Goal: Task Accomplishment & Management: Manage account settings

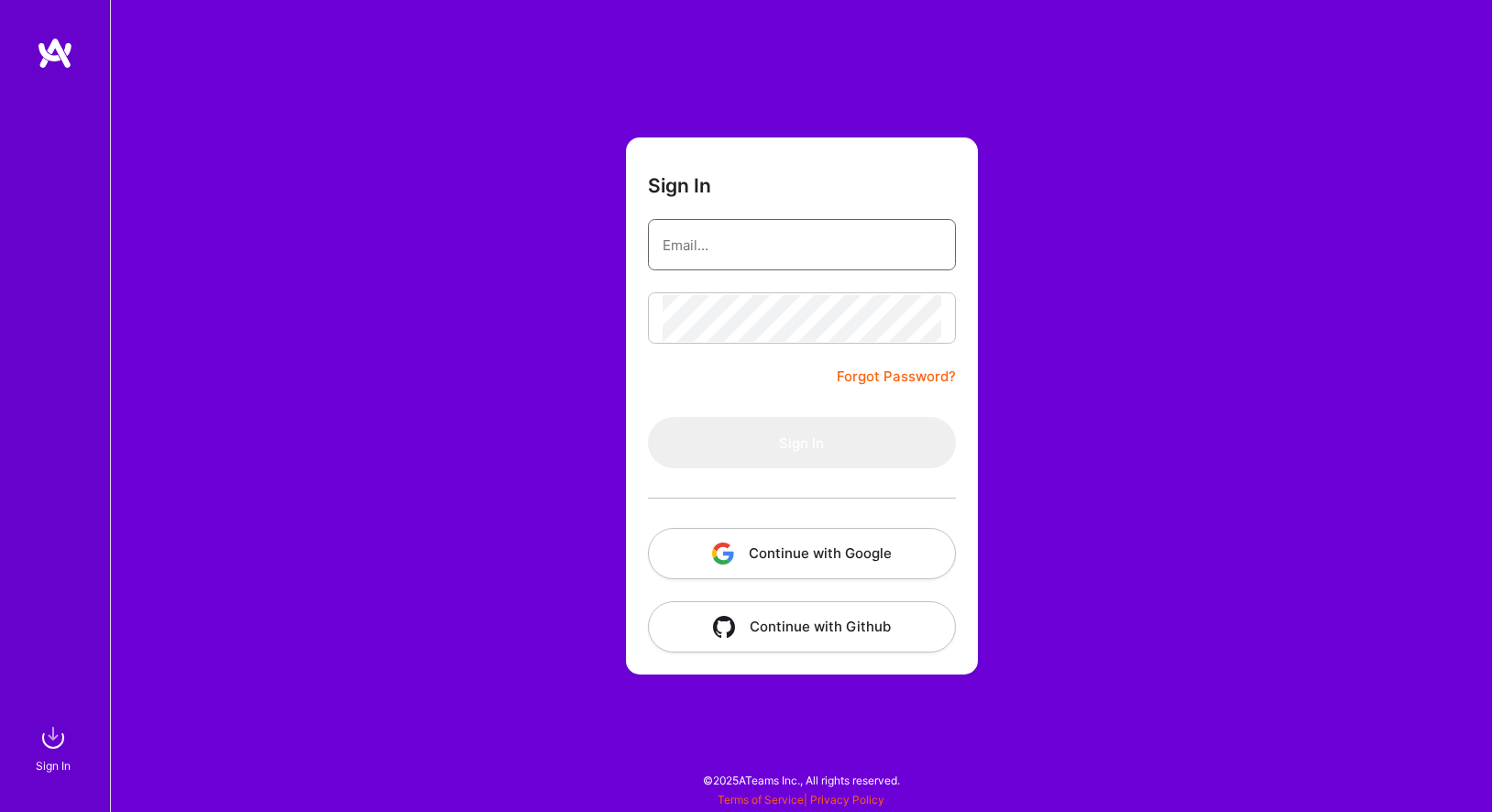
click at [758, 222] on input "email" at bounding box center [802, 245] width 279 height 47
click at [760, 254] on input "email" at bounding box center [802, 245] width 279 height 47
paste input "[EMAIL_ADDRESS][DOMAIN_NAME]"
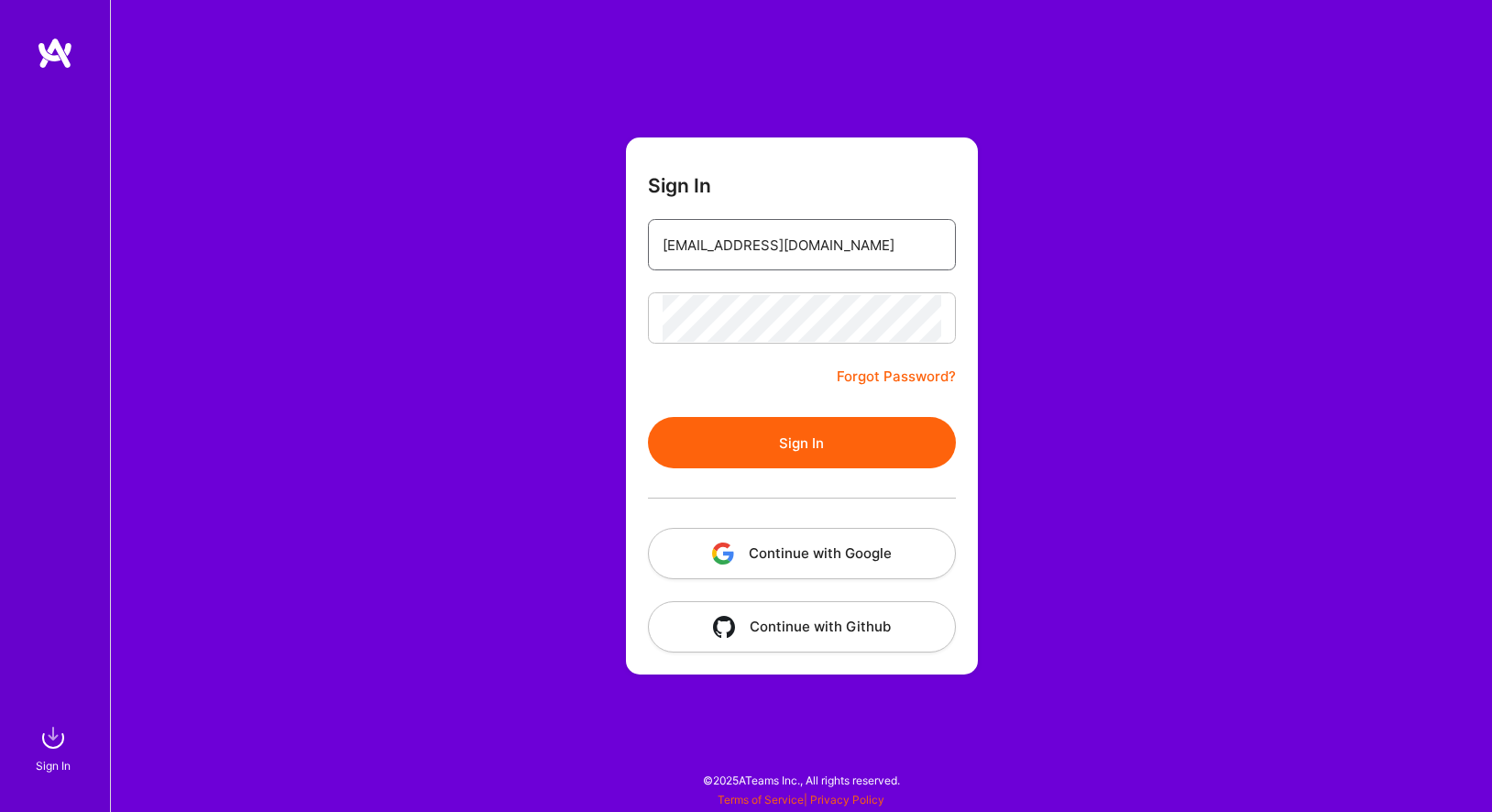
type input "[EMAIL_ADDRESS][DOMAIN_NAME]"
click at [773, 448] on button "Sign In" at bounding box center [802, 443] width 308 height 51
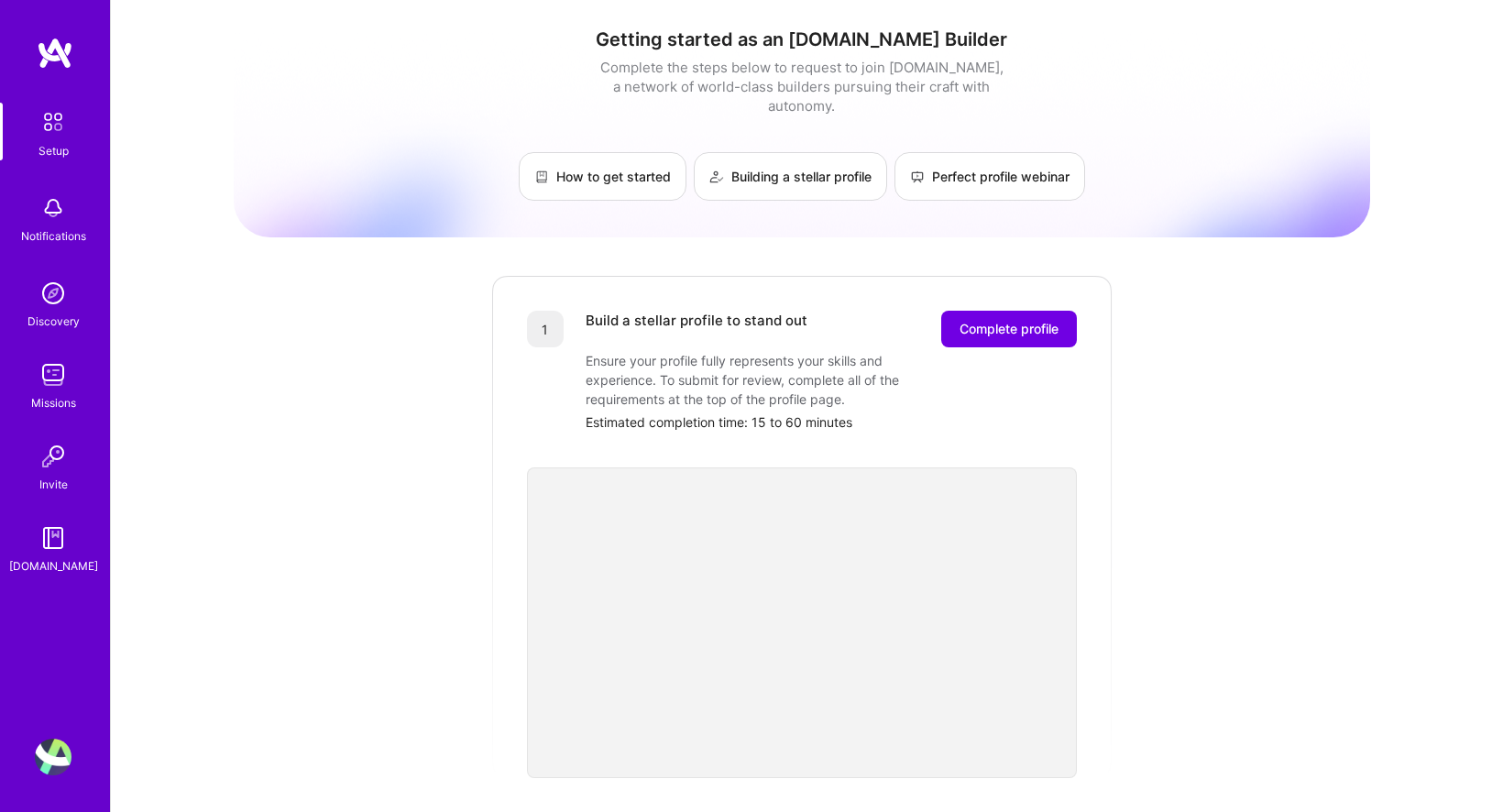
click at [1189, 531] on div "Getting started as an [DOMAIN_NAME] Builder Complete the steps below to request…" at bounding box center [801, 715] width 1136 height 1403
click at [477, 640] on div "Getting started as an [DOMAIN_NAME] Builder Complete the steps below to request…" at bounding box center [801, 715] width 1136 height 1403
click at [1019, 320] on span "Complete profile" at bounding box center [1010, 329] width 99 height 18
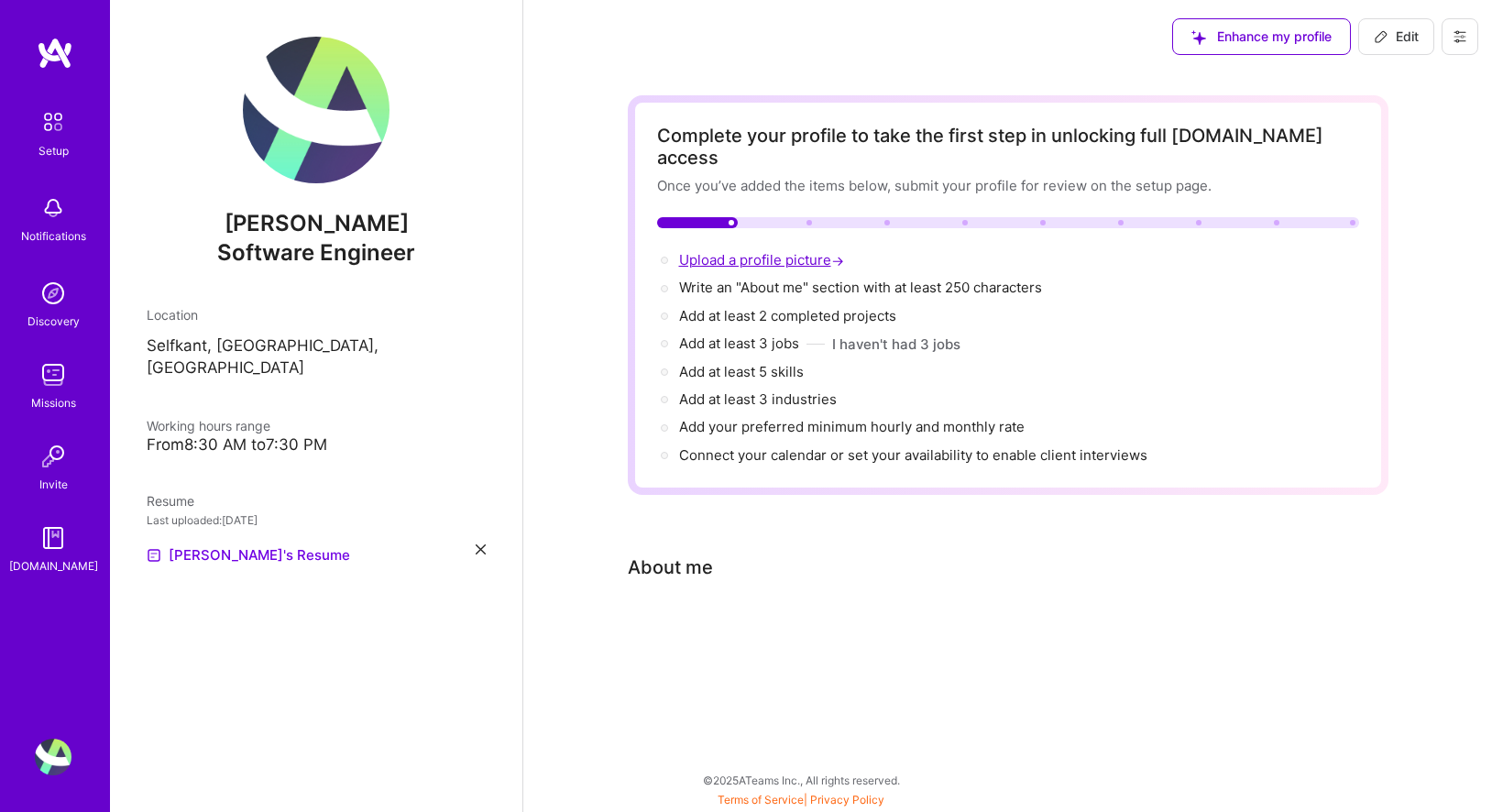
click at [758, 251] on span "Upload a profile picture →" at bounding box center [764, 259] width 169 height 17
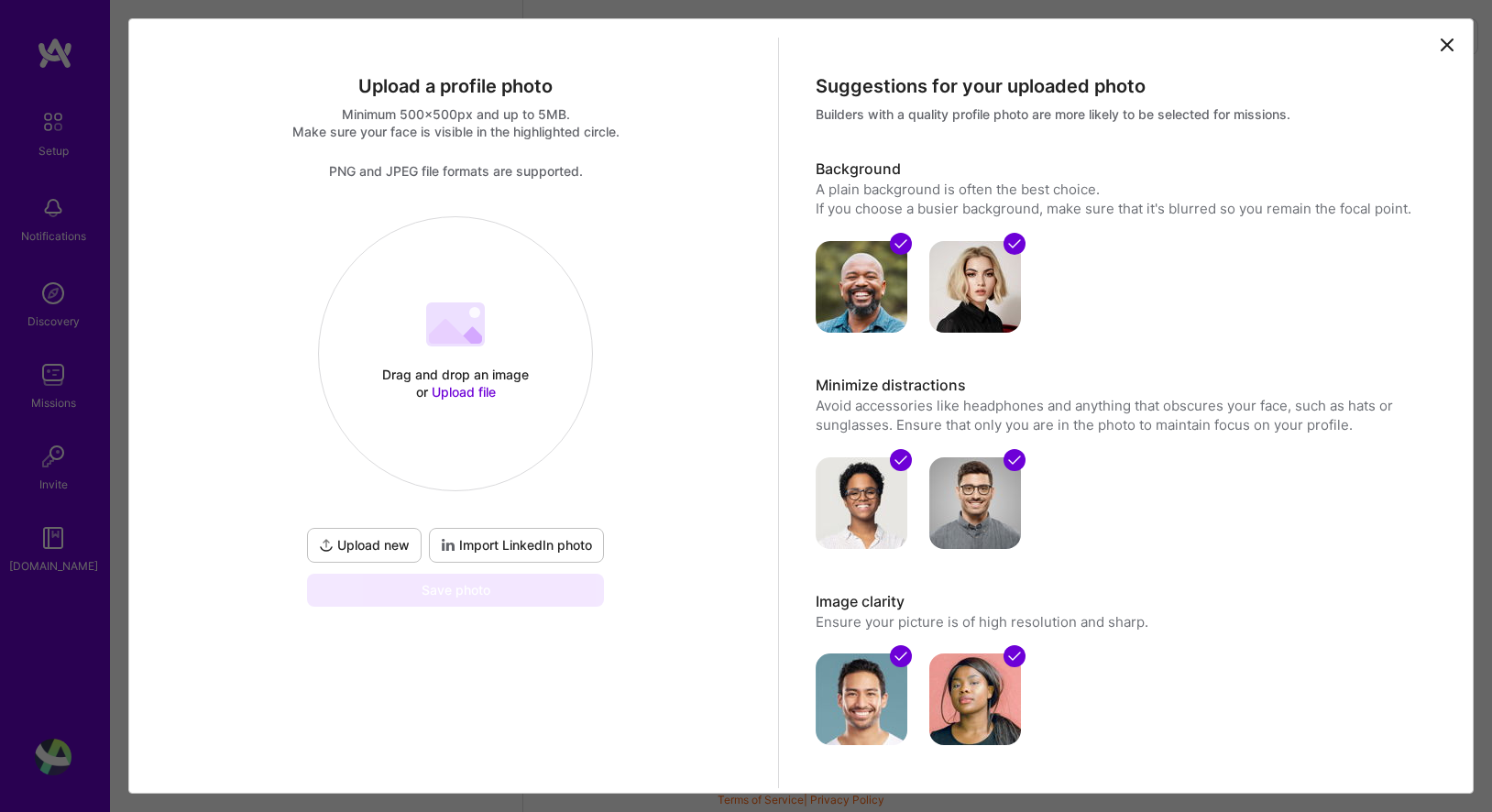
click at [443, 342] on icon at bounding box center [450, 331] width 42 height 25
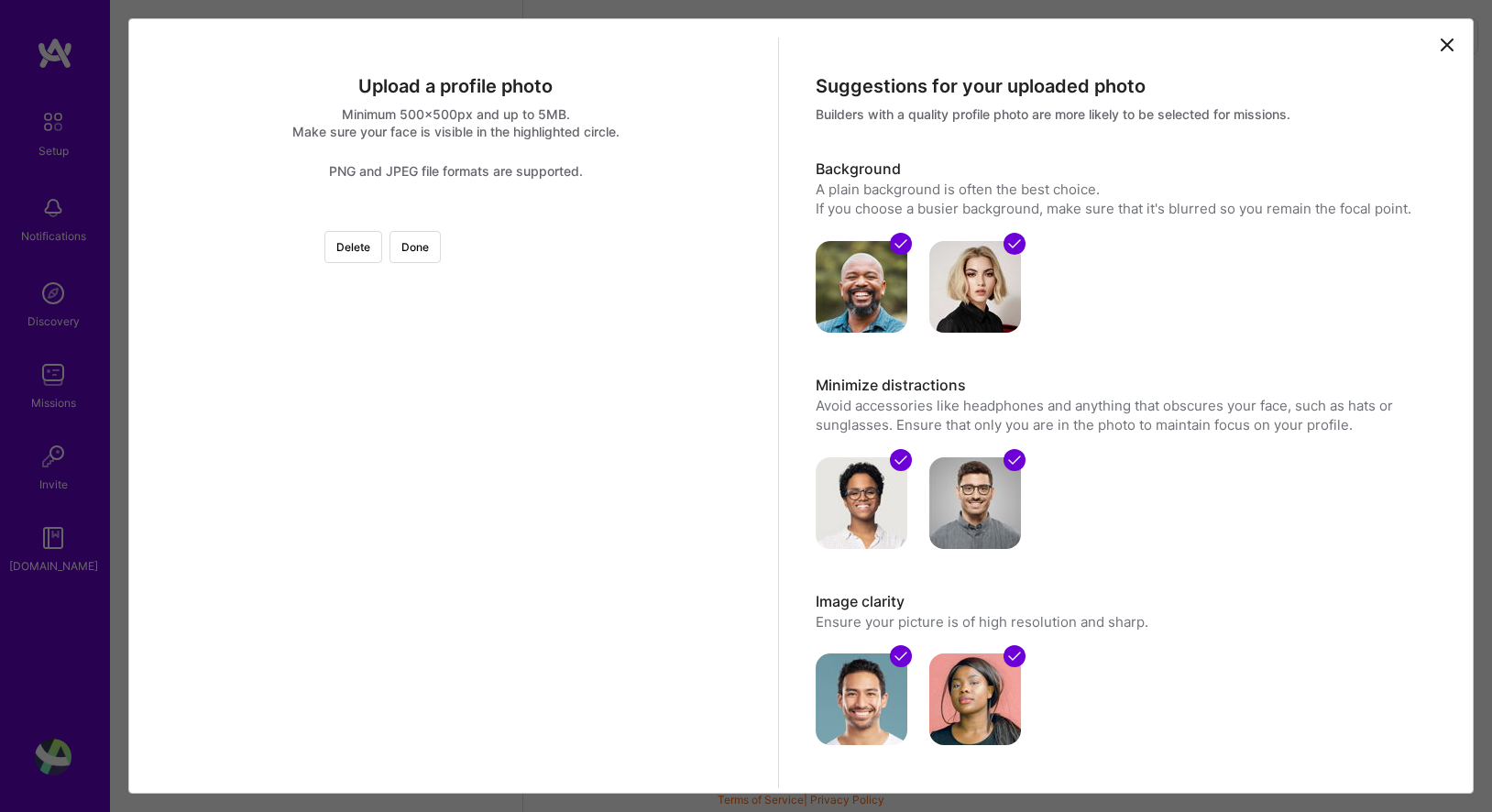
click at [593, 491] on div at bounding box center [651, 416] width 392 height 391
click at [382, 253] on button "Delete" at bounding box center [353, 247] width 58 height 32
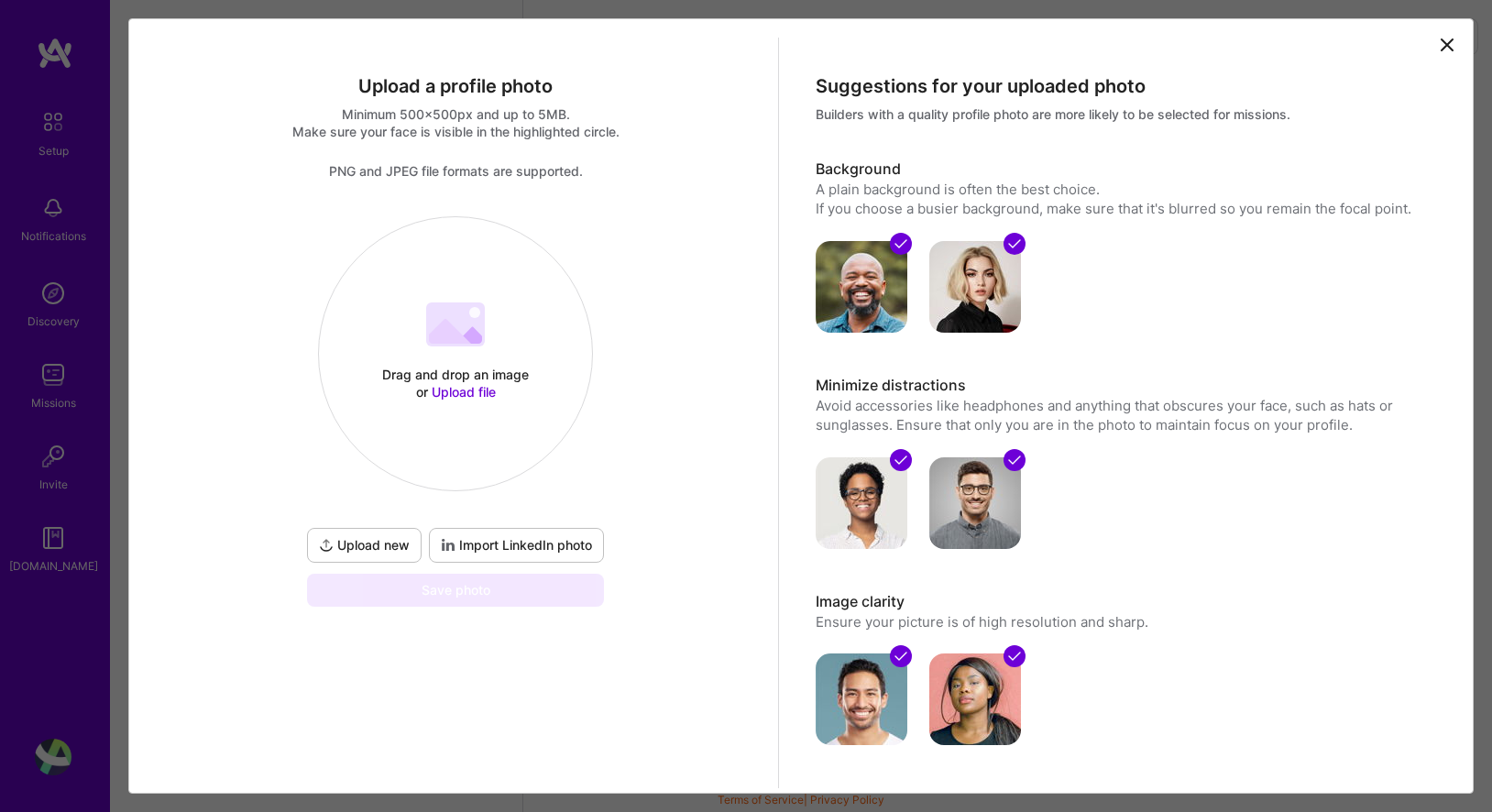
click at [458, 390] on span "Upload file" at bounding box center [464, 391] width 64 height 16
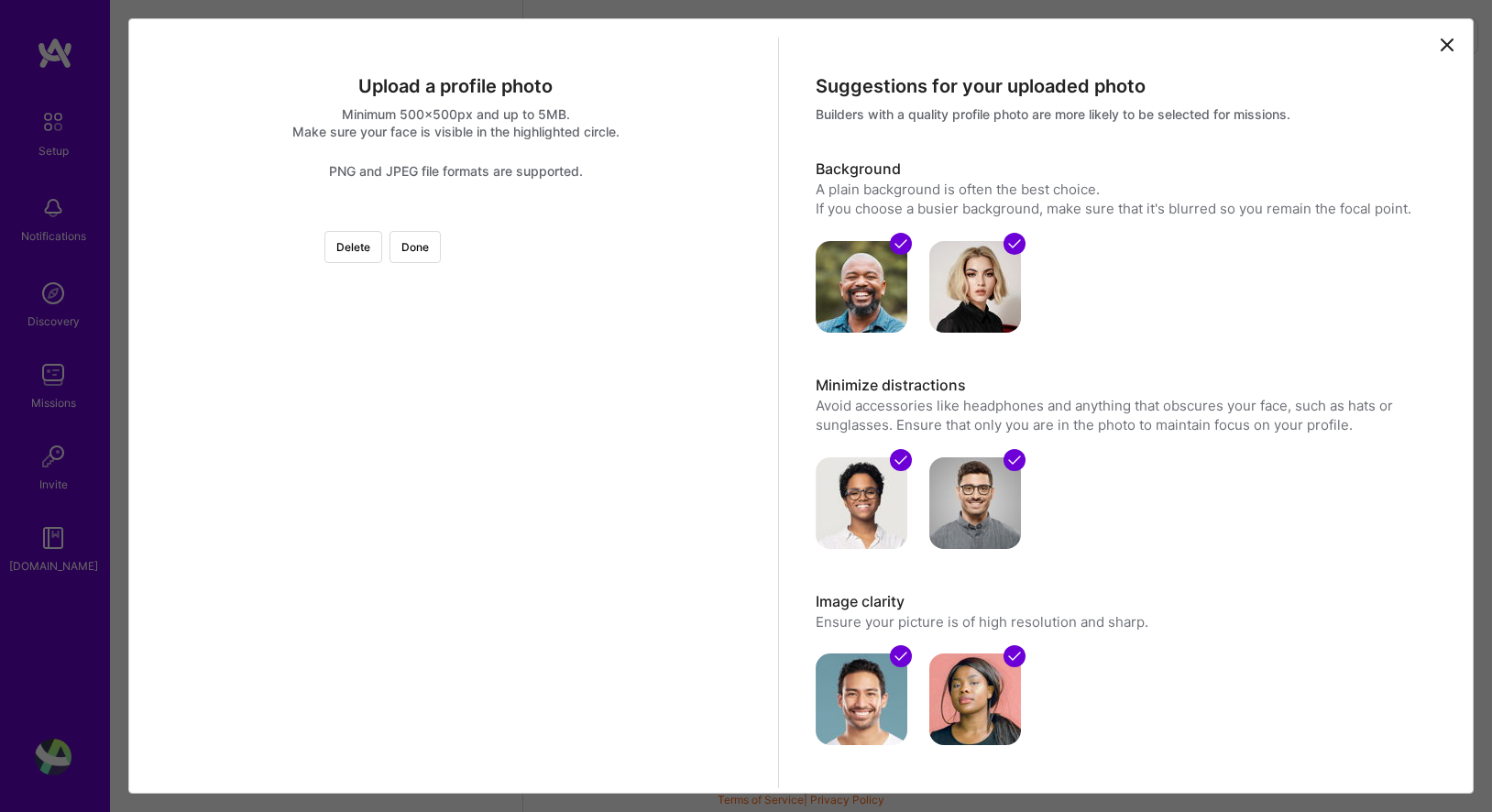
scroll to position [1, 0]
click at [441, 244] on button "Done" at bounding box center [415, 246] width 51 height 32
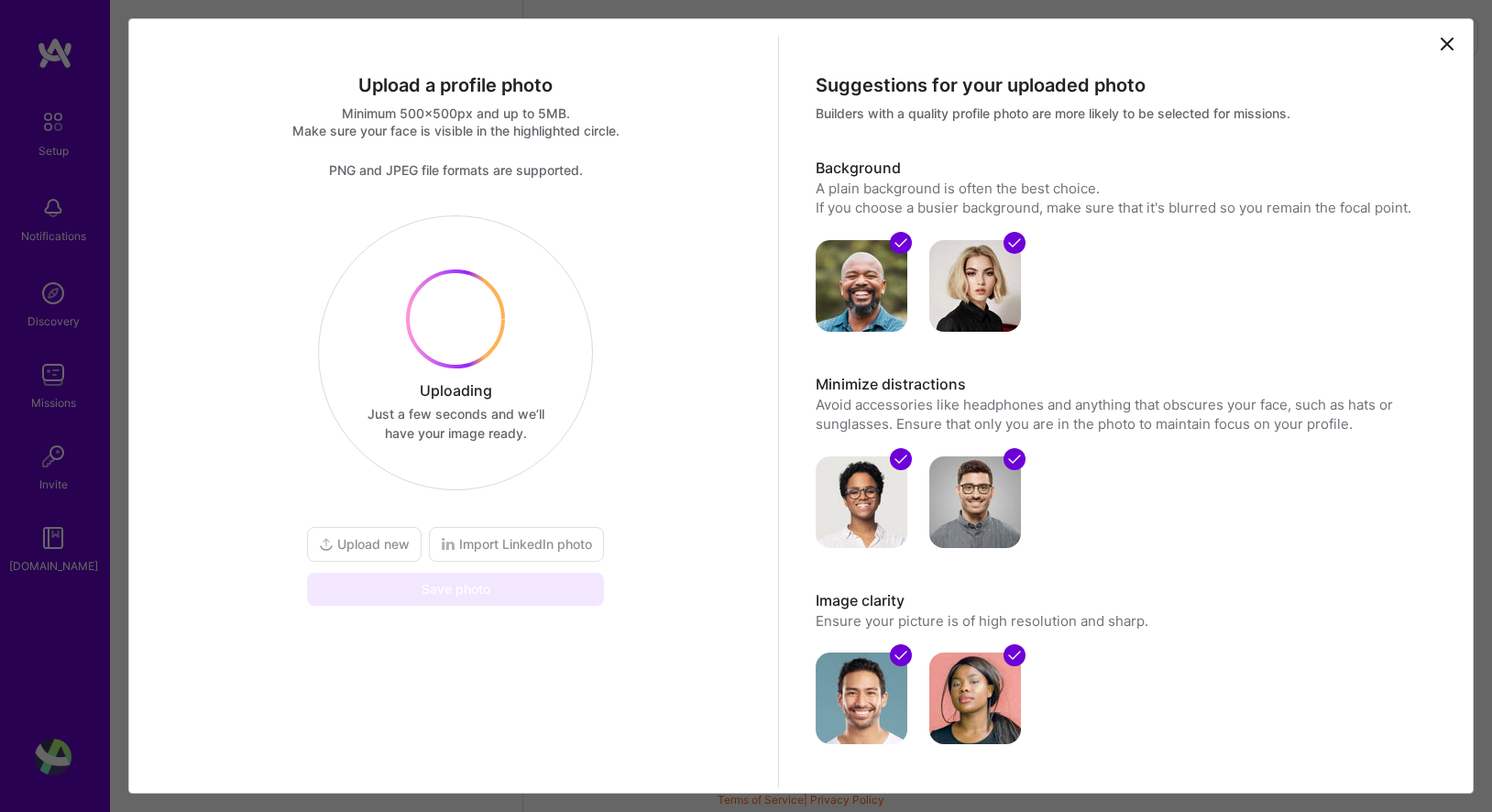
scroll to position [0, 0]
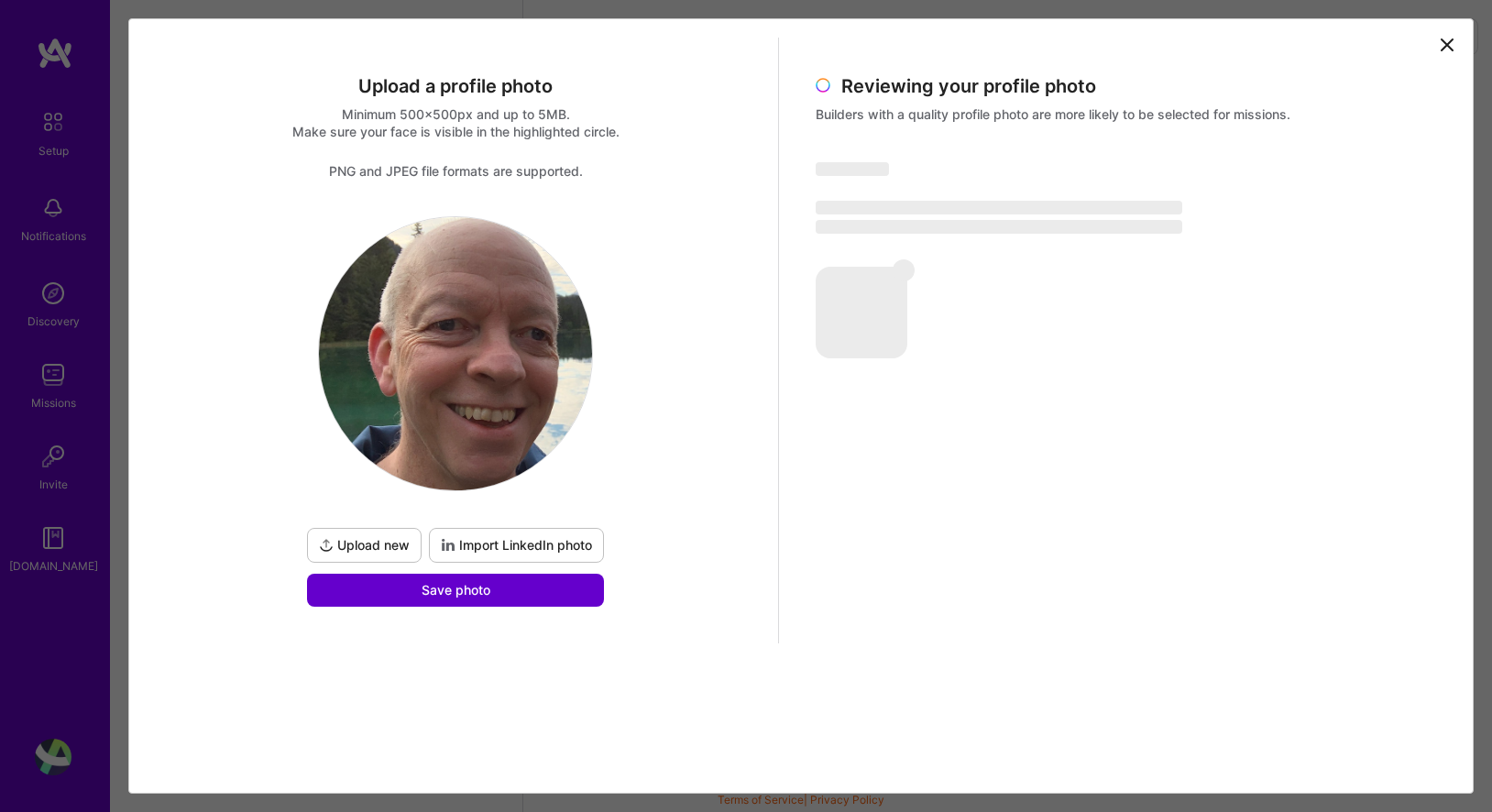
click at [550, 592] on button "Save photo" at bounding box center [456, 590] width 297 height 33
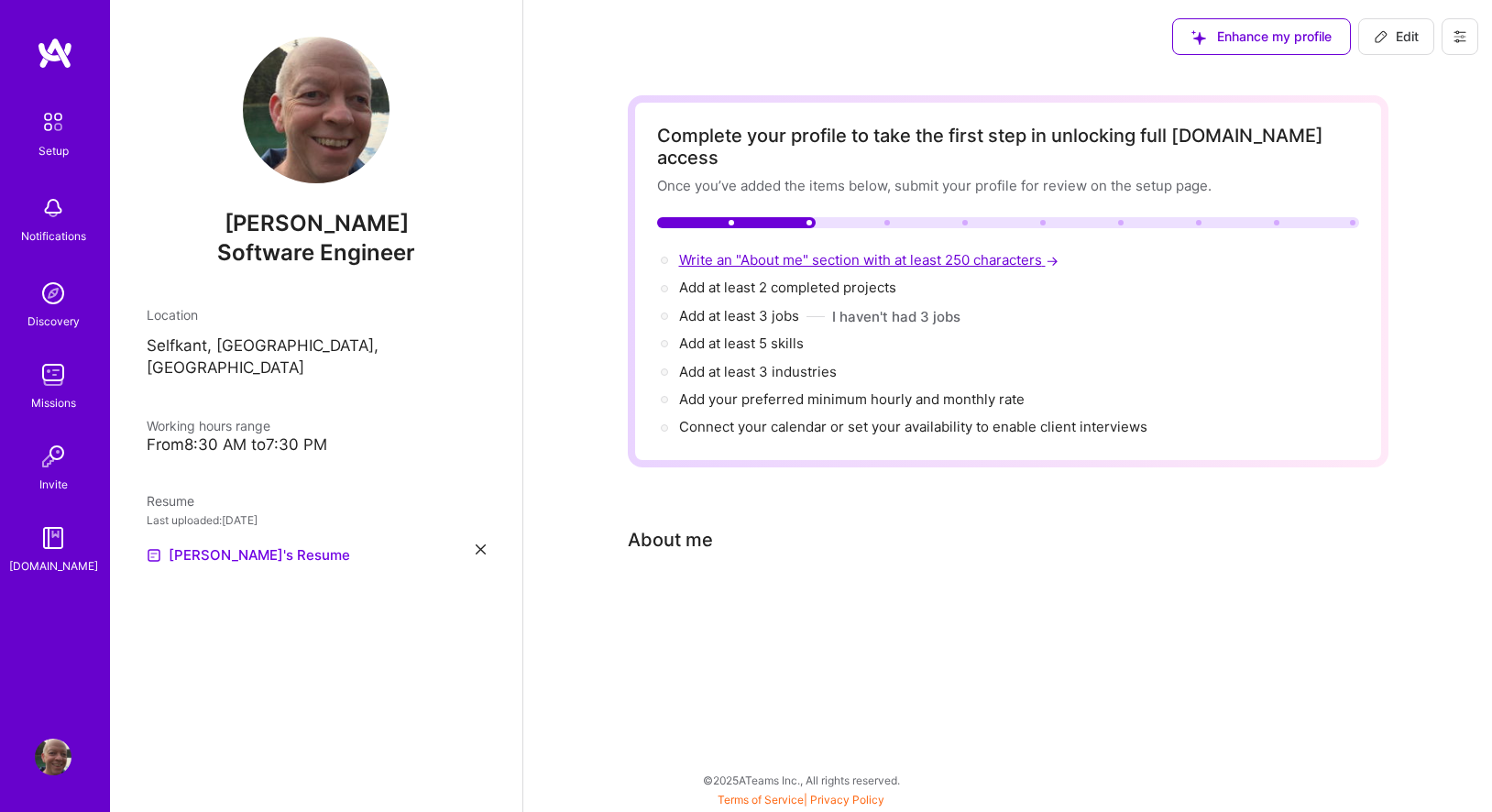
click at [823, 251] on span "Write an "About me" section with at least 250 characters →" at bounding box center [871, 259] width 383 height 17
select select "US"
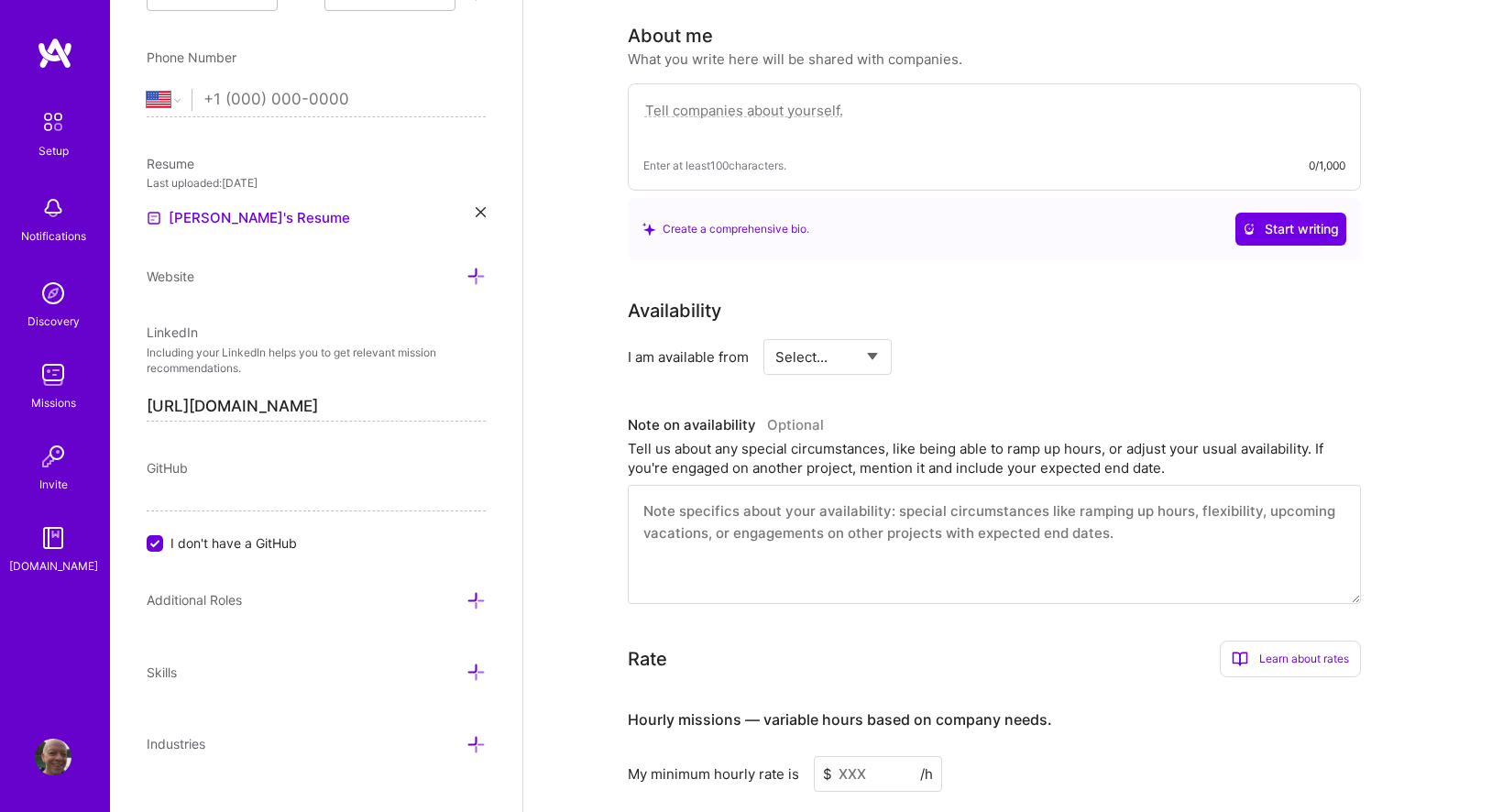
scroll to position [500, 0]
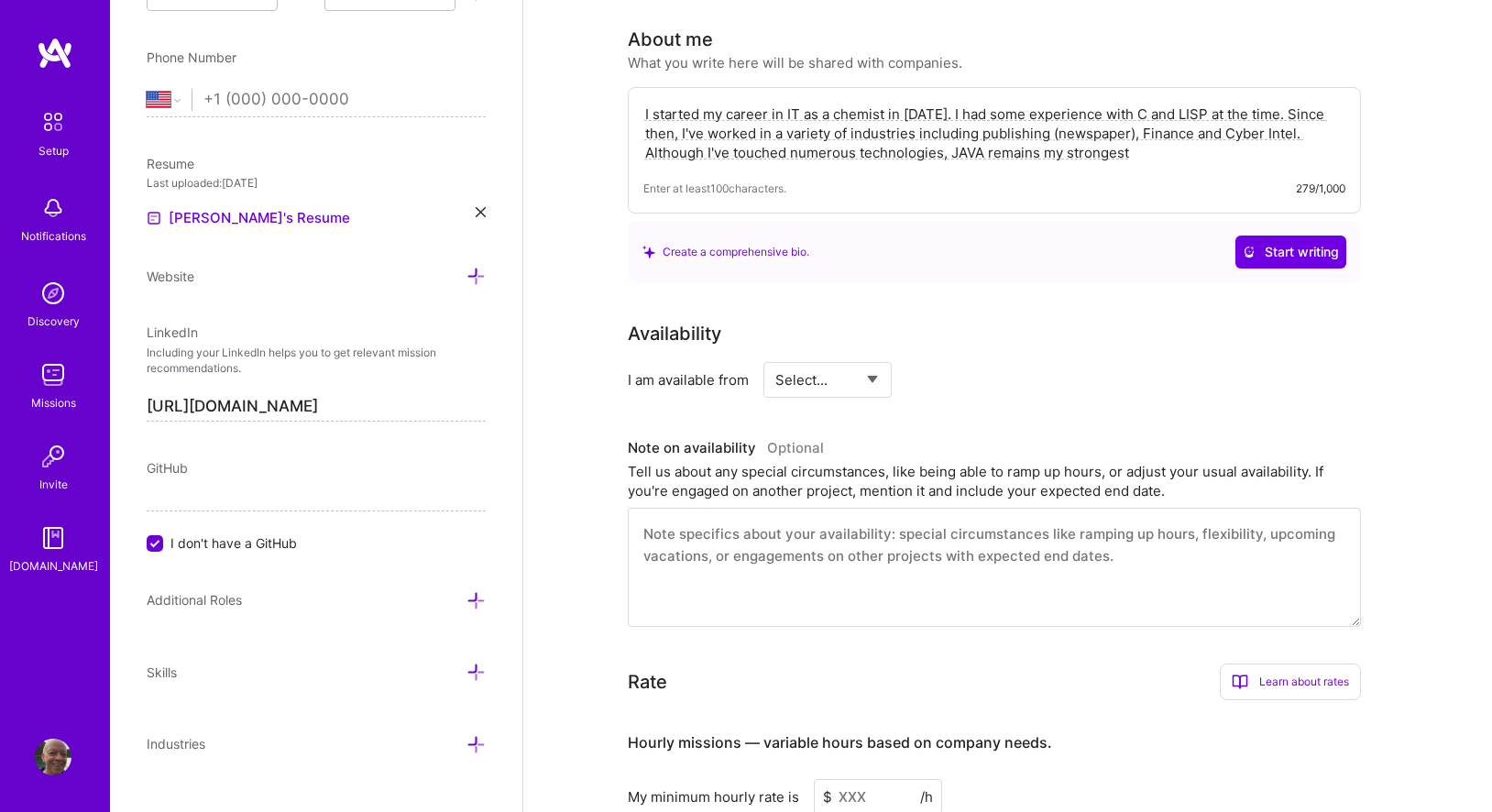
click at [952, 132] on textarea "I started my career in IT as a chemist in [DATE]. I had some experience with C …" at bounding box center [995, 133] width 702 height 61
click at [1011, 131] on textarea "I started my career in IT as a chemist in [DATE]. I had some experience with C …" at bounding box center [995, 133] width 702 height 61
type textarea "I started my career in IT as a chemist in [DATE]. I had some experience with C …"
click at [885, 362] on div "Select... Right Now Future Date Not Available" at bounding box center [828, 379] width 129 height 36
click at [881, 357] on select "Select... Right Now Future Date Not Available" at bounding box center [828, 379] width 105 height 47
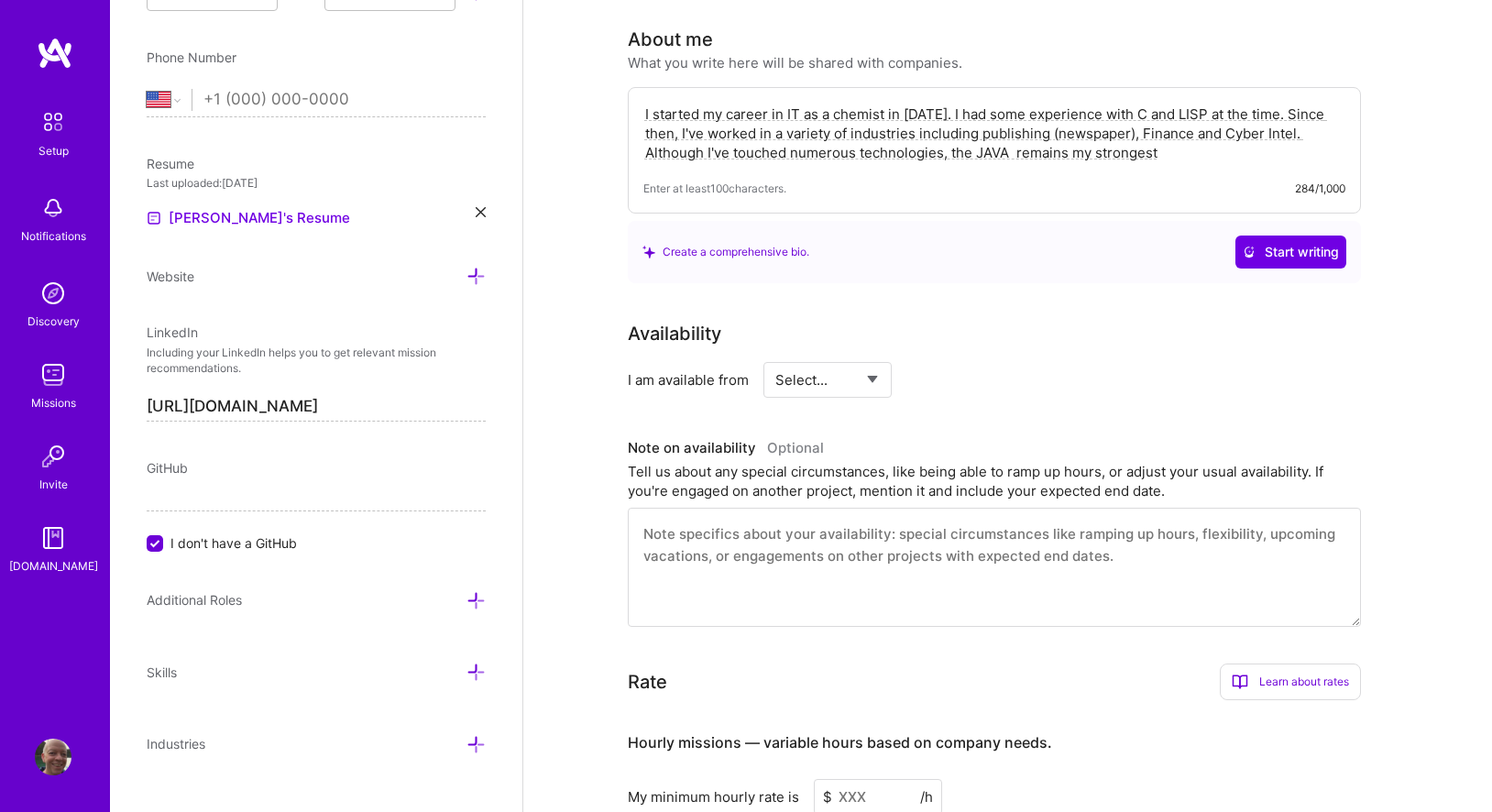
select select "Future Date"
click at [776, 357] on select "Select... Right Now Future Date Not Available" at bounding box center [828, 379] width 105 height 47
click at [1001, 362] on input "[DATE]" at bounding box center [986, 379] width 91 height 36
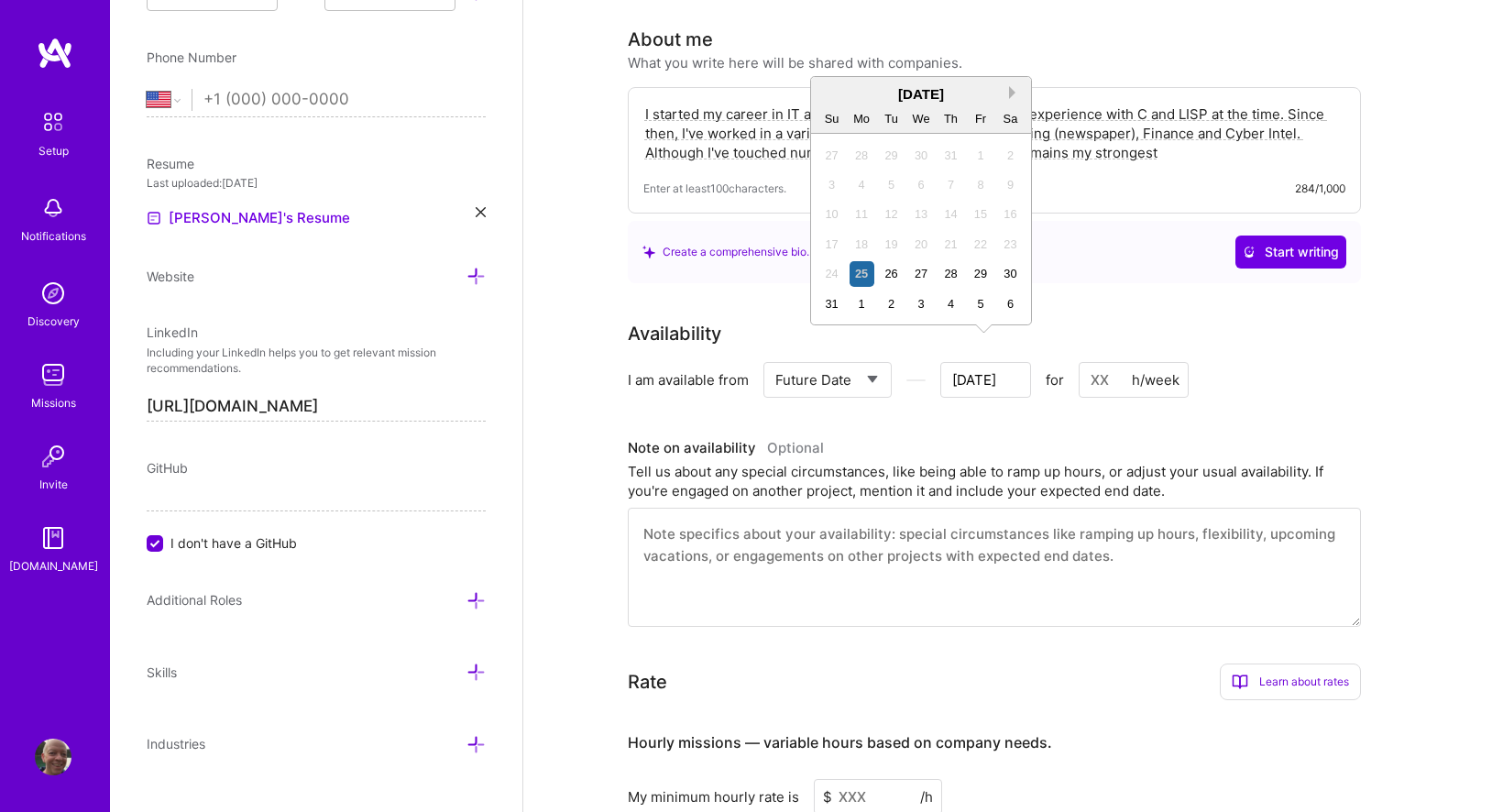
click at [1009, 96] on button "Next Month" at bounding box center [1015, 93] width 13 height 13
click at [1008, 159] on div "1" at bounding box center [1010, 155] width 25 height 25
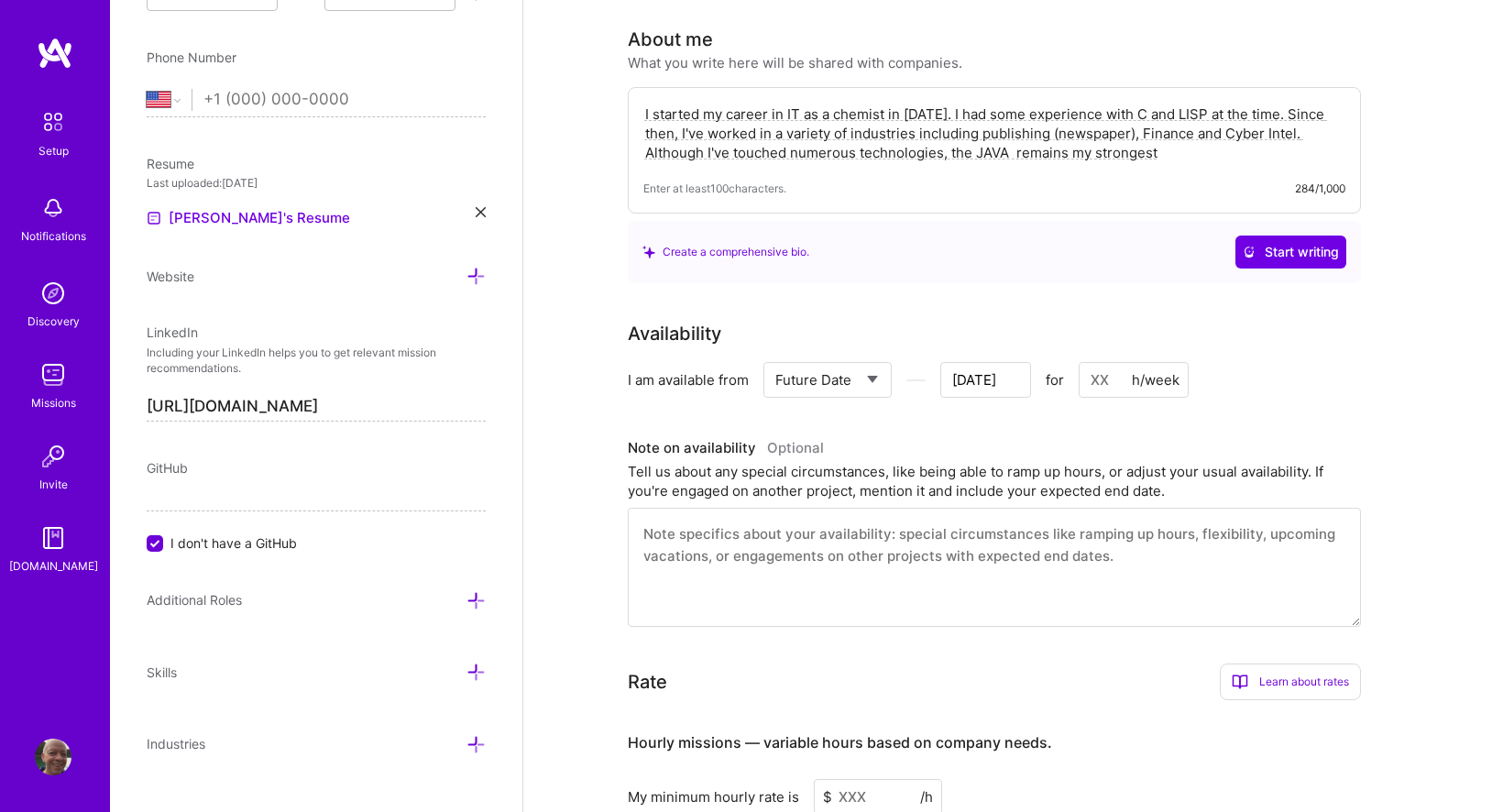
click at [1114, 362] on input at bounding box center [1133, 379] width 110 height 36
click at [1131, 362] on input at bounding box center [1133, 379] width 110 height 36
type input "[DATE]"
type input "3"
type input "[DATE]"
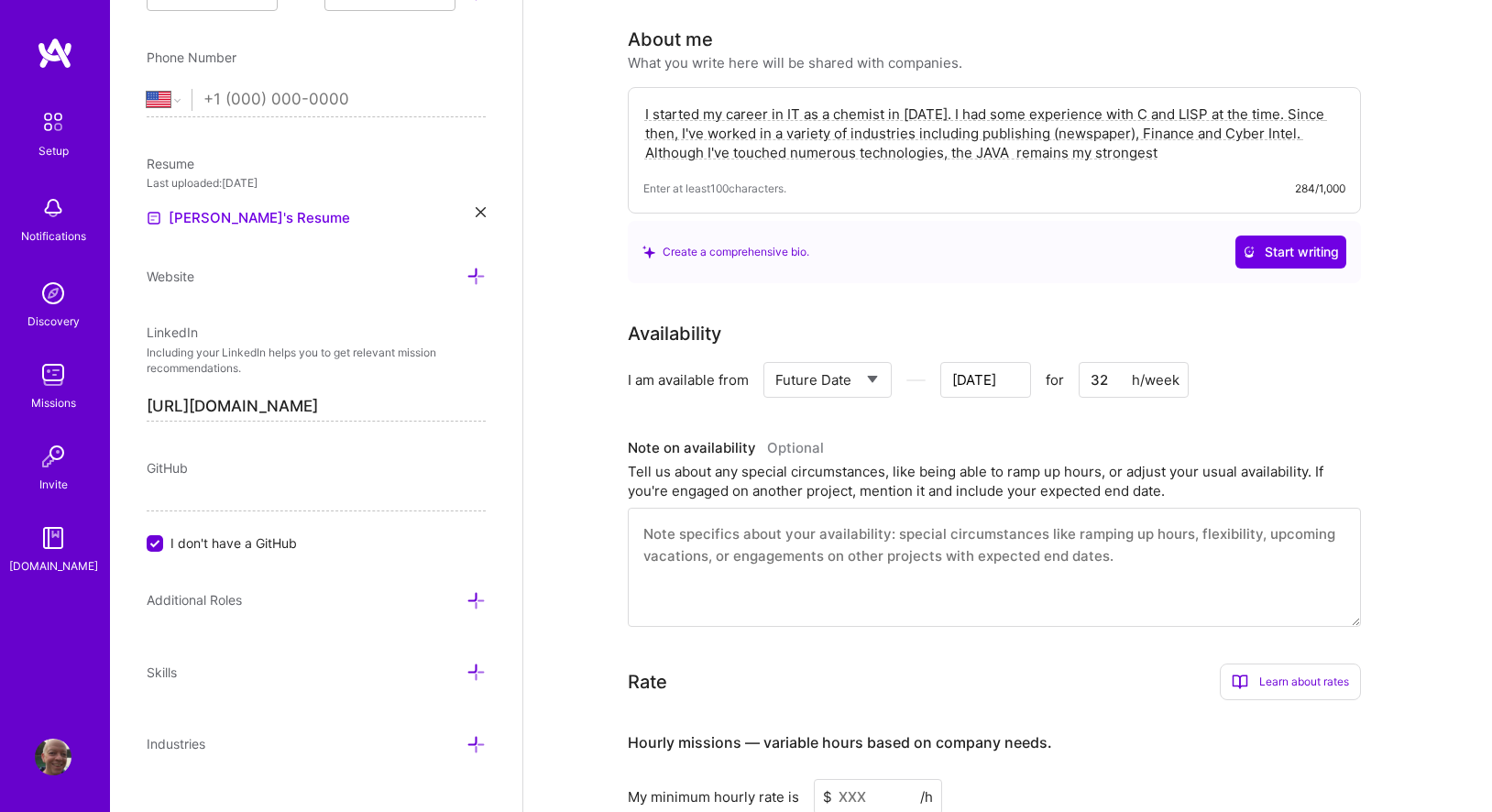
type input "32"
click at [1012, 130] on textarea "I started my career in IT as a chemist in [DATE]. I had some experience with C …" at bounding box center [995, 133] width 702 height 61
click at [1213, 135] on textarea "I started my career in IT as a chemist in [DATE]. I had some experience with C …" at bounding box center [995, 133] width 702 height 61
drag, startPoint x: 1072, startPoint y: 131, endPoint x: 1086, endPoint y: 131, distance: 14.0
click at [1086, 131] on textarea "I started my career in IT as a chemist in [DATE]. I had some experience with C …" at bounding box center [995, 133] width 702 height 61
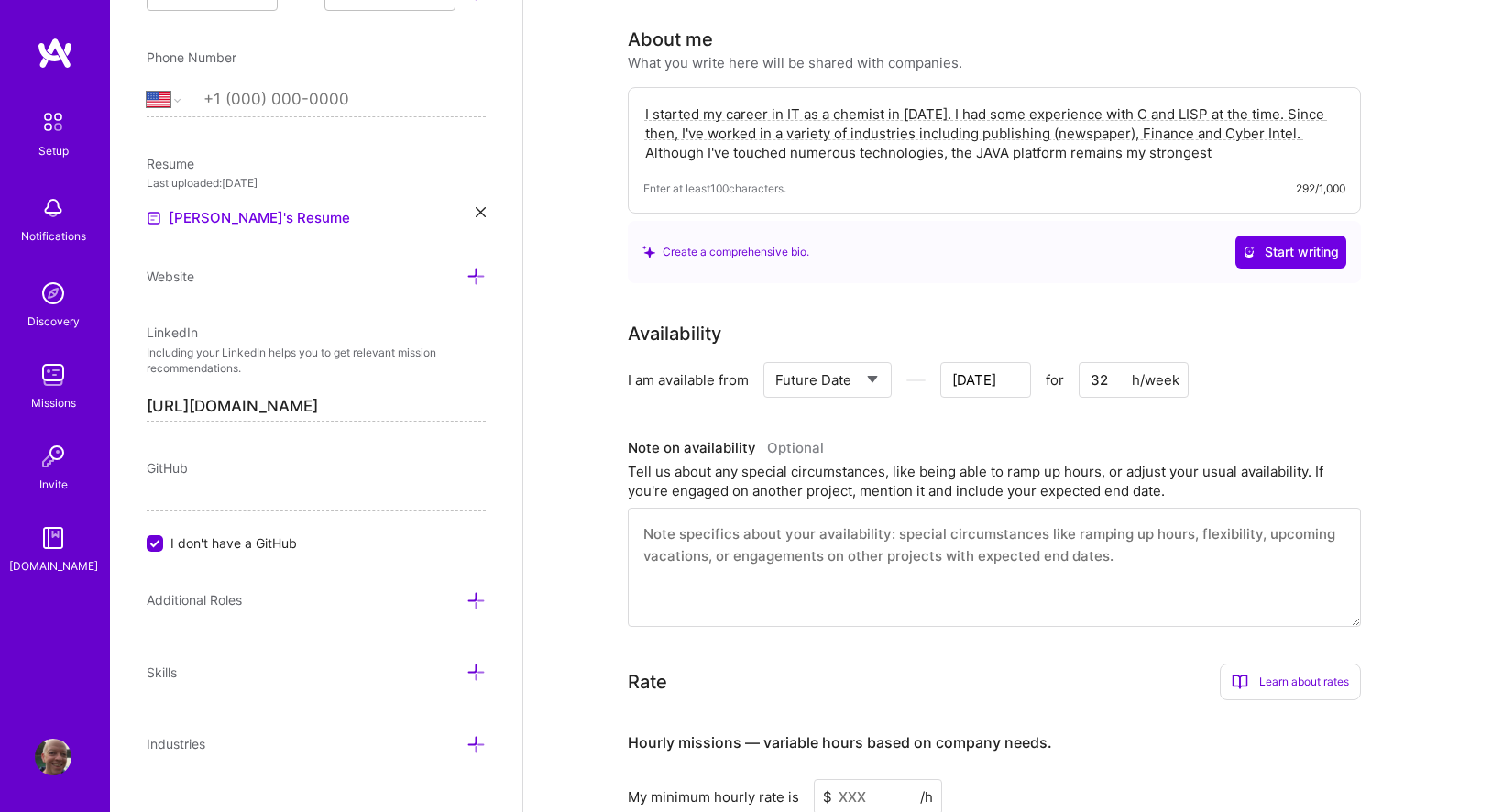
click at [1226, 128] on textarea "I started my career in IT as a chemist in [DATE]. I had some experience with C …" at bounding box center [995, 133] width 702 height 61
click at [1301, 116] on textarea "I started my career in IT as a chemist in [DATE]. I had some experience with C …" at bounding box center [995, 133] width 702 height 61
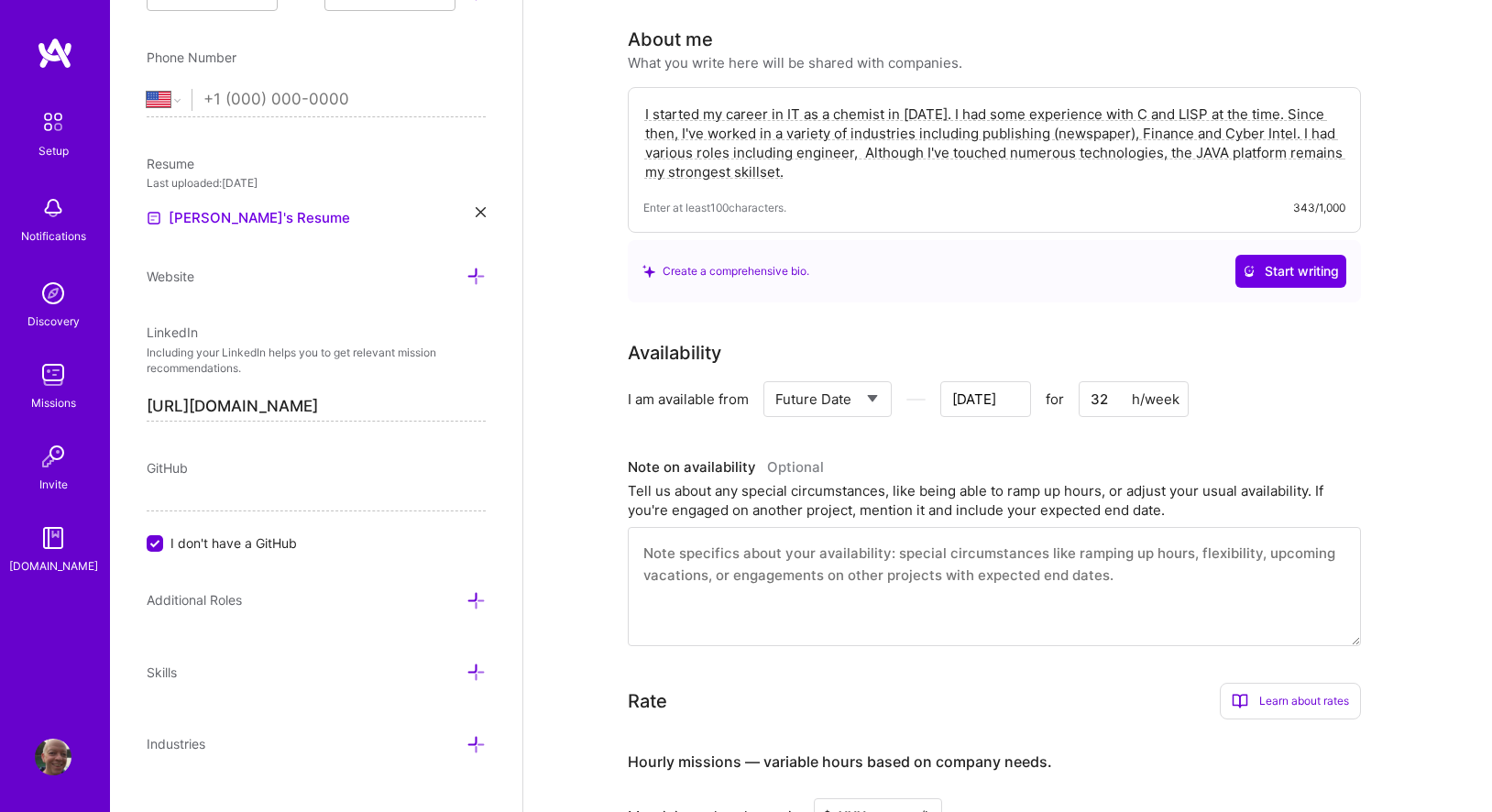
click at [795, 135] on textarea "I started my career in IT as a chemist in [DATE]. I had some experience with C …" at bounding box center [995, 143] width 702 height 81
click at [894, 134] on textarea "I started my career in IT as a chemist in [DATE]. I had some experience with C …" at bounding box center [995, 143] width 702 height 81
click at [948, 133] on textarea "I started my career in IT as a chemist in [DATE]. I had some experience with C …" at bounding box center [995, 143] width 702 height 81
click at [791, 128] on textarea "I started my career in IT as a chemist in [DATE]. I had some experience with C …" at bounding box center [995, 143] width 702 height 81
click at [946, 130] on textarea "I started my career in IT as a chemist in [DATE]. I had some experience with C …" at bounding box center [995, 143] width 702 height 81
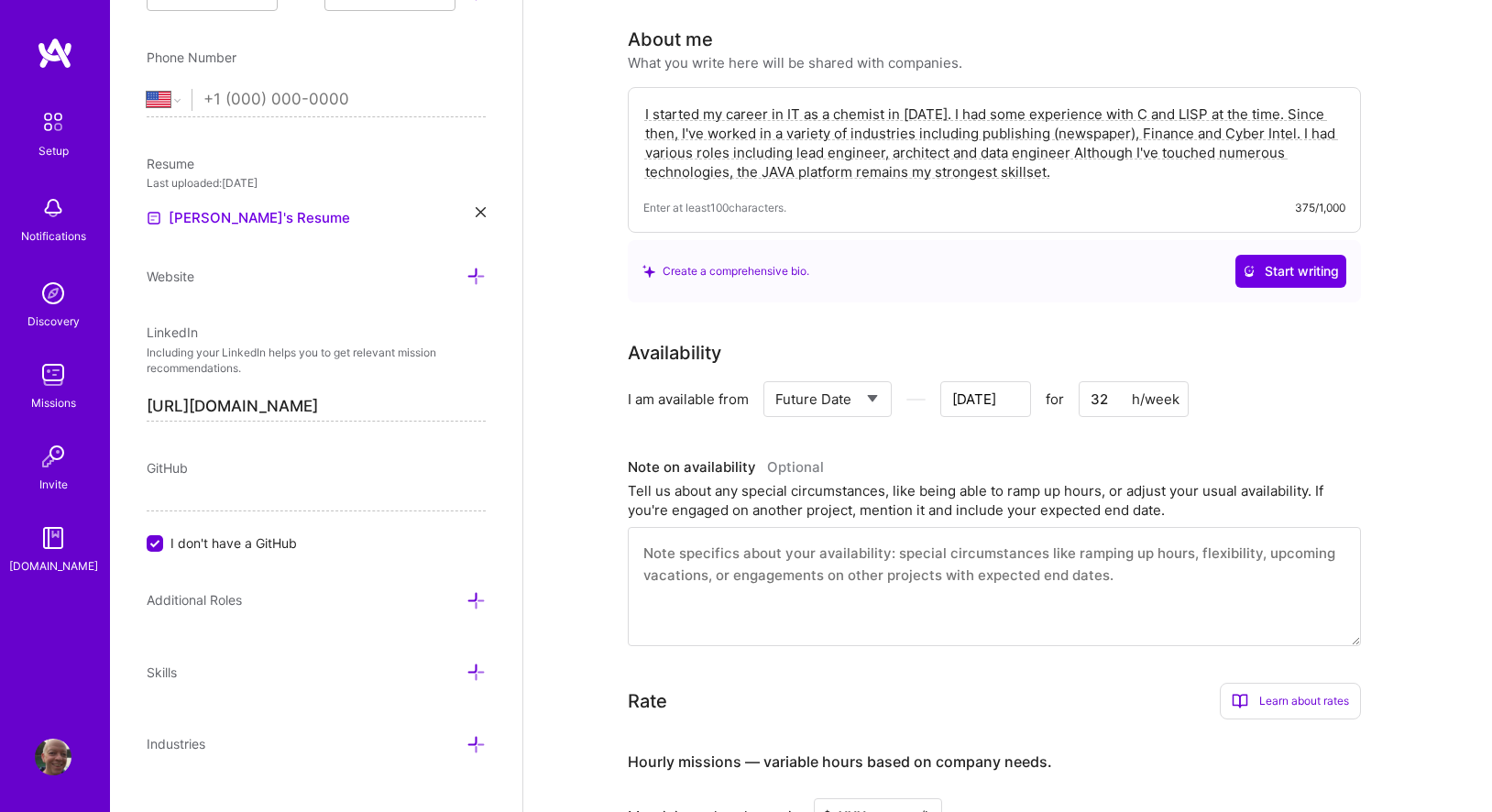
click at [1043, 153] on textarea "I started my career in IT as a chemist in [DATE]. I had some experience with C …" at bounding box center [995, 143] width 702 height 81
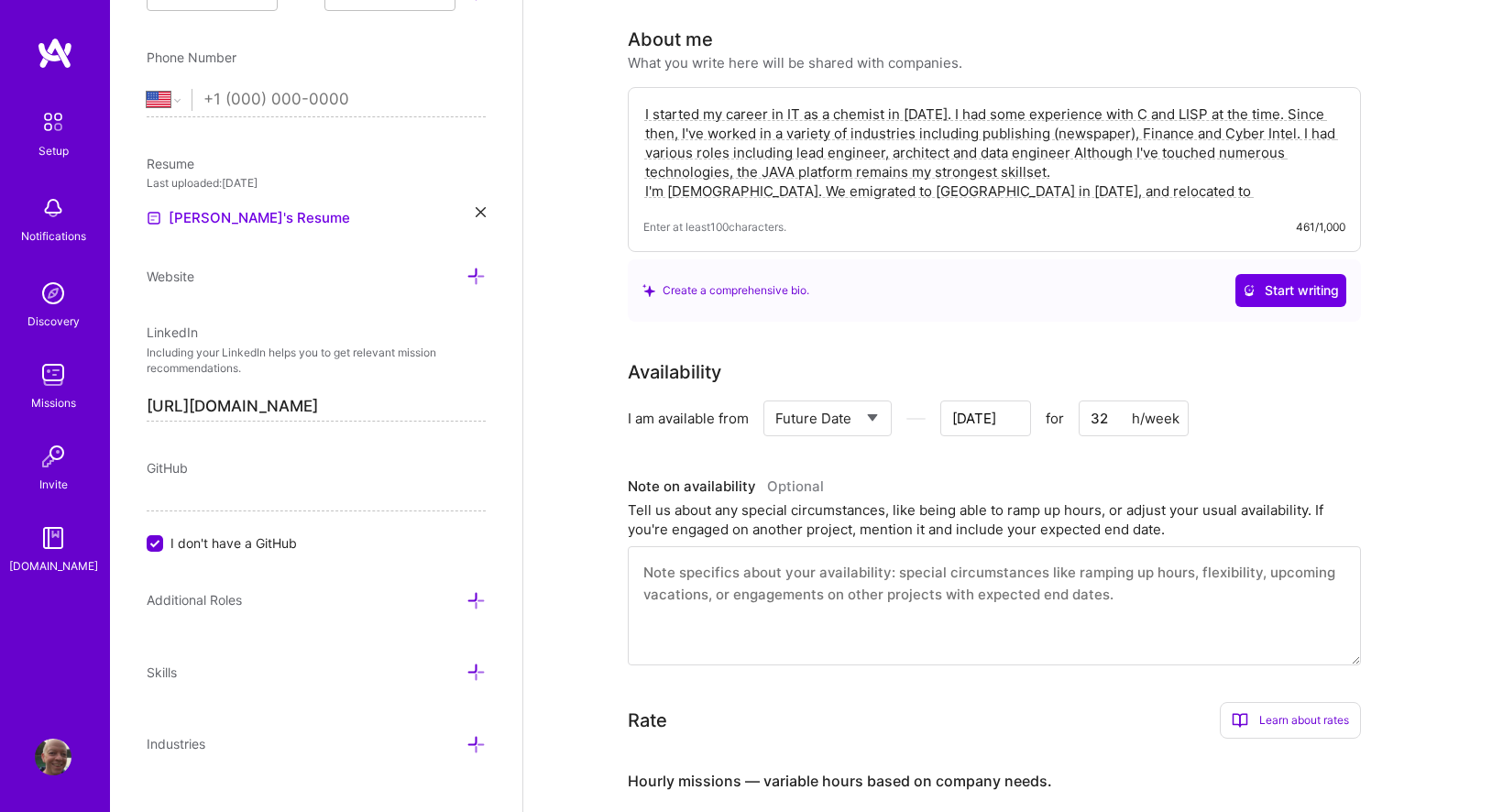
click at [1059, 151] on textarea "I started my career in IT as a chemist in [DATE]. I had some experience with C …" at bounding box center [995, 152] width 702 height 100
click at [857, 152] on textarea "I started my career in IT as a chemist in [DATE]. I had some experience with C …" at bounding box center [995, 152] width 702 height 100
click at [1112, 155] on textarea "I started my career in IT as a chemist in [DATE]. I had some experience with C …" at bounding box center [995, 152] width 702 height 100
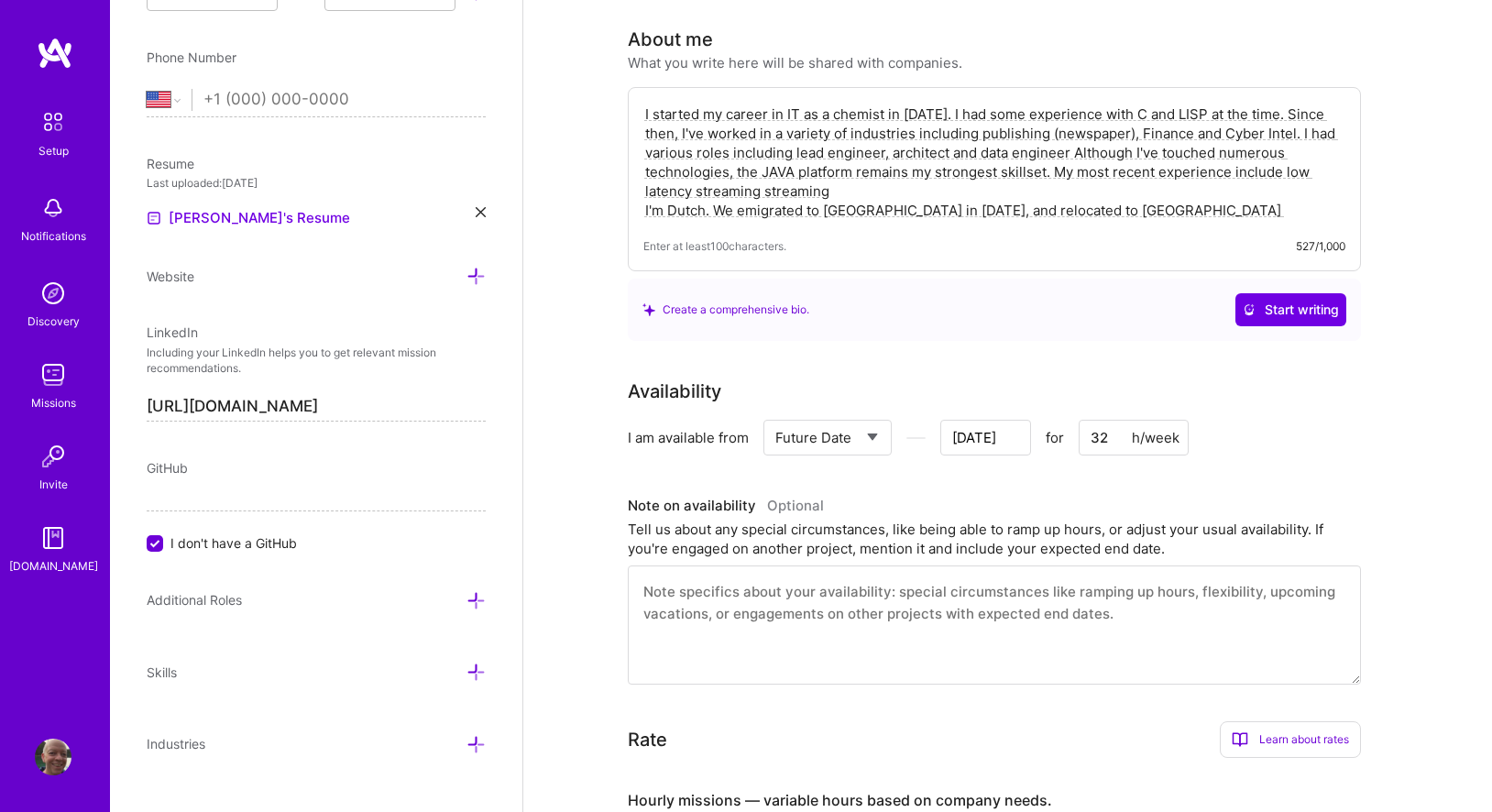
click at [800, 170] on textarea "I started my career in IT as a chemist in [DATE]. I had some experience with C …" at bounding box center [995, 162] width 702 height 119
click at [1227, 193] on textarea "I started my career in IT as a chemist in [DATE]. I had some experience with C …" at bounding box center [995, 162] width 702 height 119
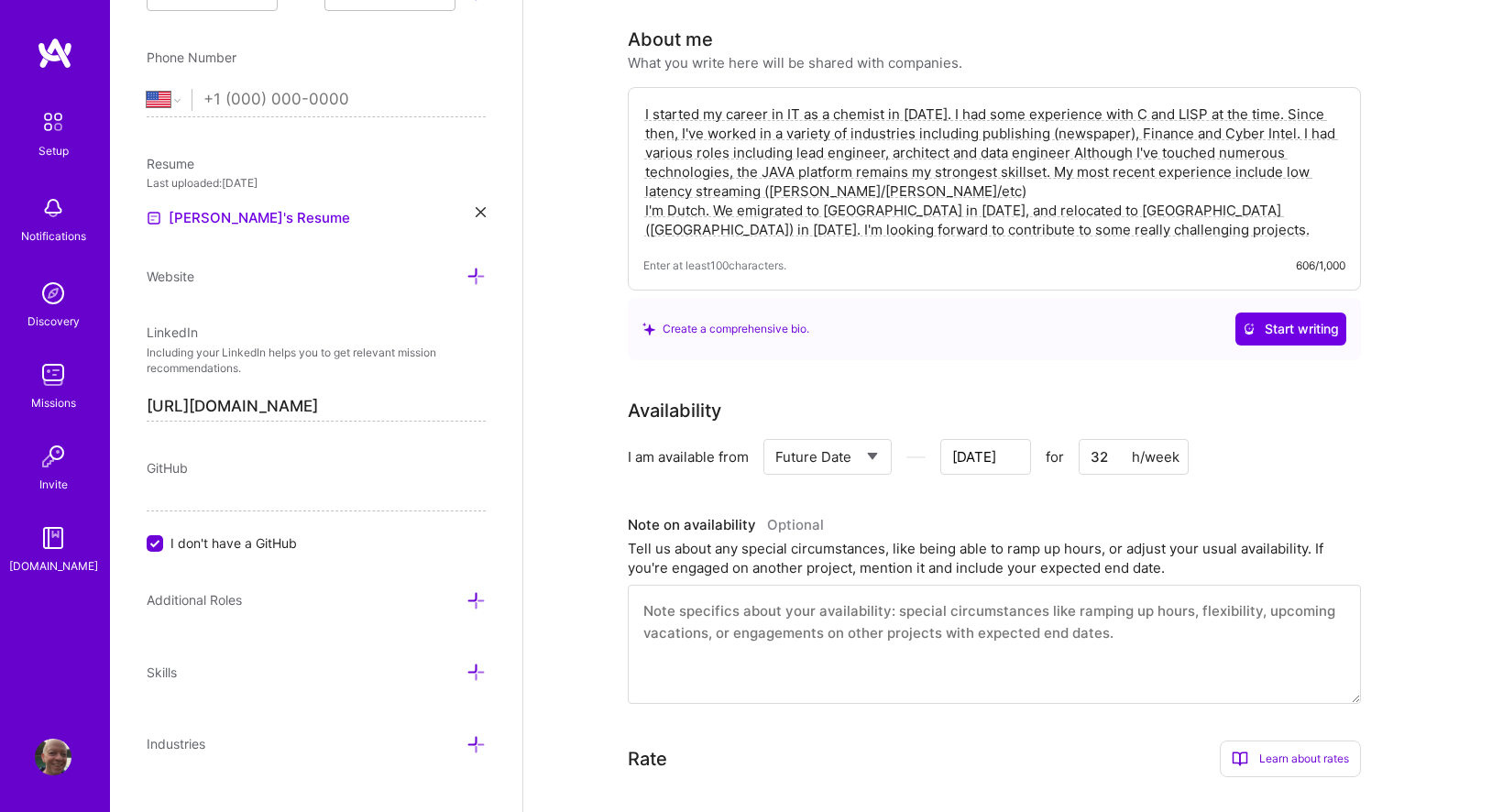
click at [1000, 208] on textarea "I started my career in IT as a chemist in [DATE]. I had some experience with C …" at bounding box center [995, 171] width 702 height 138
click at [647, 94] on div "I started my career in IT as a chemist in [DATE]. I had some experience with C …" at bounding box center [995, 189] width 734 height 203
drag, startPoint x: 646, startPoint y: 90, endPoint x: 1156, endPoint y: 193, distance: 520.3
click at [1157, 196] on textarea "I started my career in IT as a chemist in [DATE]. I had some experience with C …" at bounding box center [995, 171] width 702 height 138
click at [984, 256] on div "Enter at least 100 characters. 606/1,000" at bounding box center [995, 265] width 702 height 19
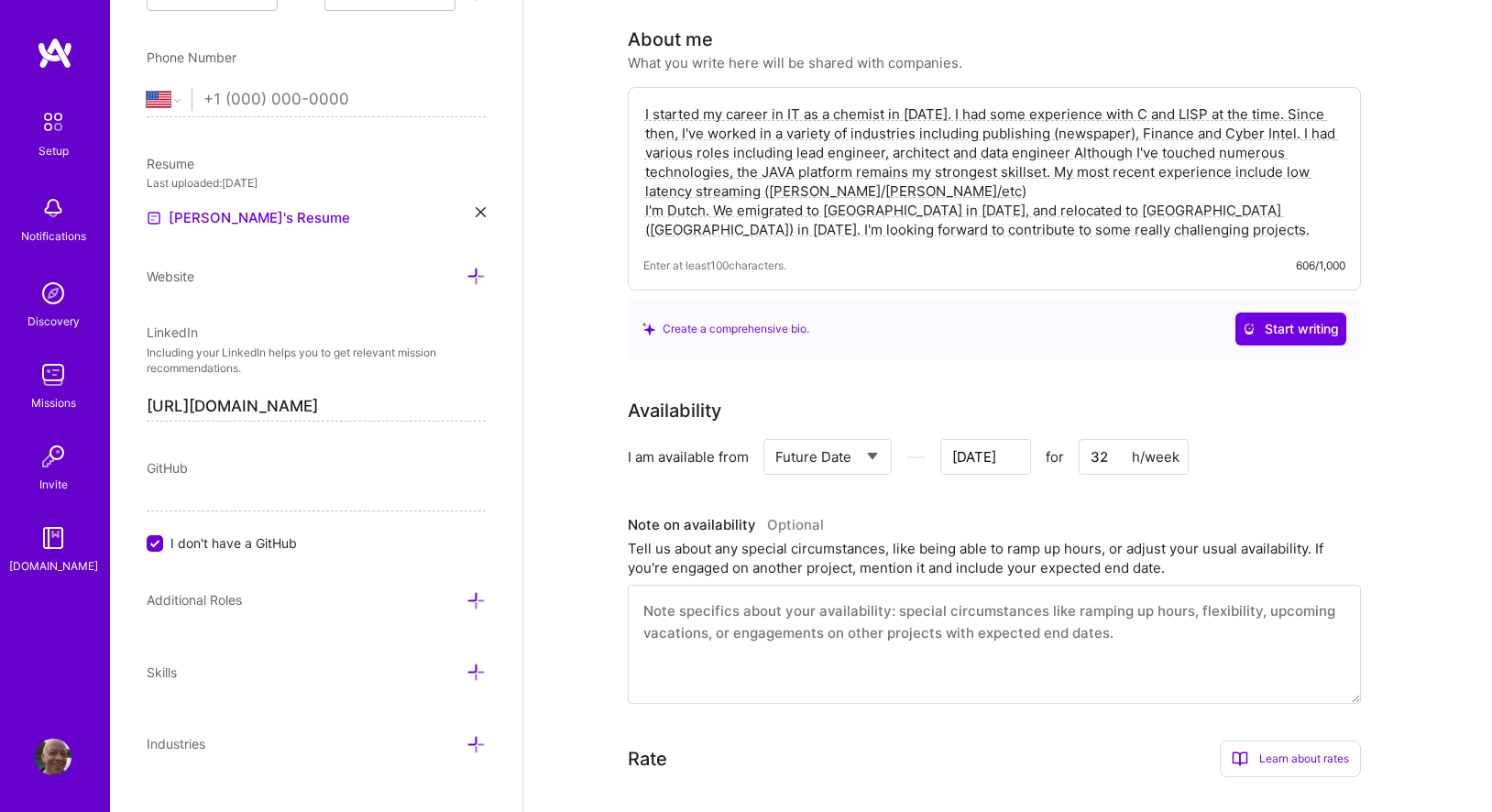
click at [1022, 205] on textarea "I started my career in IT as a chemist in [DATE]. I had some experience with C …" at bounding box center [995, 171] width 702 height 138
paste textarea "am a senior data engineer with more than two decades of experience building sca…"
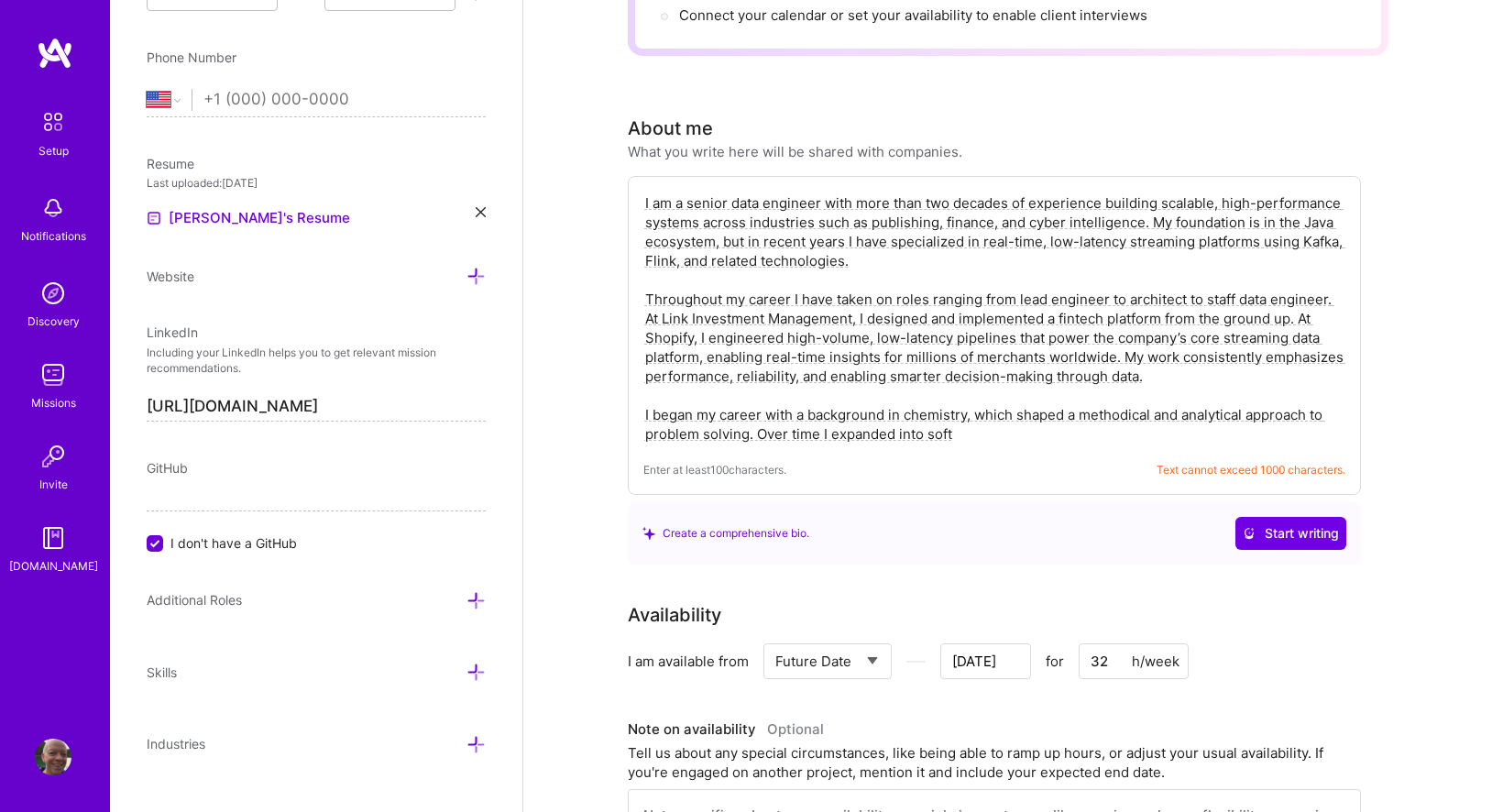
scroll to position [439, 0]
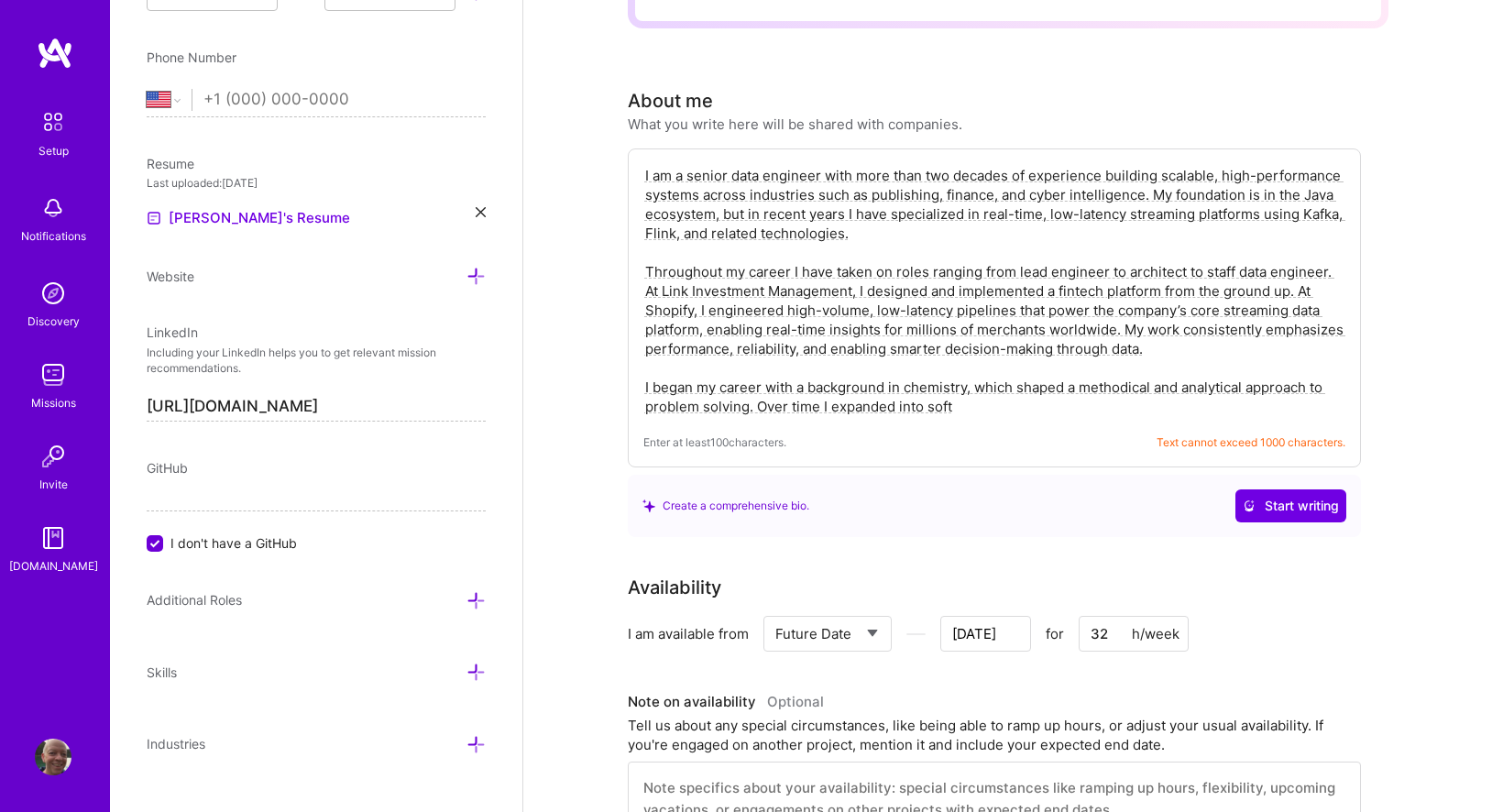
click at [1029, 362] on textarea "I am a senior data engineer with more than two decades of experience building s…" at bounding box center [995, 291] width 702 height 254
click at [846, 265] on textarea "I am a senior data engineer with more than two decades of experience building s…" at bounding box center [995, 291] width 702 height 254
paste textarea "20+ years of experience designing and building scalable, high-performance syste…"
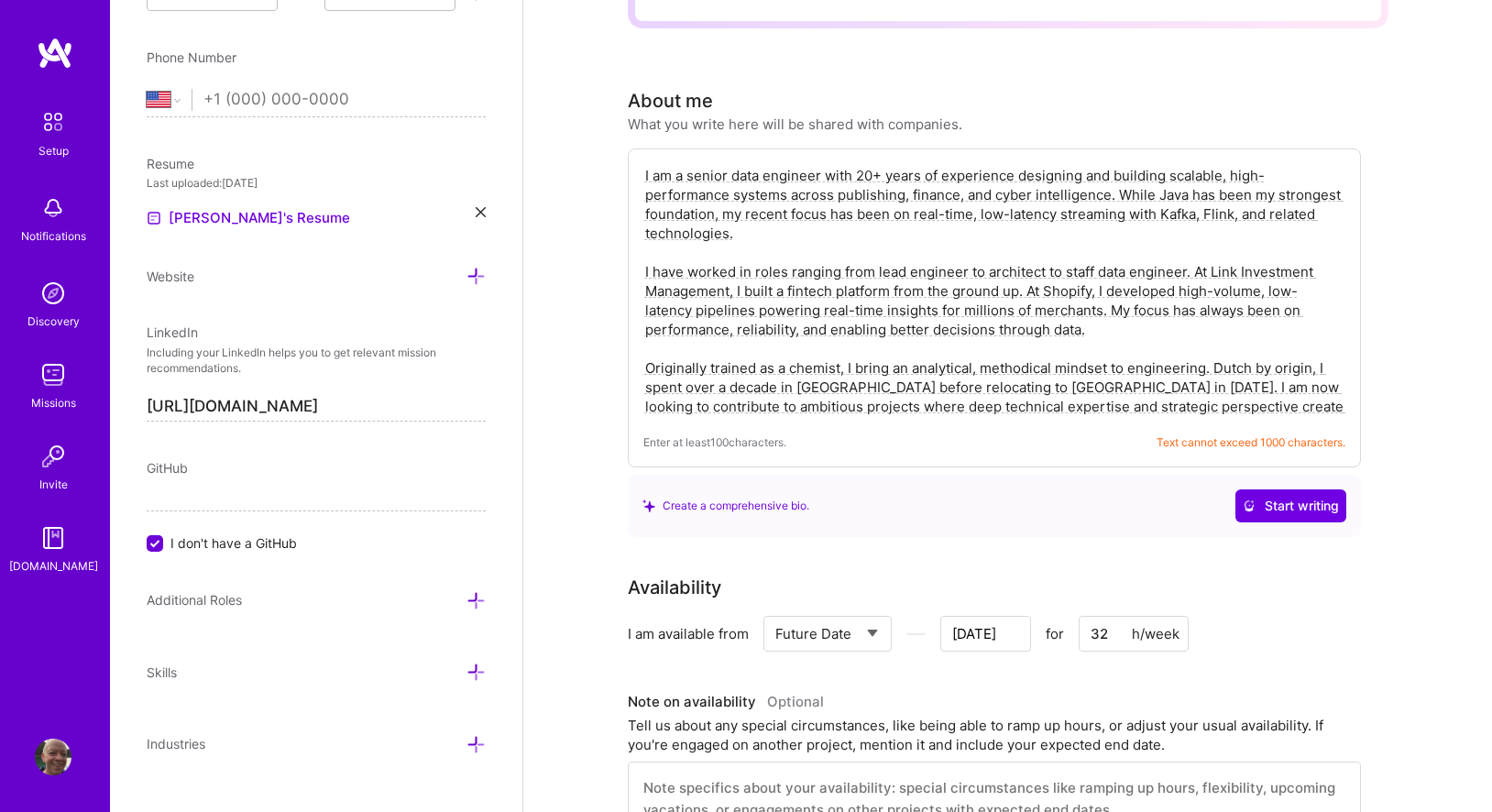
click at [914, 387] on textarea "I am a senior data engineer with 20+ years of experience designing and building…" at bounding box center [995, 291] width 702 height 254
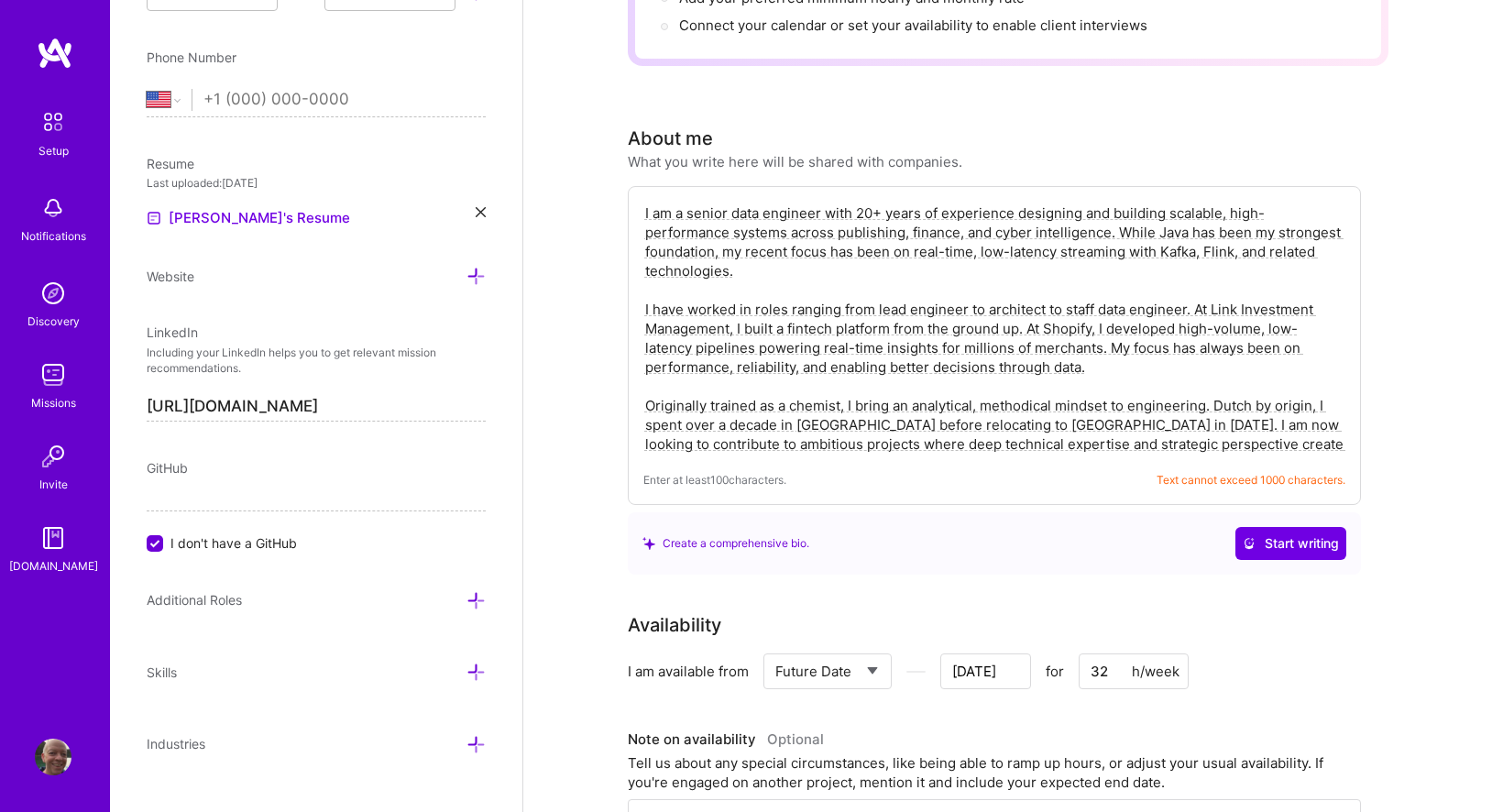
scroll to position [400, 0]
click at [965, 282] on textarea "I am a senior data engineer with 20+ years of experience designing and building…" at bounding box center [995, 330] width 702 height 254
click at [710, 203] on textarea "I am a senior data engineer with 20+ years of experience designing and building…" at bounding box center [995, 330] width 702 height 254
click at [707, 217] on textarea "I am a senior data engineer with 20+ years of experience designing and building…" at bounding box center [995, 330] width 702 height 254
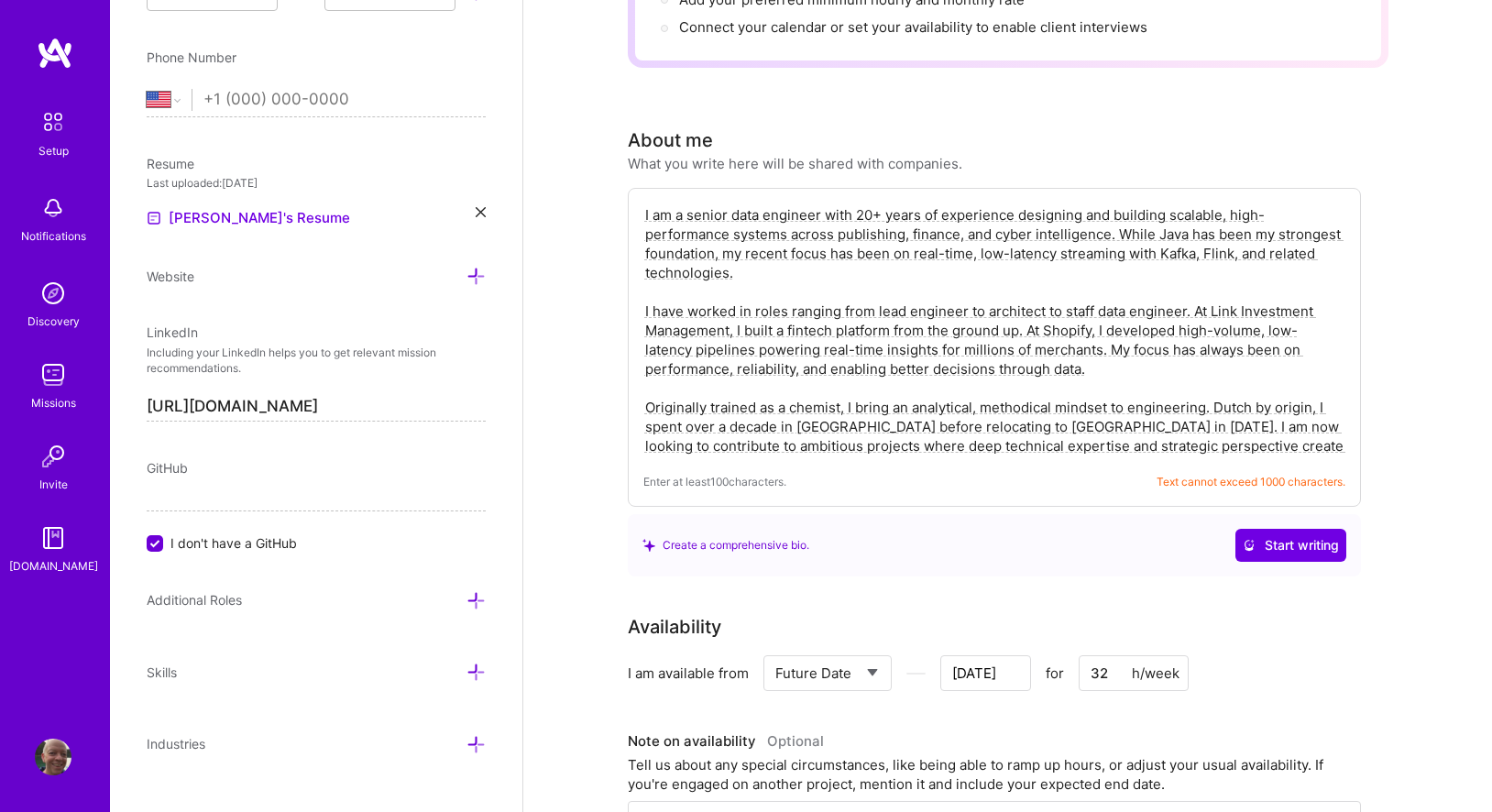
click at [759, 203] on textarea "I am a senior data engineer with 20+ years of experience designing and building…" at bounding box center [995, 330] width 702 height 254
click at [754, 203] on textarea "I am a senior data engineer with 20+ years of experience designing and building…" at bounding box center [995, 330] width 702 height 254
click at [759, 203] on textarea "I am a senior data engineer with 20+ years of experience designing and building…" at bounding box center [995, 330] width 702 height 254
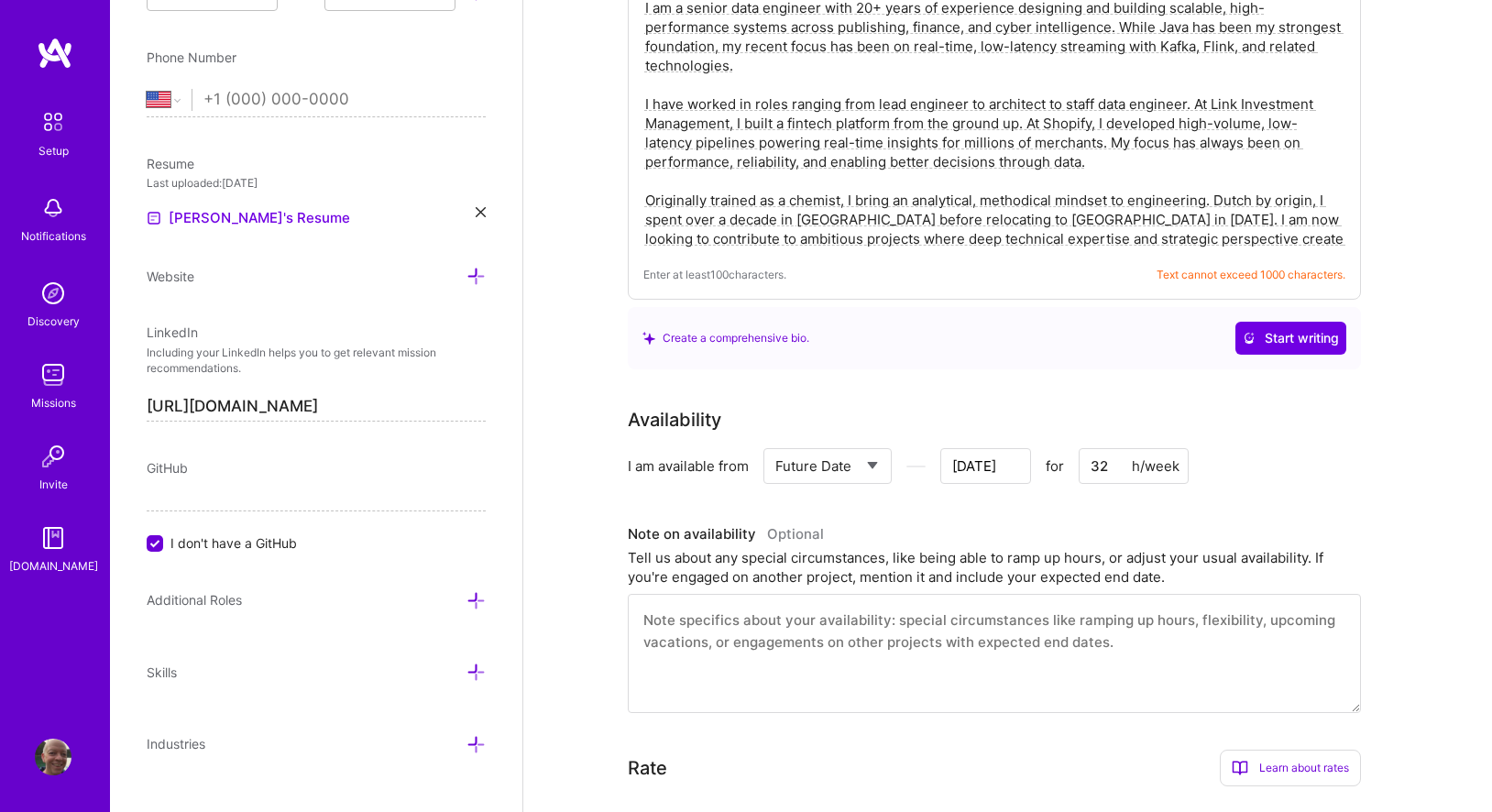
scroll to position [572, 0]
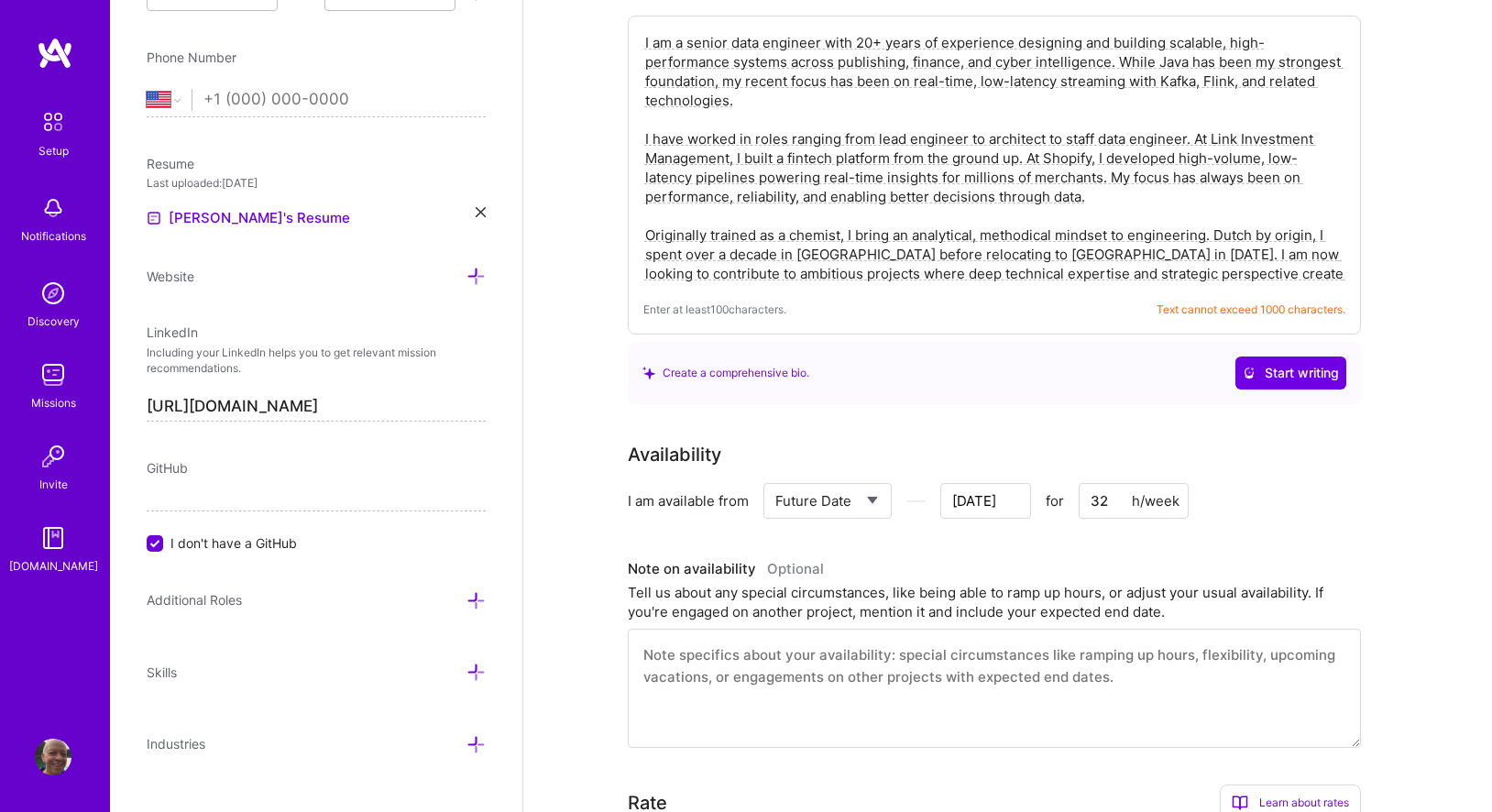
click at [1206, 256] on textarea "I am a senior data engineer with 20+ years of experience designing and building…" at bounding box center [995, 158] width 702 height 254
click at [1231, 258] on textarea "I am a senior data engineer with 20+ years of experience designing and building…" at bounding box center [995, 158] width 702 height 254
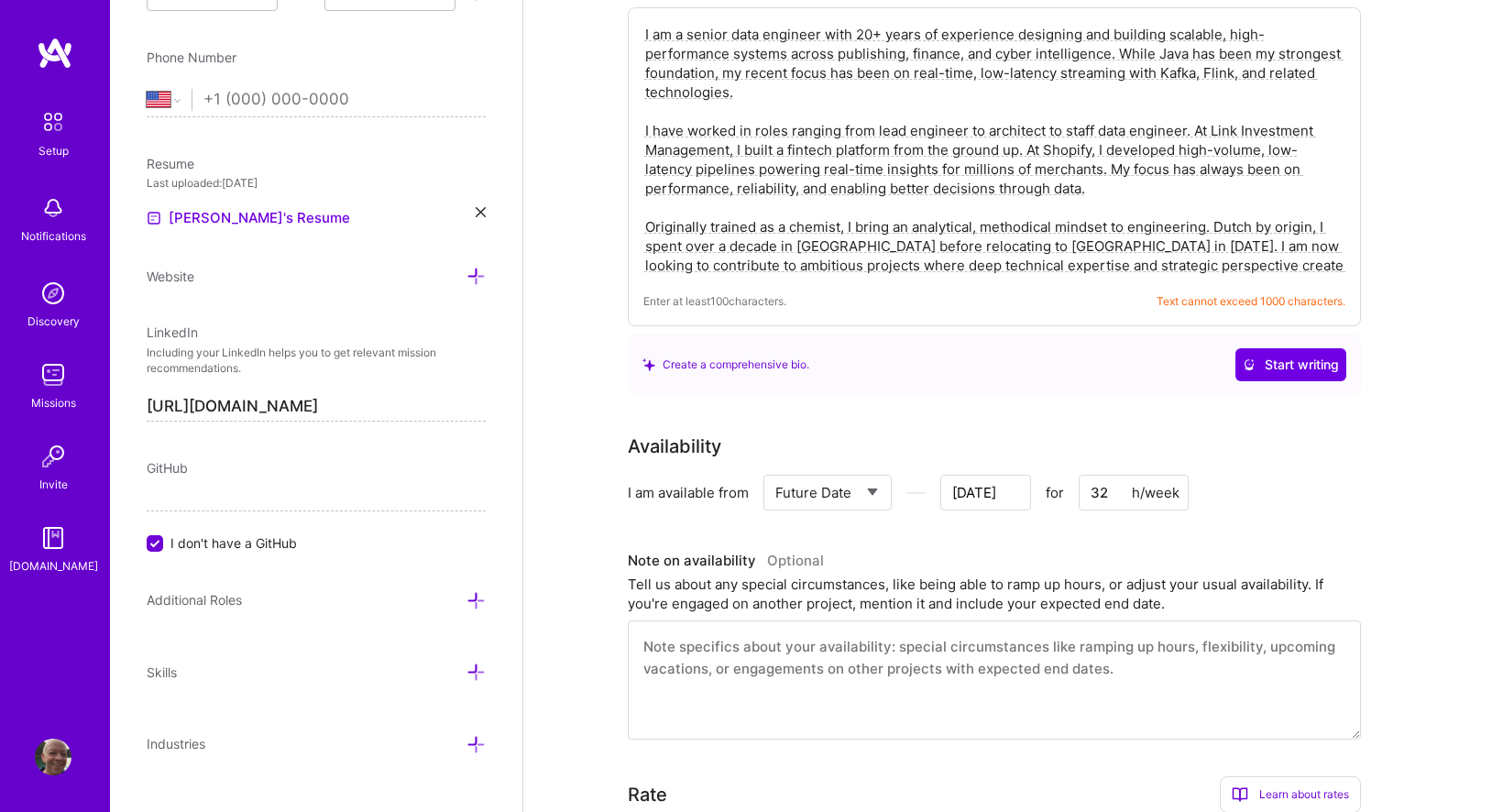
scroll to position [569, 0]
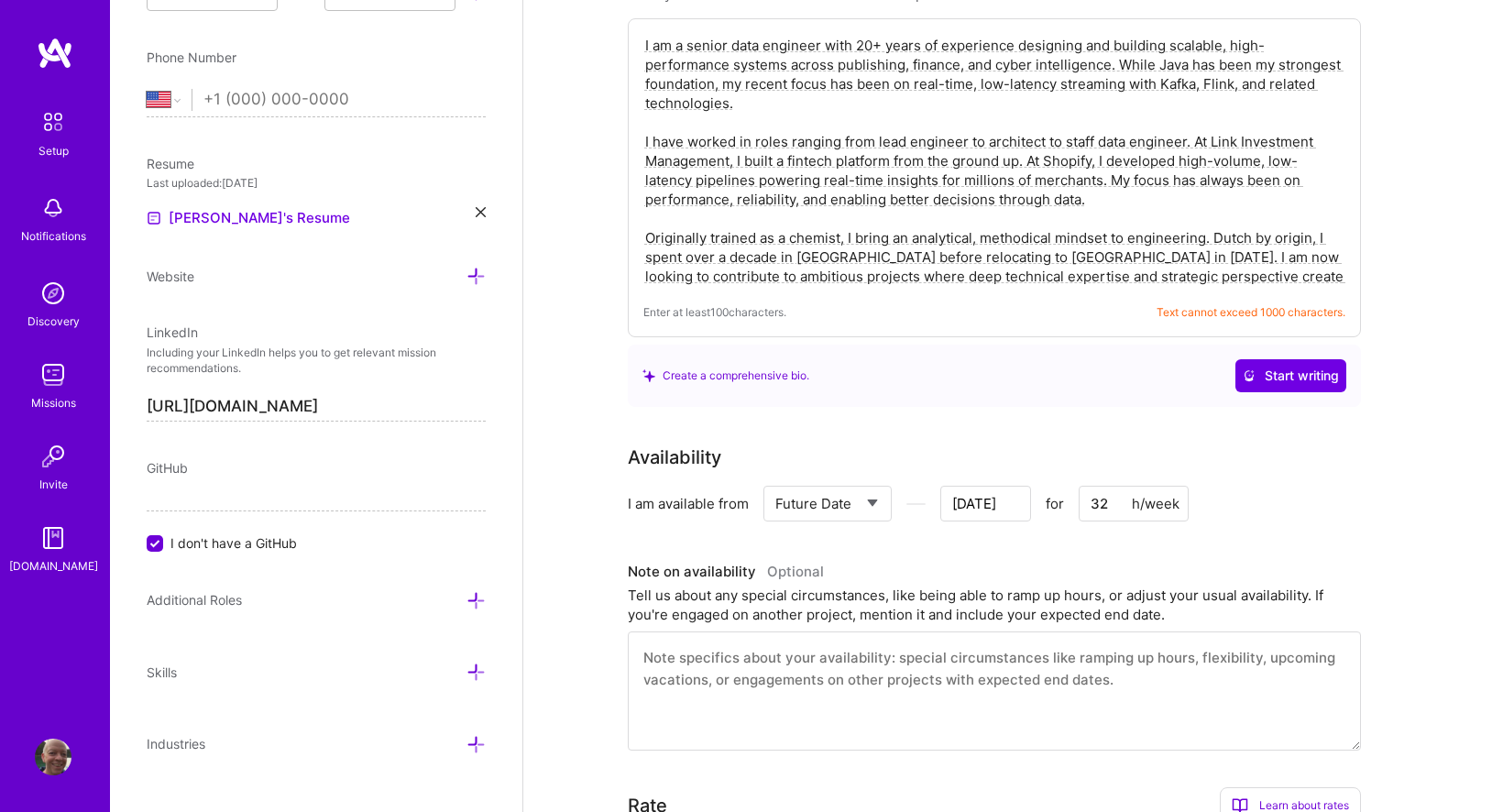
click at [1261, 258] on textarea "I am a senior data engineer with 20+ years of experience designing and building…" at bounding box center [995, 160] width 702 height 254
click at [1247, 302] on span "Text cannot exceed 1000 characters." at bounding box center [1251, 312] width 189 height 19
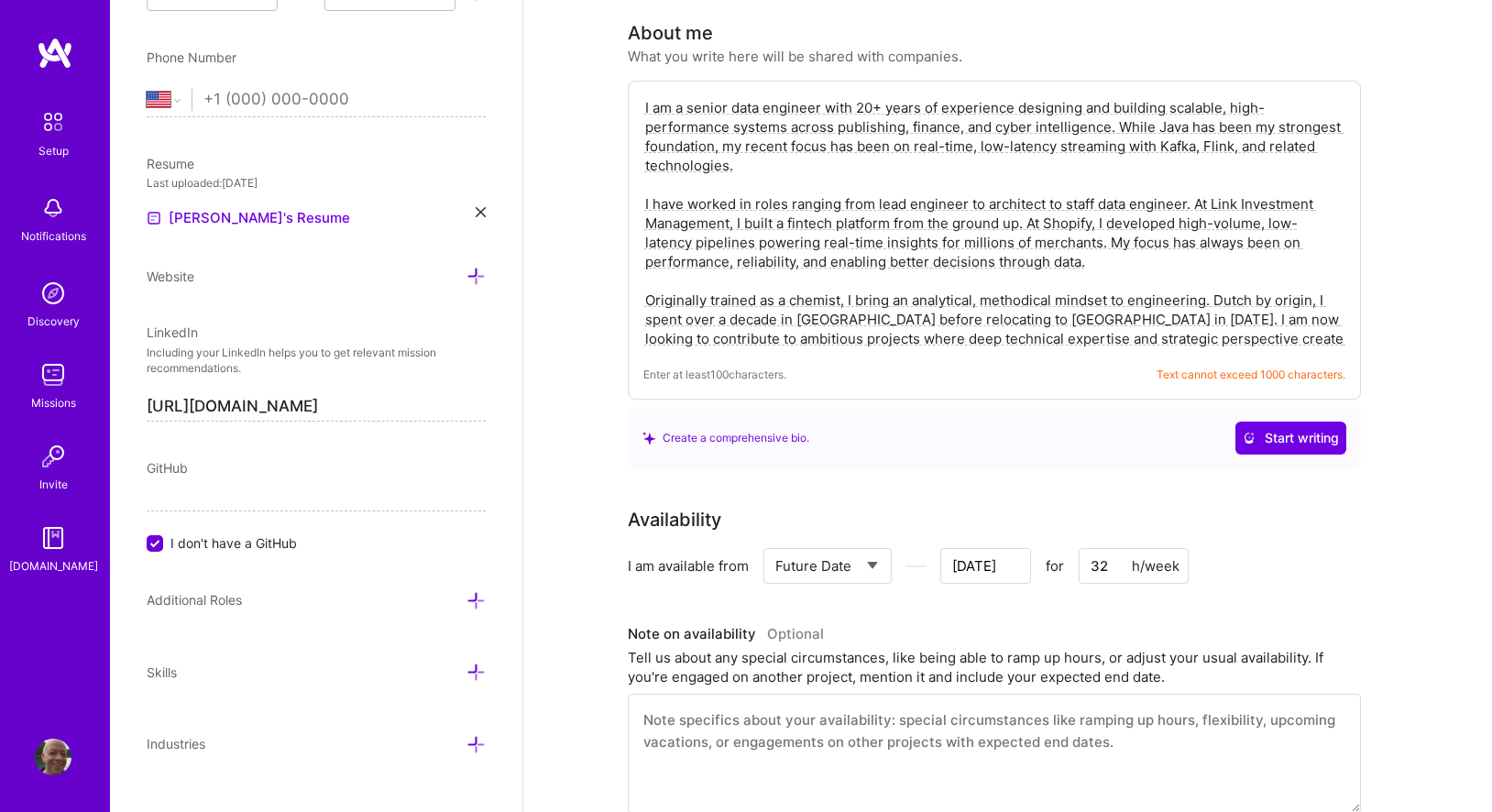
scroll to position [509, 0]
click at [1258, 311] on textarea "I am a senior data engineer with 20+ years of experience designing and building…" at bounding box center [995, 221] width 702 height 254
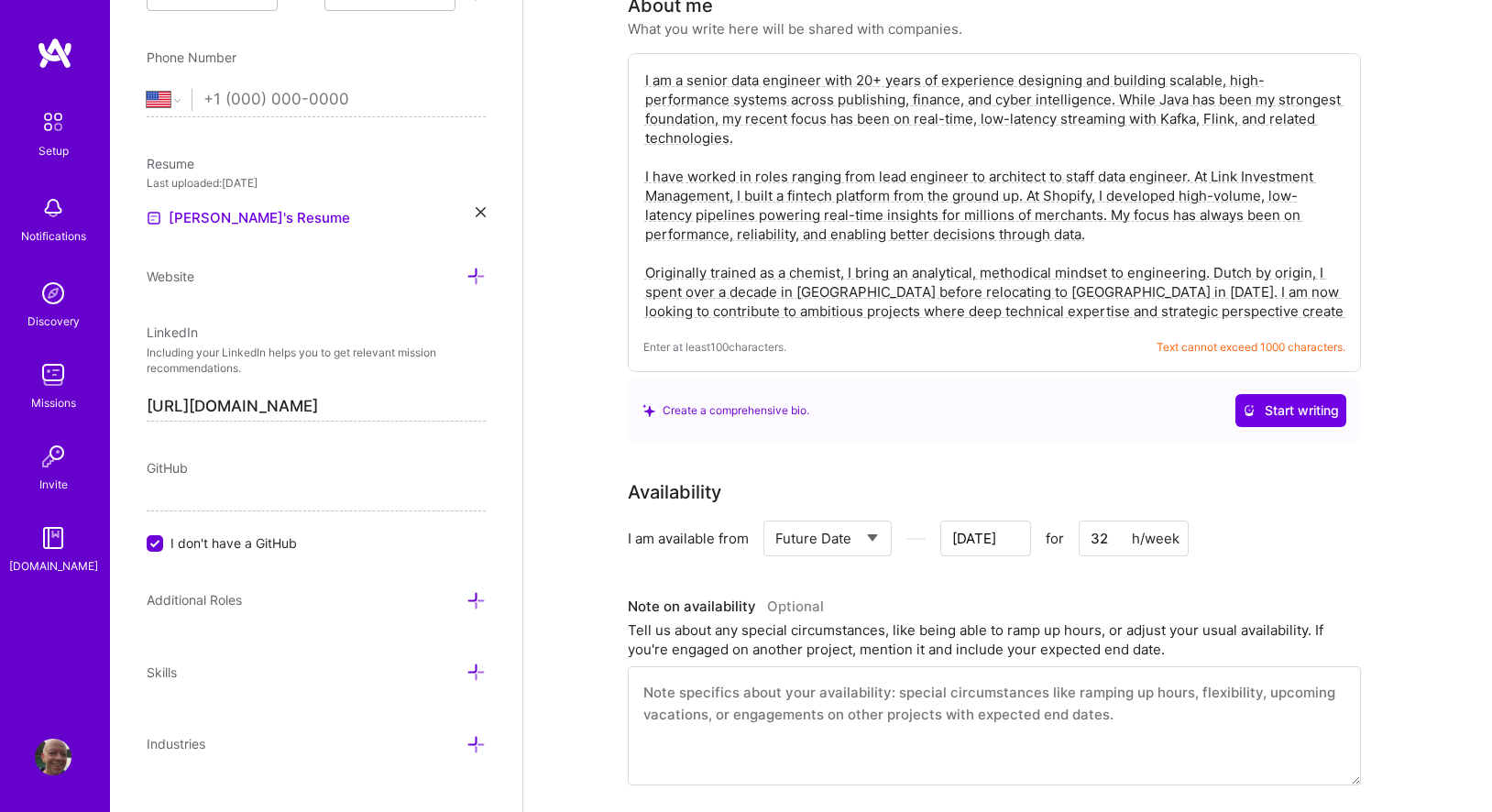
scroll to position [537, 0]
click at [757, 207] on textarea "I am a senior data engineer with 20+ years of experience designing and building…" at bounding box center [995, 192] width 702 height 254
paste textarea "building scalable, high-performance systems in publishing, finance, and cyber i…"
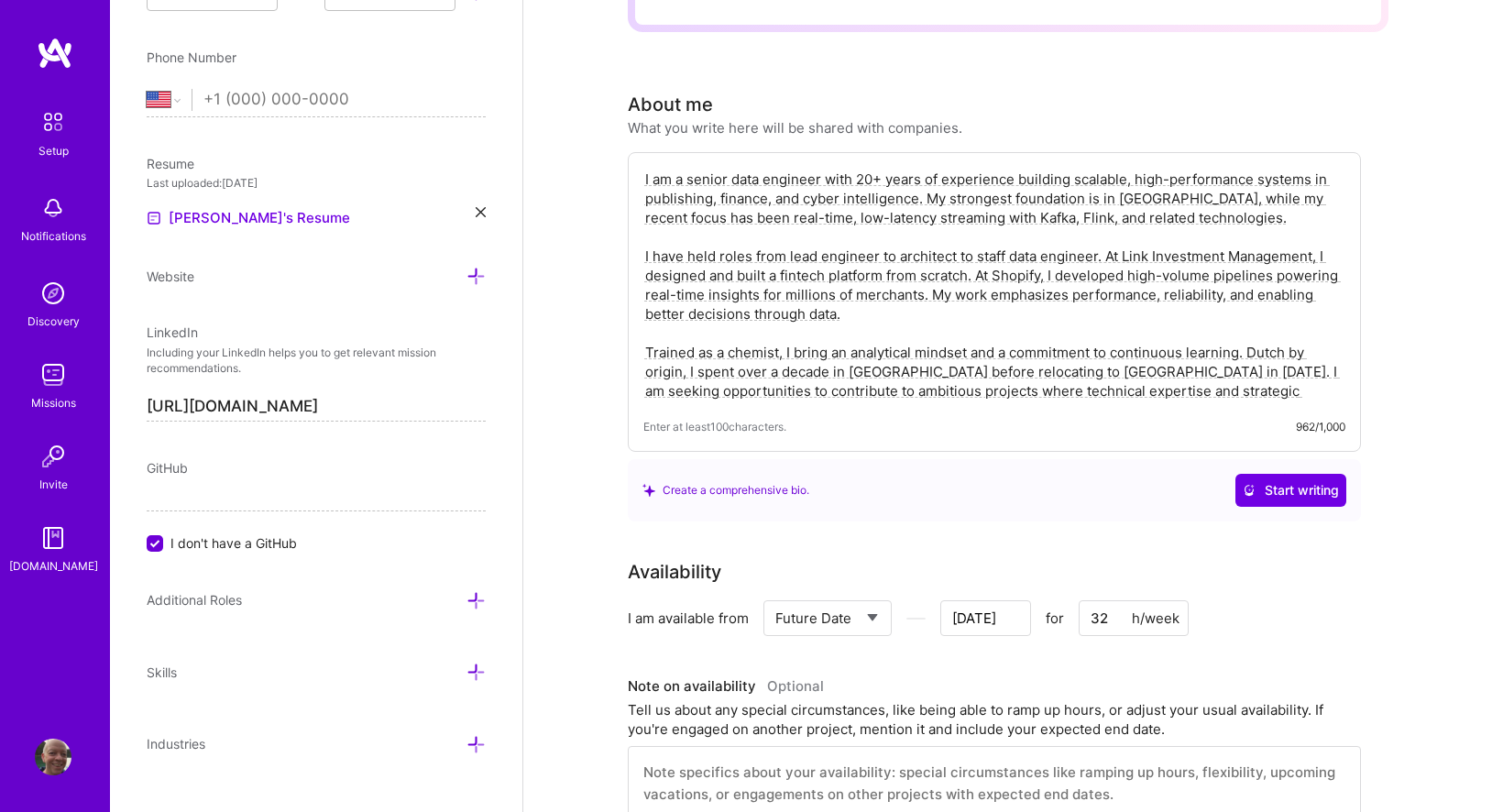
scroll to position [423, 0]
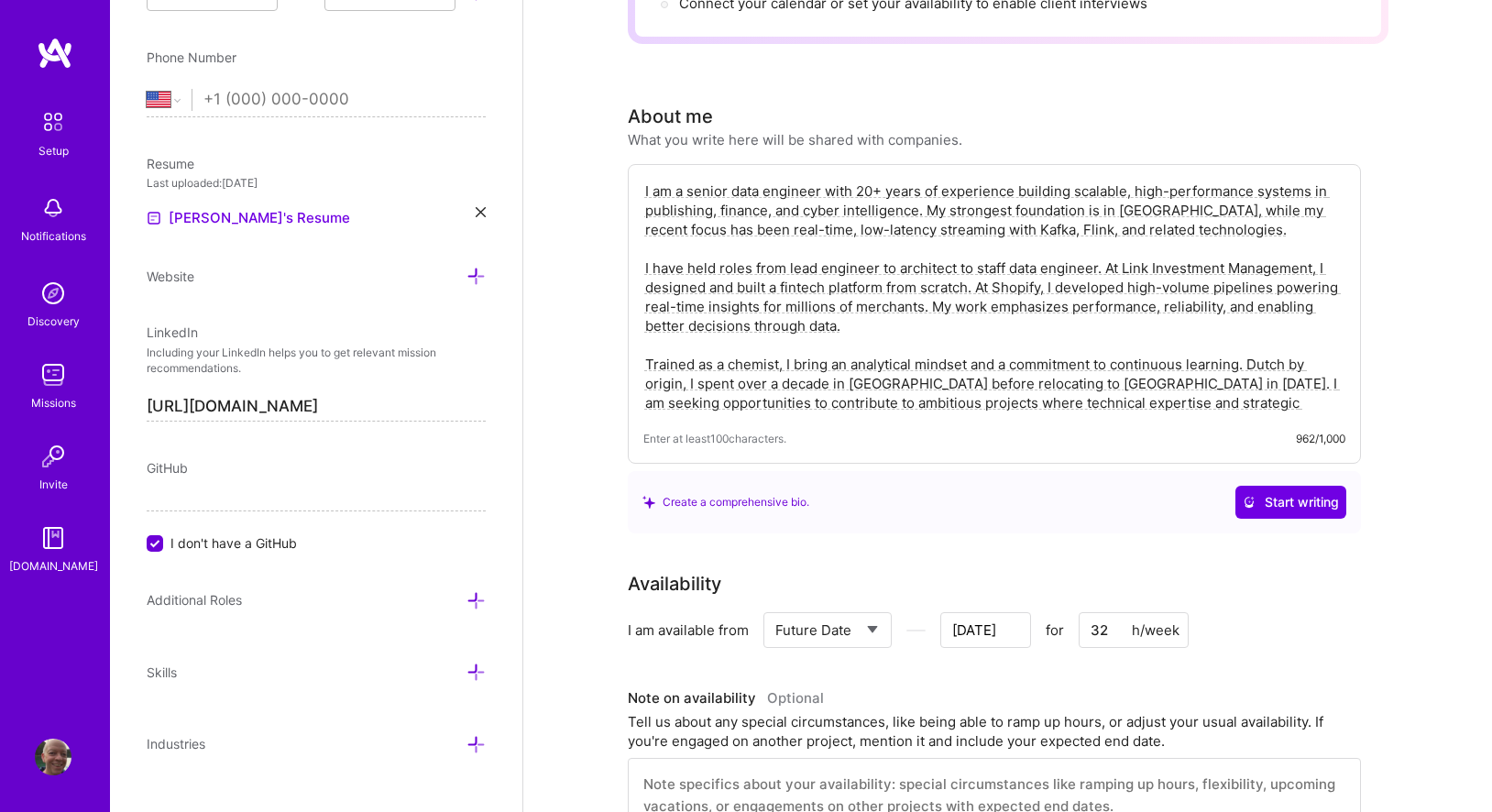
click at [761, 180] on textarea "I am a senior data engineer with 20+ years of experience building scalable, hig…" at bounding box center [995, 297] width 702 height 235
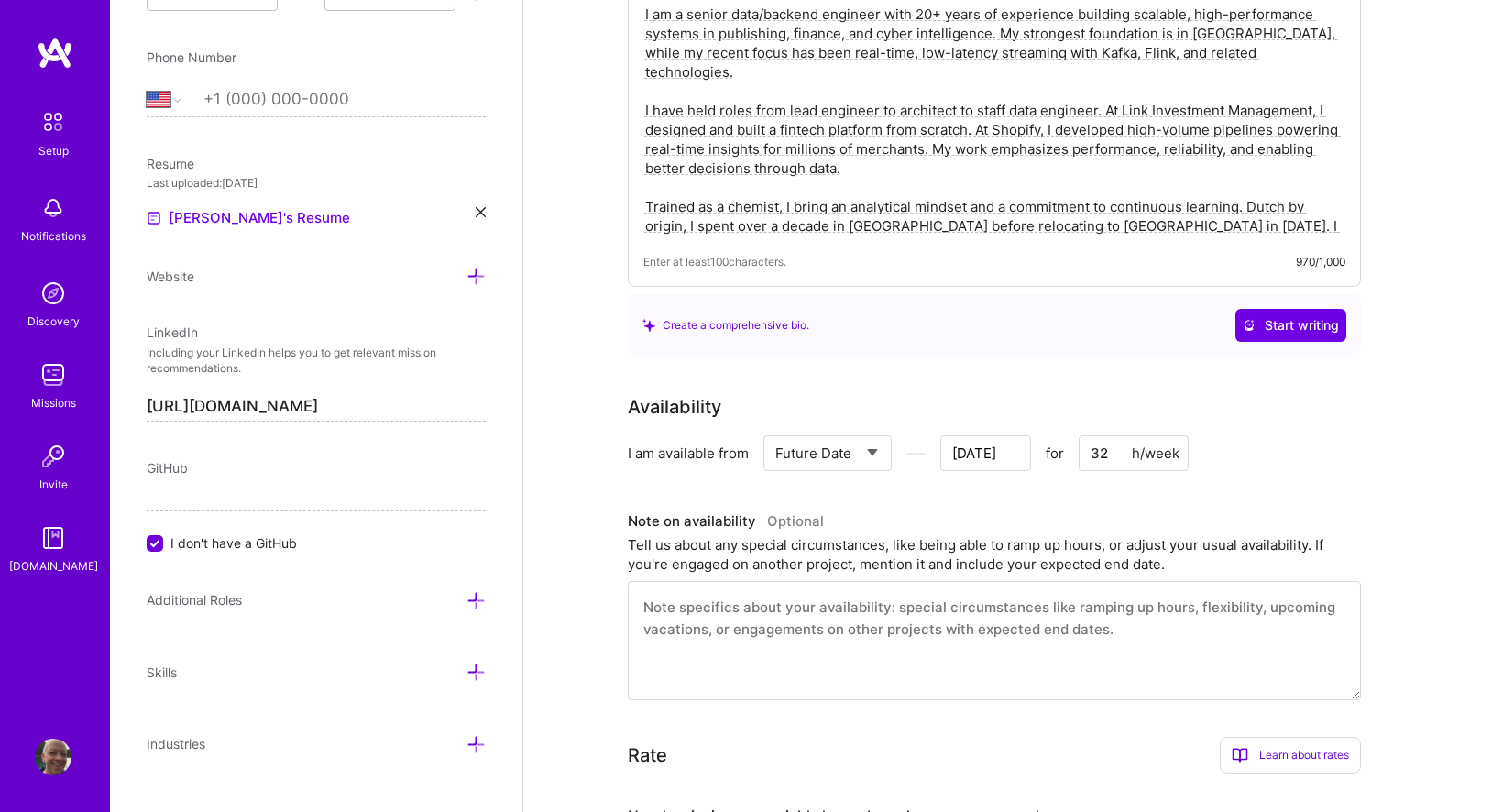
scroll to position [609, 0]
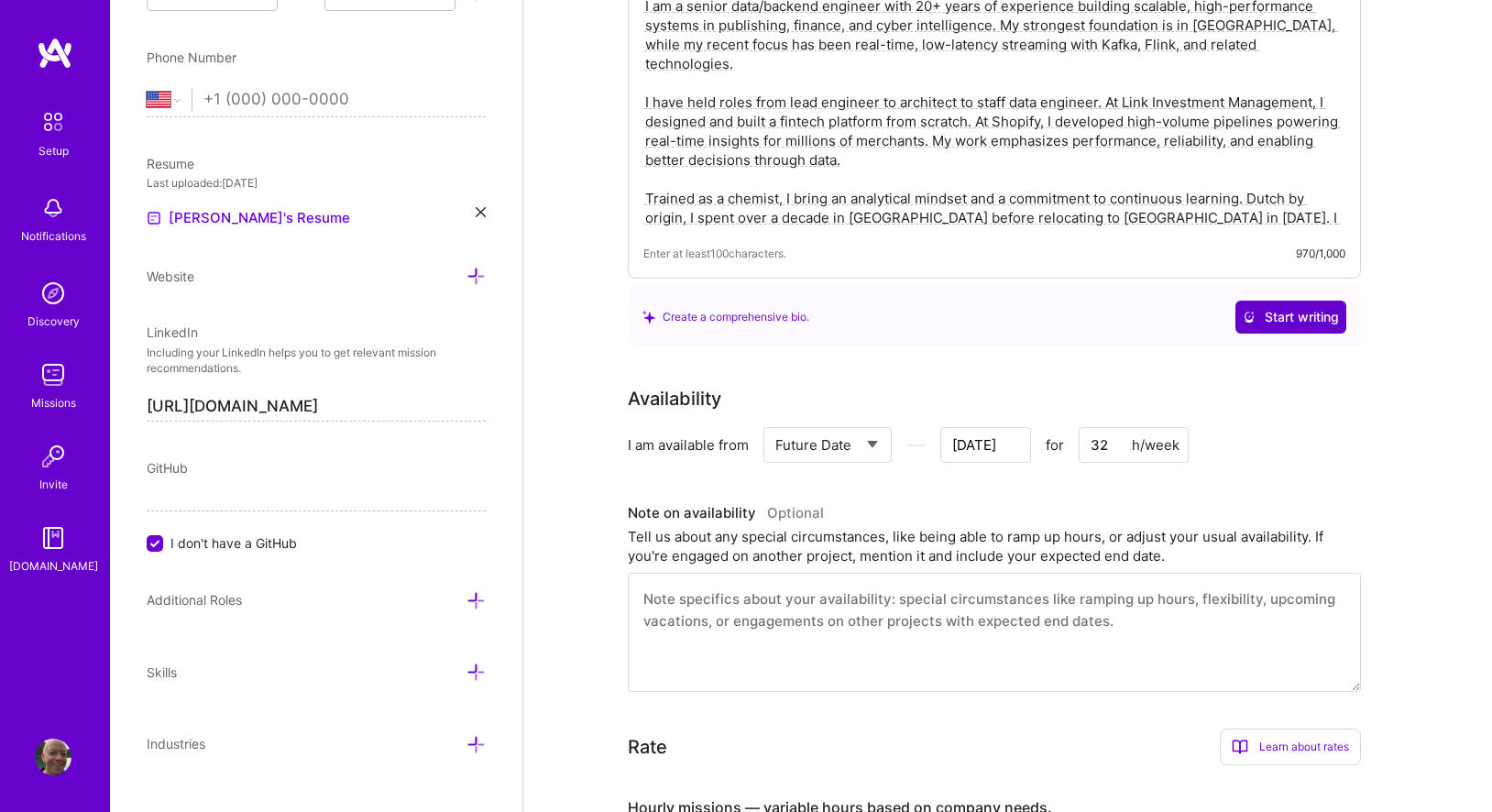
click at [1290, 308] on span "Start writing" at bounding box center [1290, 317] width 96 height 18
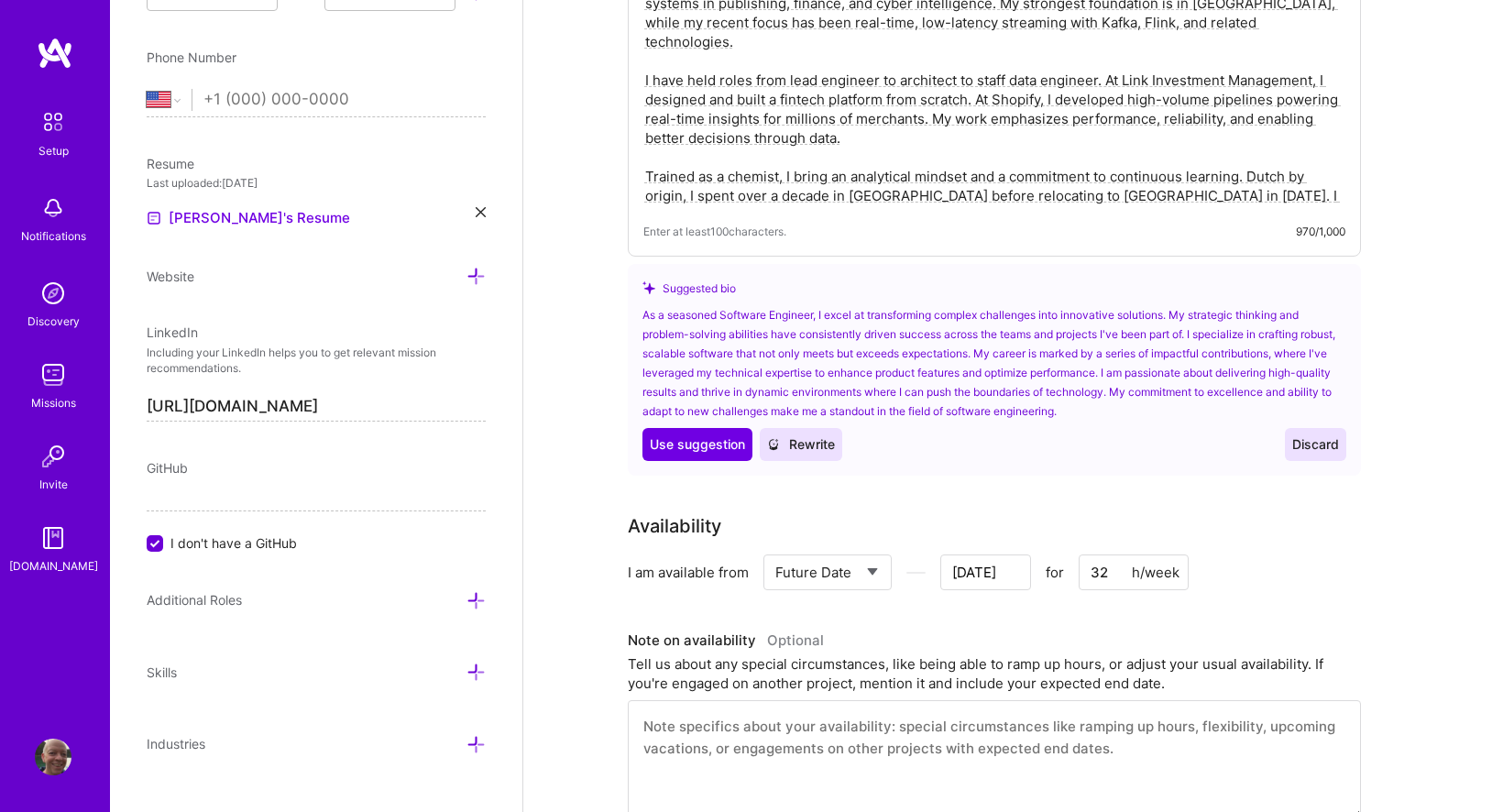
scroll to position [631, 0]
click at [707, 434] on span "Use suggestion" at bounding box center [698, 444] width 95 height 18
type textarea "As a seasoned Software Engineer, I excel at transforming complex challenges int…"
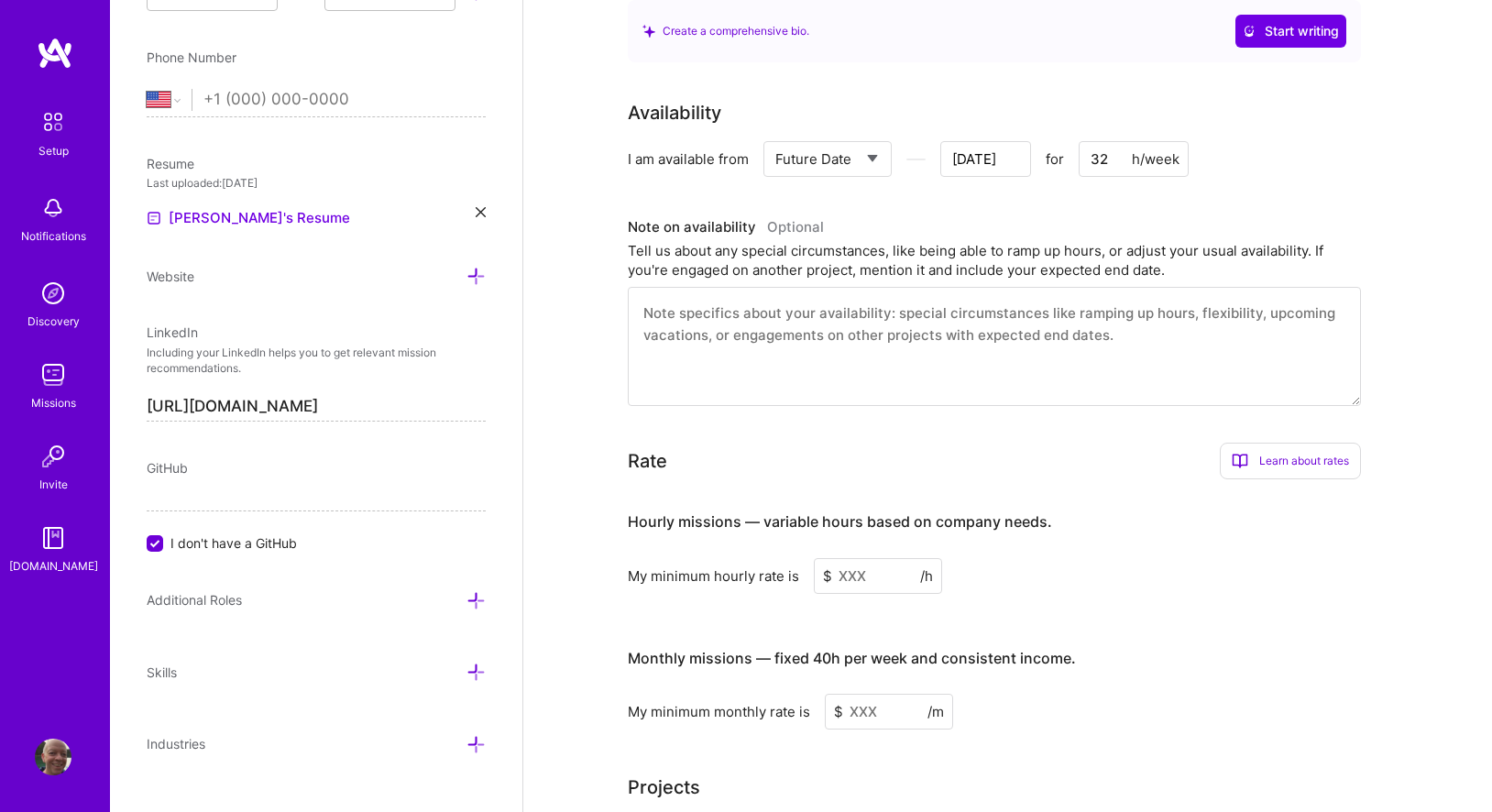
scroll to position [834, 0]
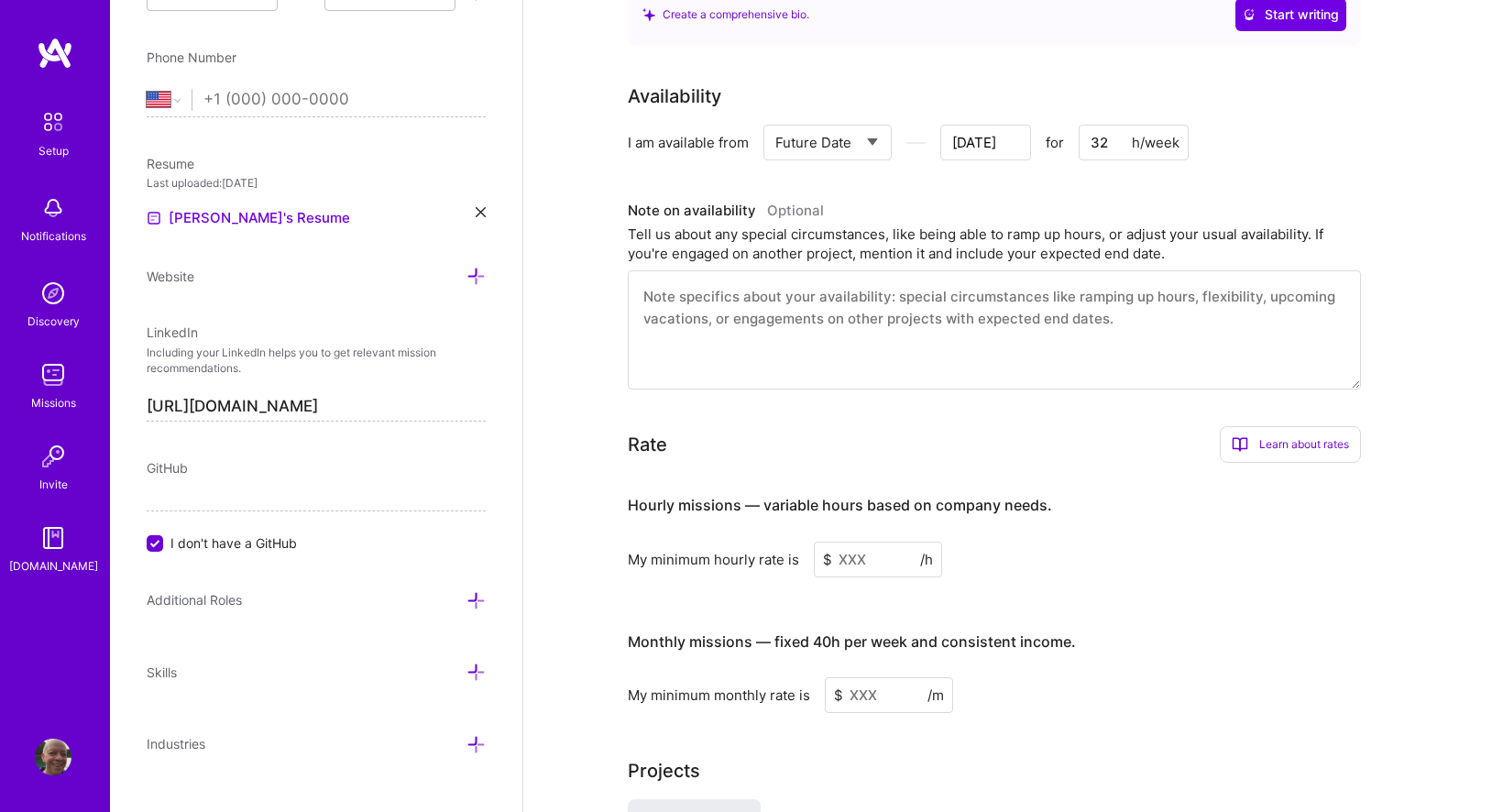
click at [836, 282] on textarea at bounding box center [995, 330] width 734 height 119
type textarea "I"
type input "[DATE]"
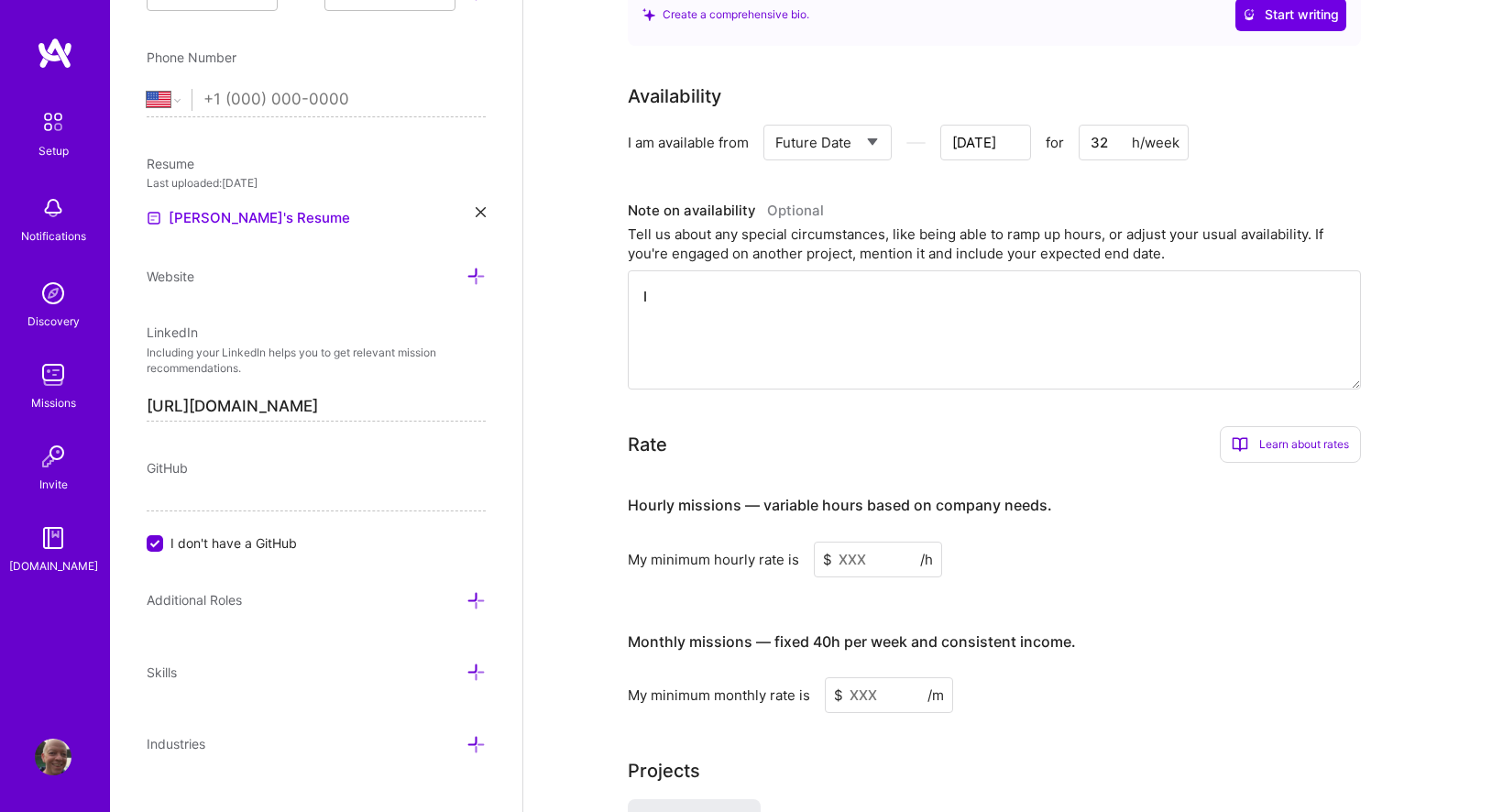
type textarea "I'"
type input "[DATE]"
type textarea "I'm"
type input "[DATE]"
type textarea "I'm"
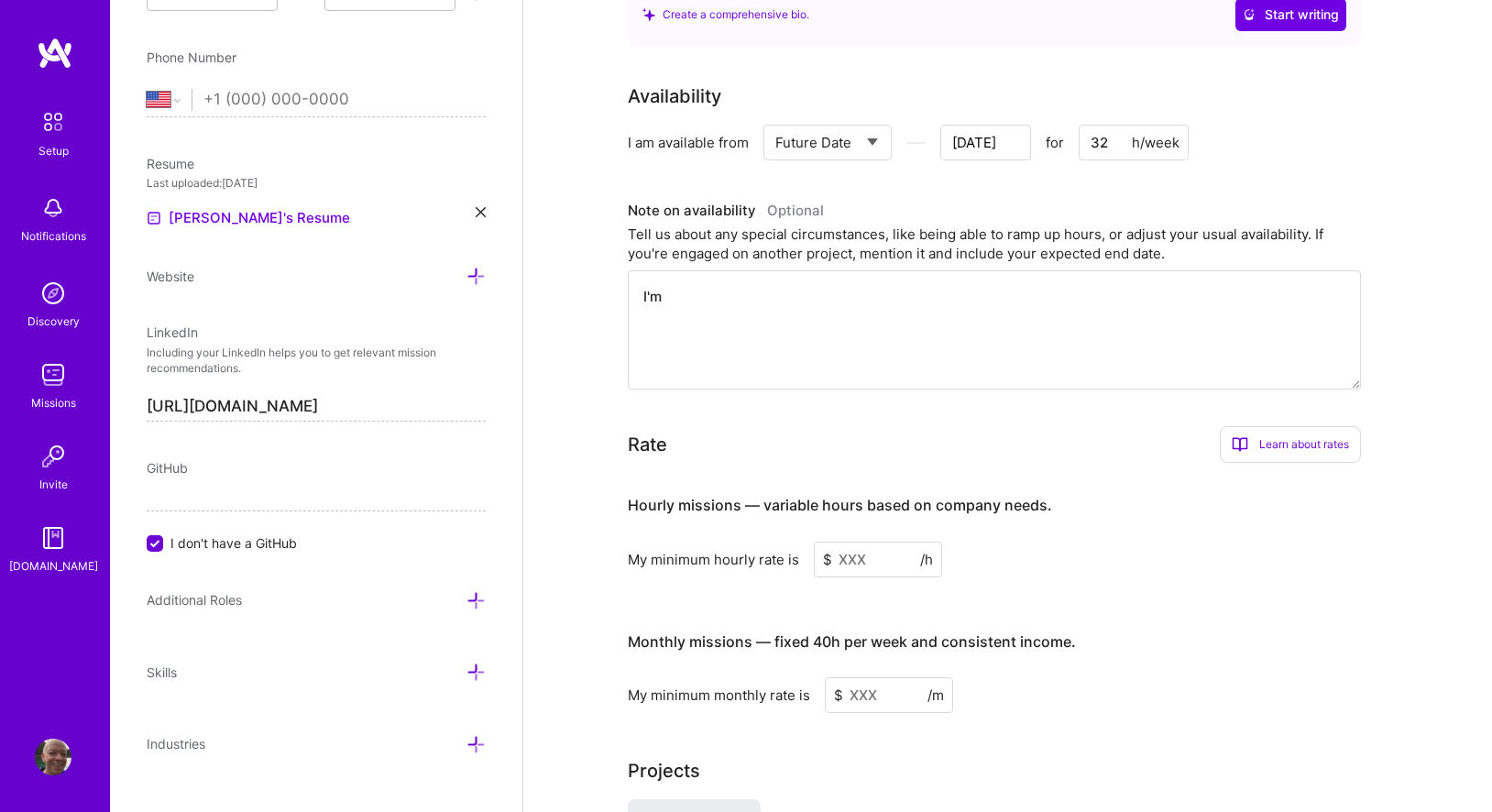
type input "[DATE]"
type textarea "I'm c"
type input "[DATE]"
type textarea "I'm cu"
type input "[DATE]"
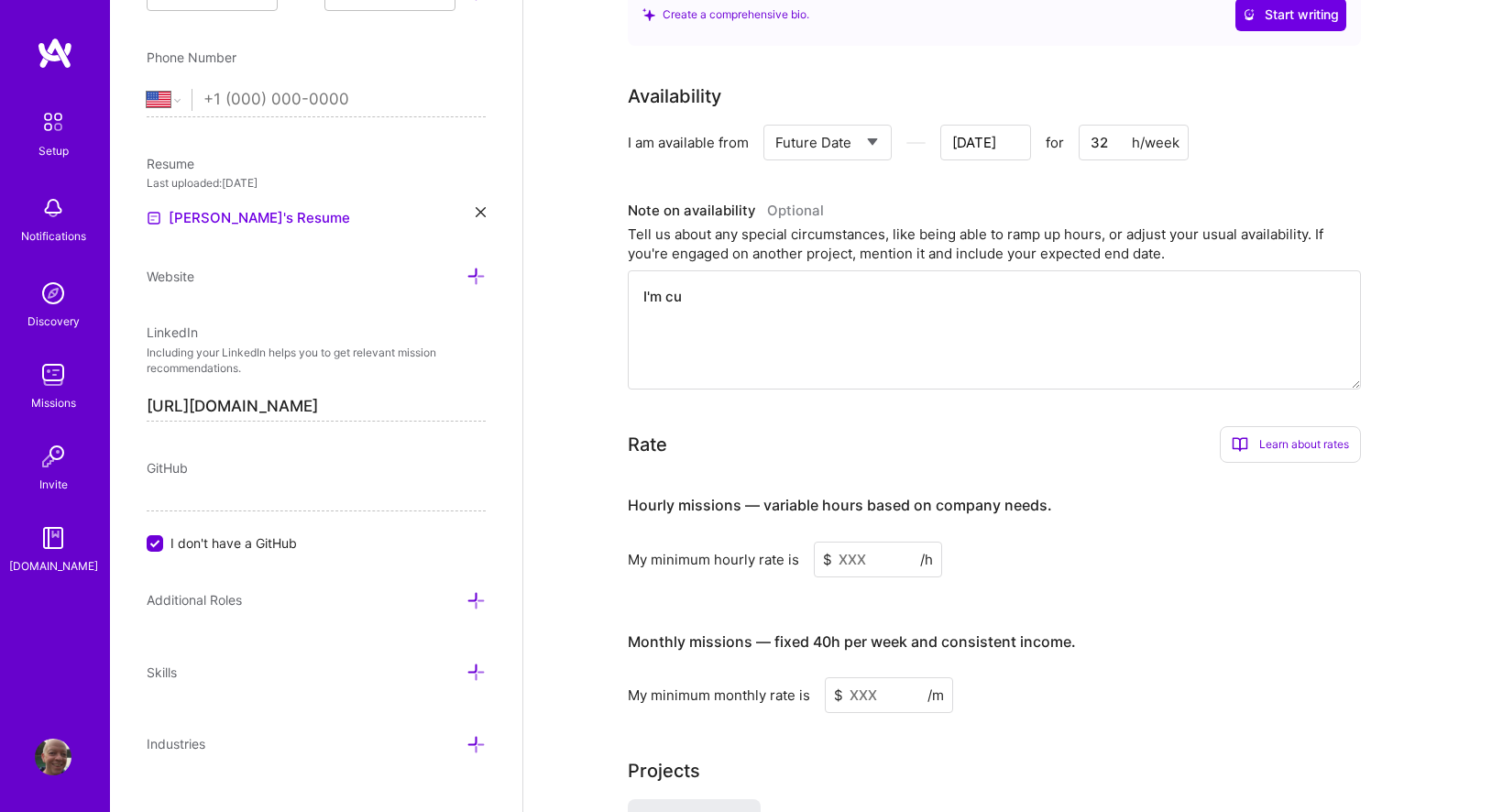
type textarea "I'm cur"
type input "[DATE]"
type textarea "I'm curr"
type input "[DATE]"
type textarea "I'm curre"
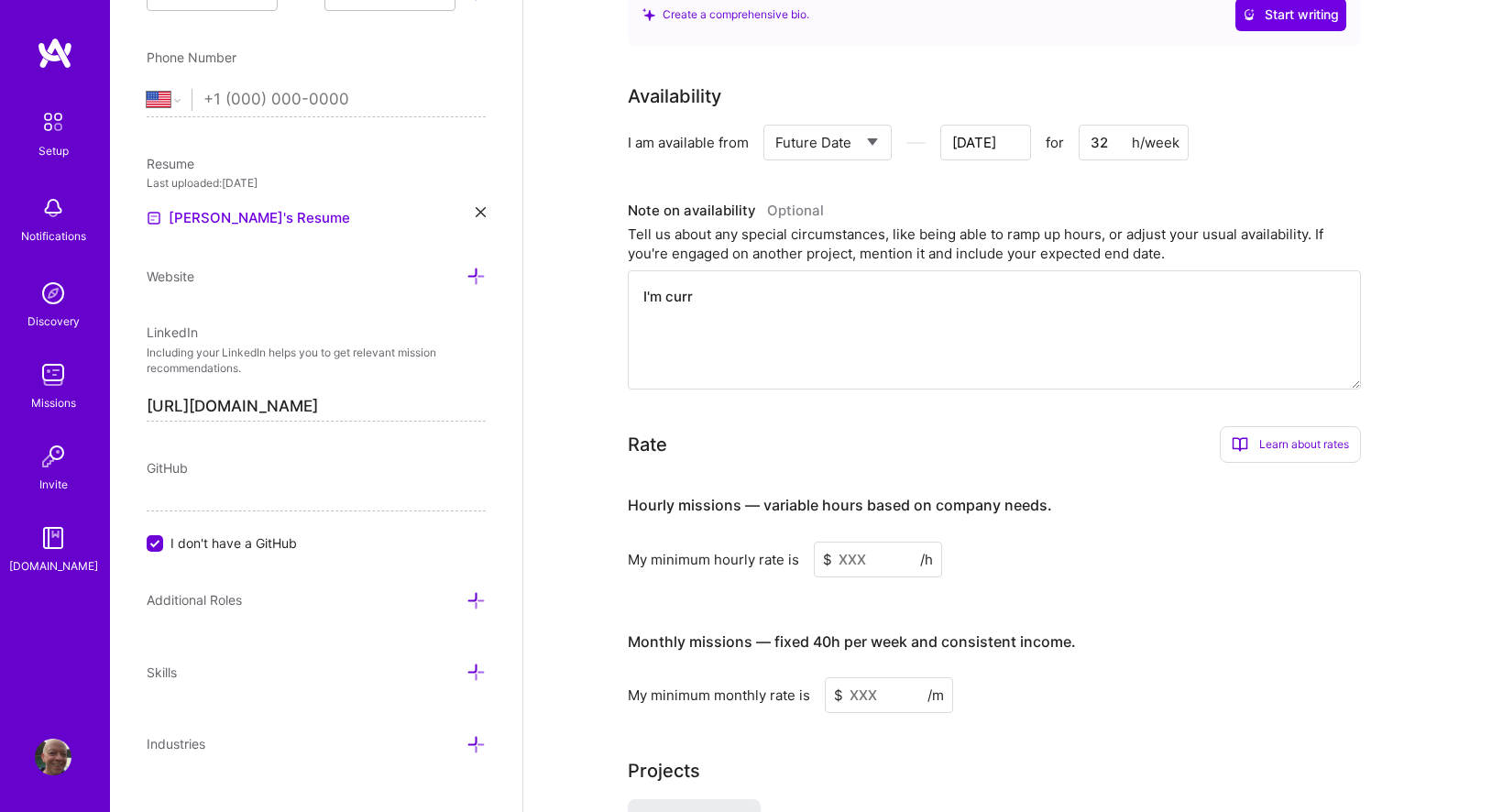
type input "[DATE]"
type textarea "I'm curren"
type input "[DATE]"
type textarea "I'm current"
type input "[DATE]"
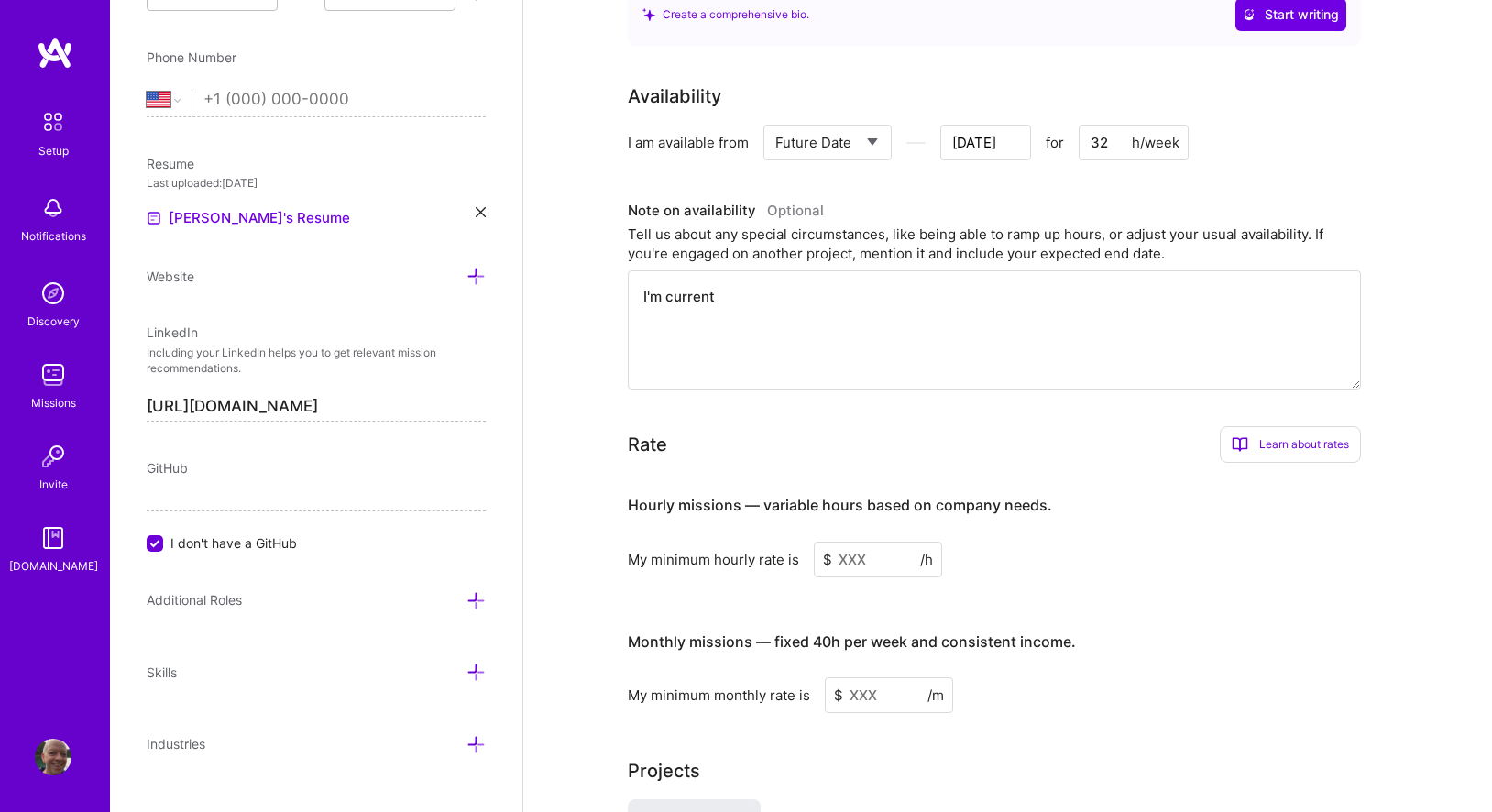
type textarea "I'm currentl"
type input "[DATE]"
type textarea "I'm currently"
type input "[DATE]"
type textarea "I'm currently"
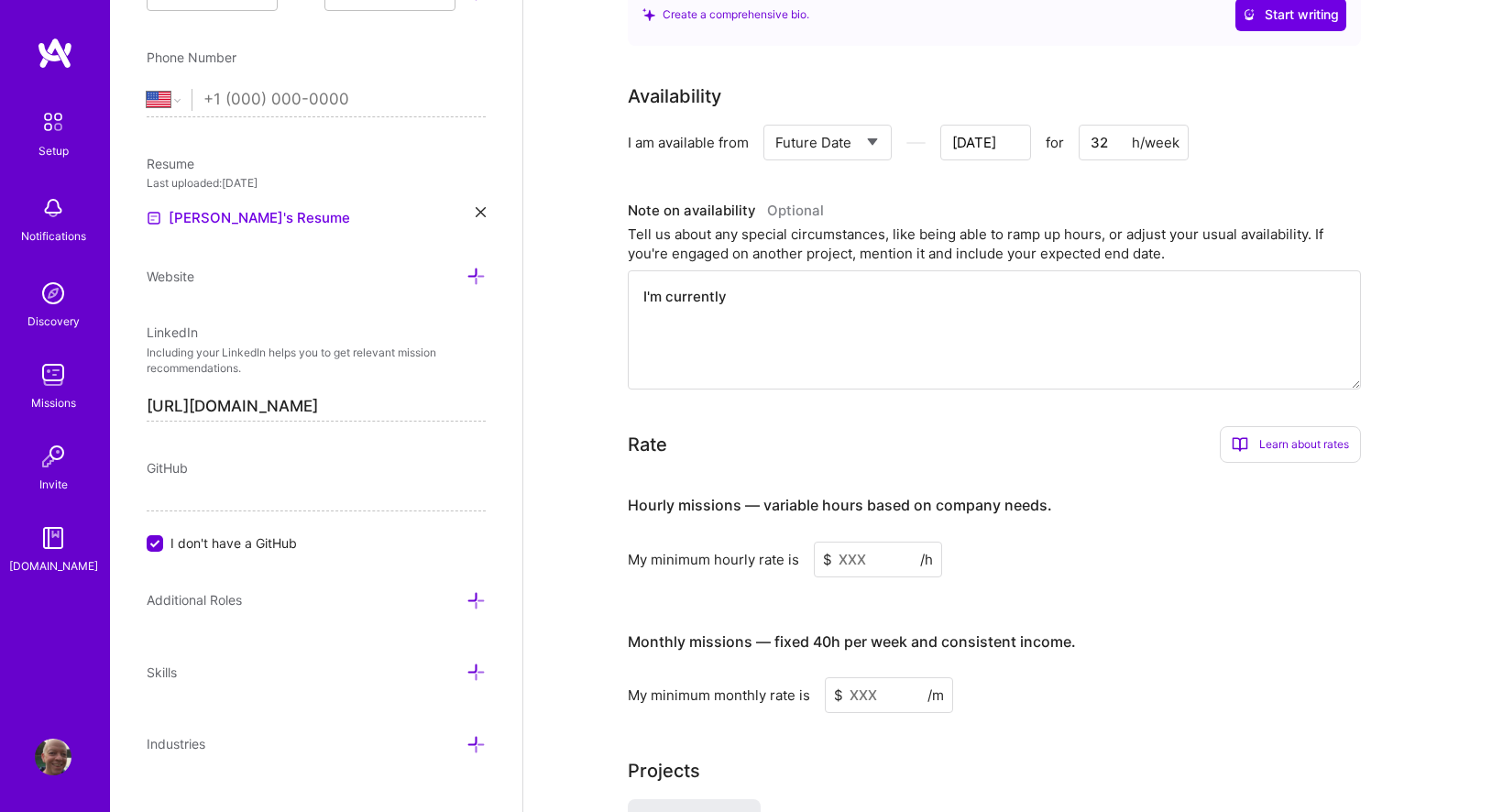
type input "[DATE]"
type textarea "I'm currently w"
type input "[DATE]"
type textarea "I'm currently wo"
type input "[DATE]"
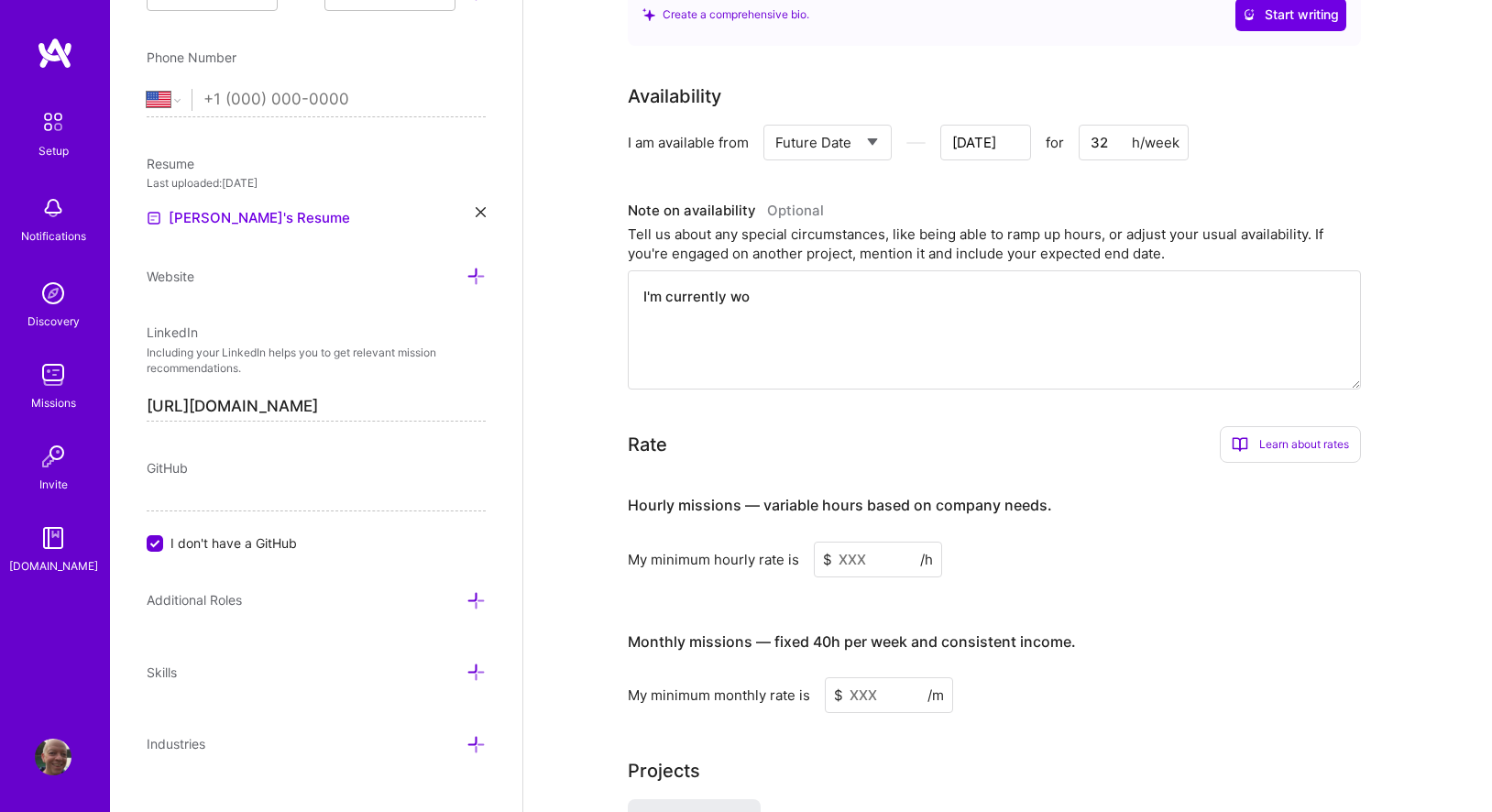
type textarea "I'm currently wor"
type input "[DATE]"
type textarea "I'm currently work"
type input "[DATE]"
type textarea "I'm currently worki"
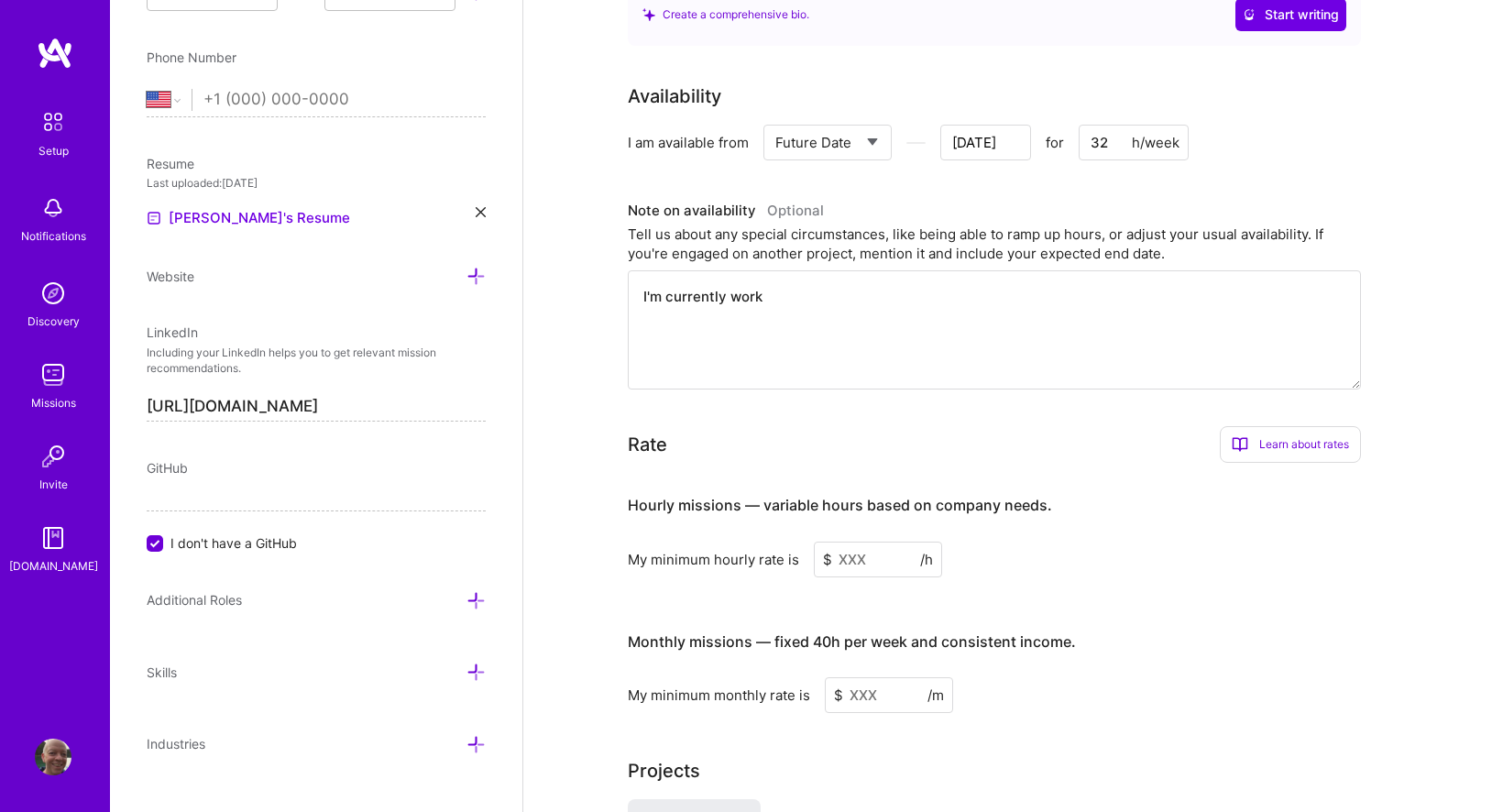
type input "[DATE]"
type textarea "I'm currently workin"
type input "[DATE]"
type textarea "I'm currently working"
type input "[DATE]"
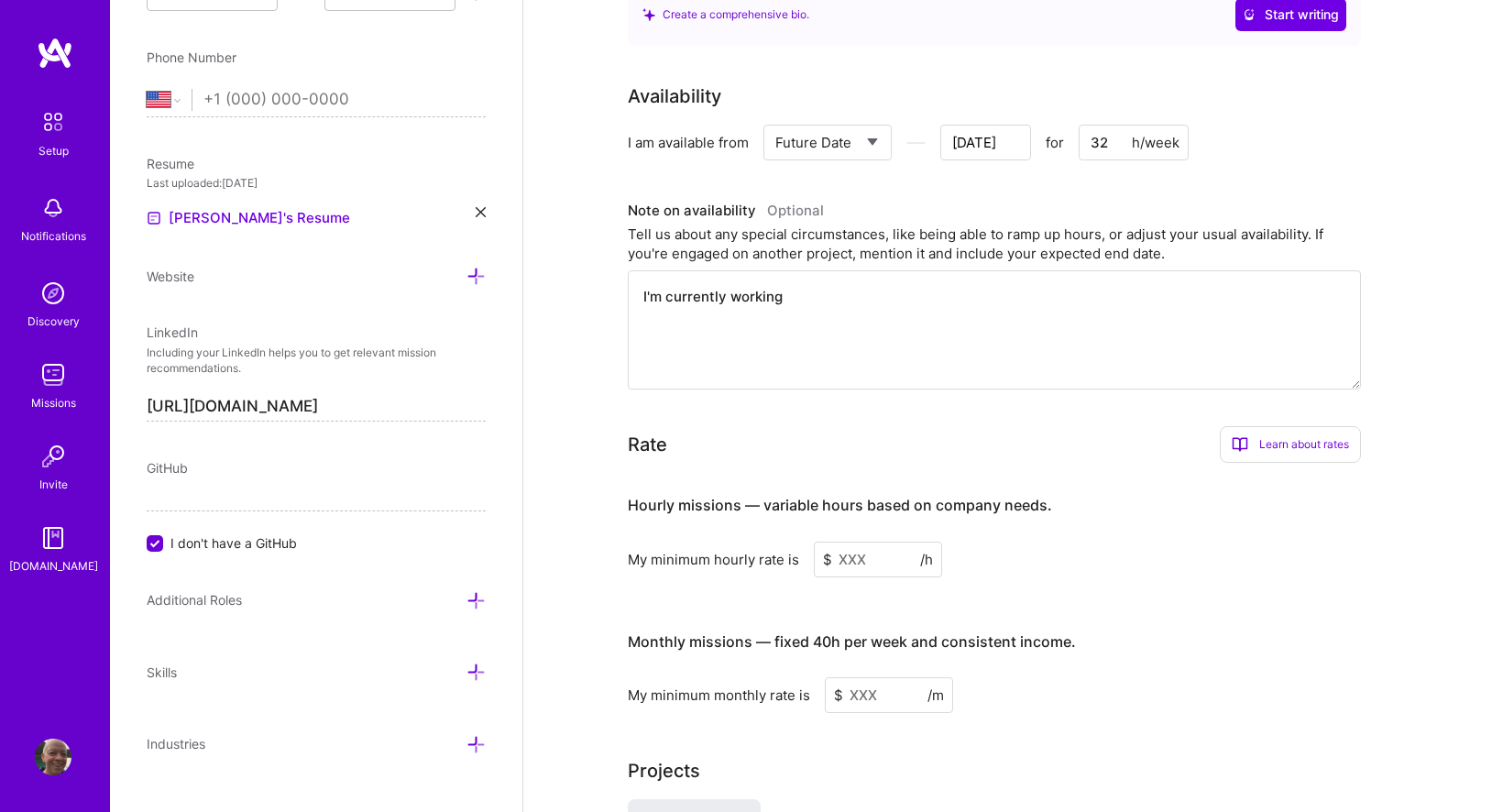
type textarea "I'm currently working"
type input "[DATE]"
type textarea "I'm currently working o"
type input "[DATE]"
type textarea "I'm currently working on"
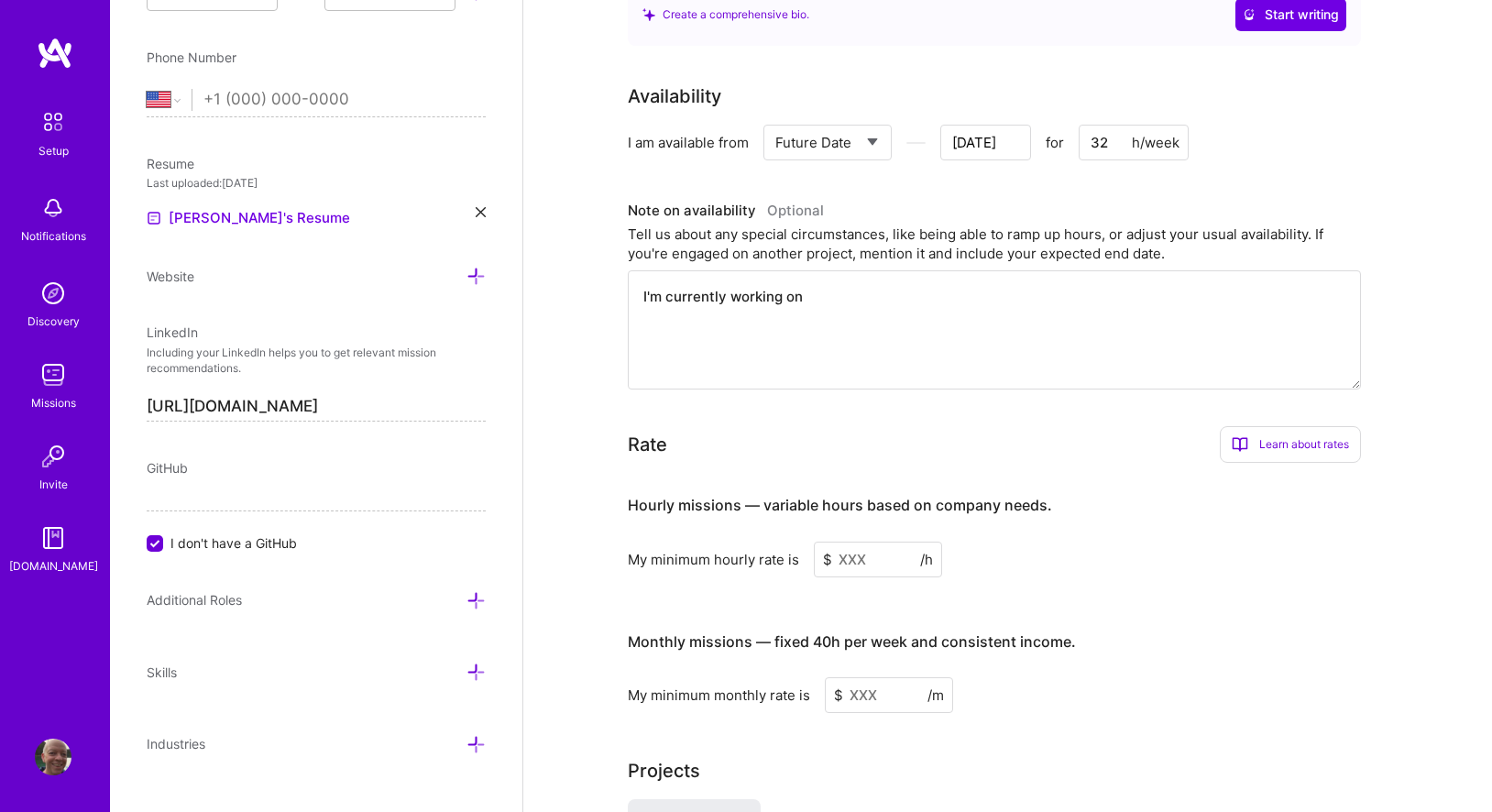
type input "[DATE]"
type textarea "I'm currently working on a"
type input "[DATE]"
type textarea "I'm currently working on a"
type input "[DATE]"
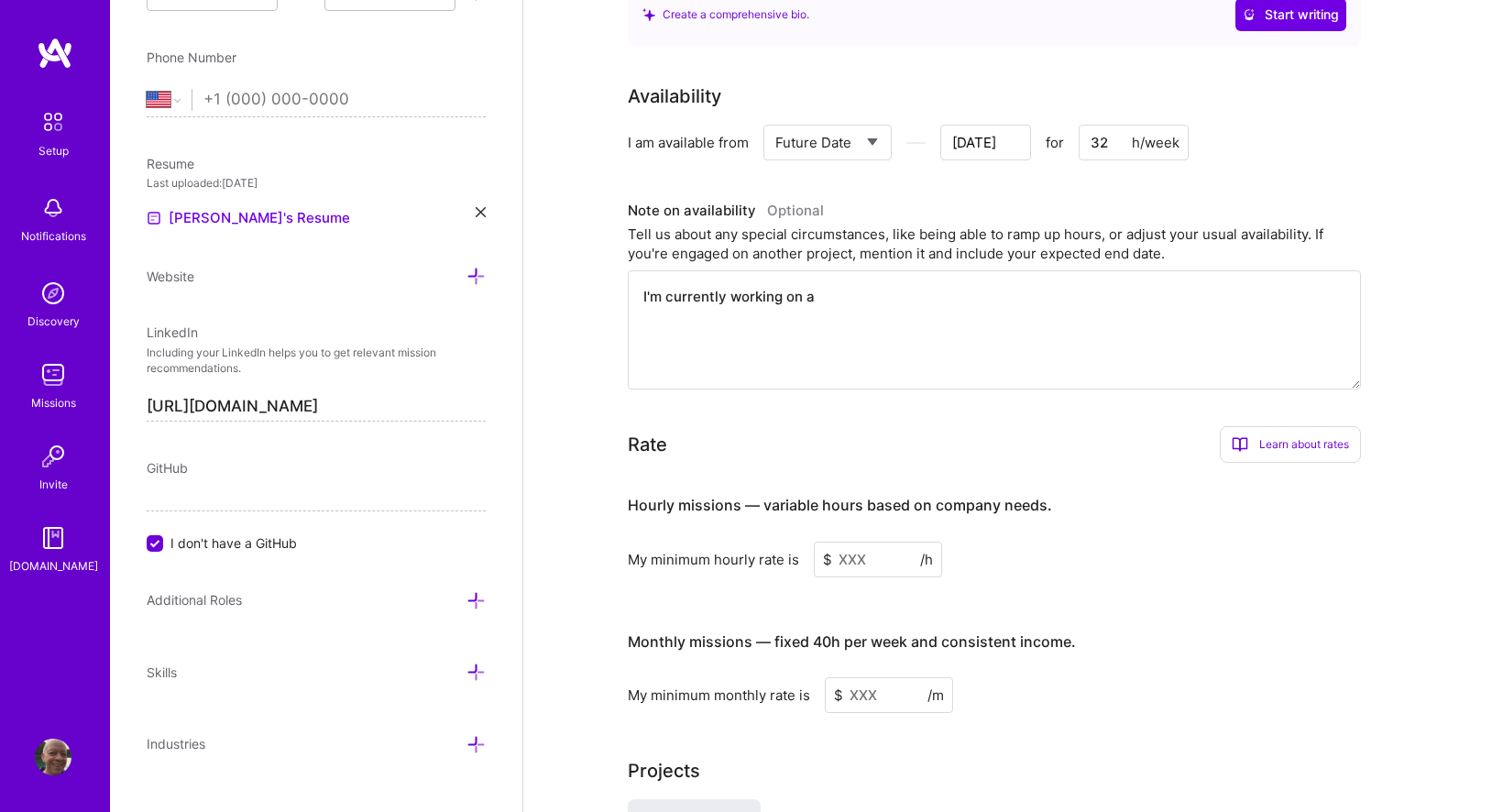
type textarea "I'm currently working on a p"
type input "[DATE]"
type textarea "I'm currently working on a pr"
type input "[DATE]"
type textarea "I'm currently working on a pro"
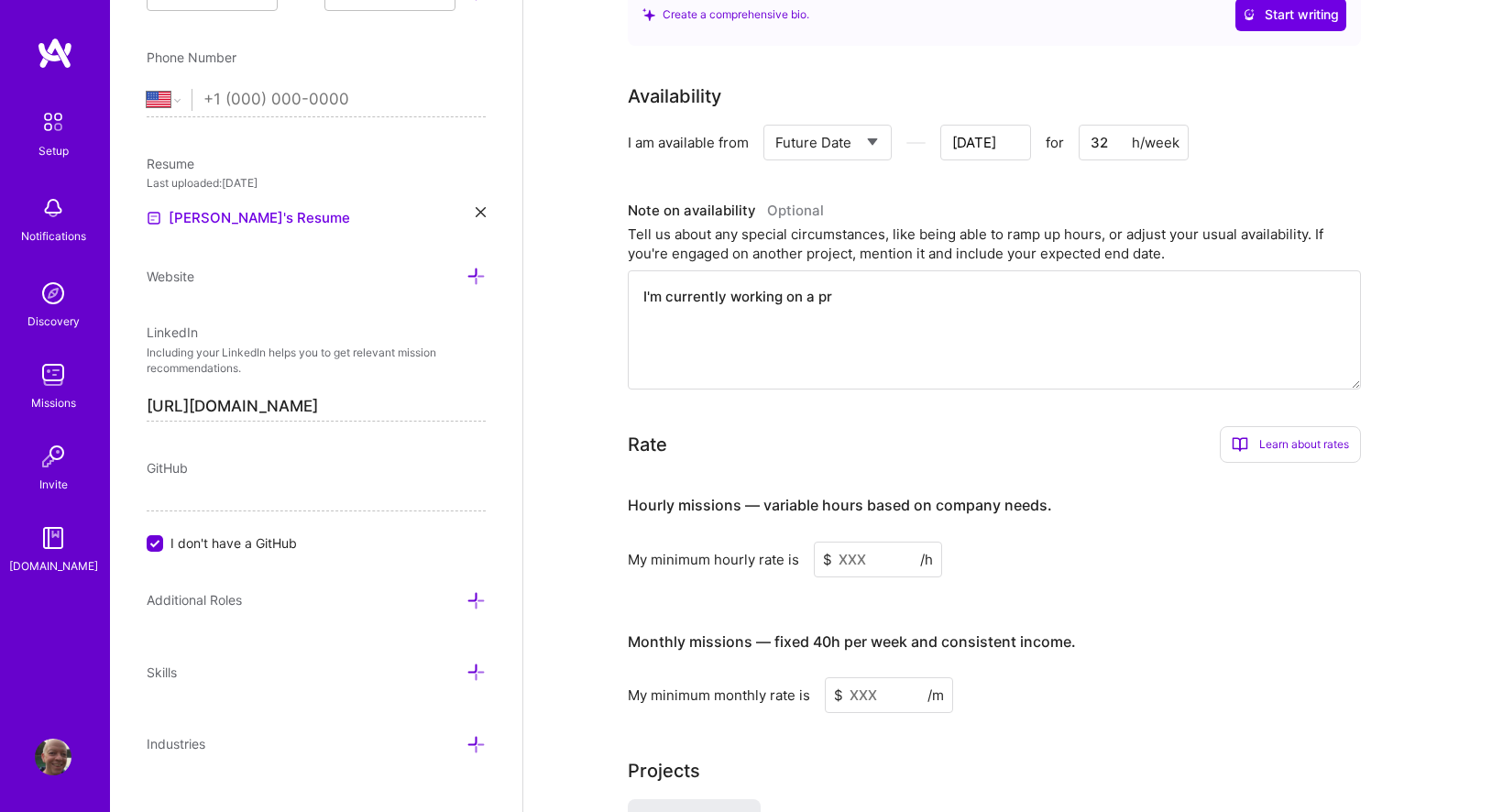
type input "[DATE]"
type textarea "I'm currently working on a proj"
type input "[DATE]"
type textarea "I'm currently working on a proje"
type input "[DATE]"
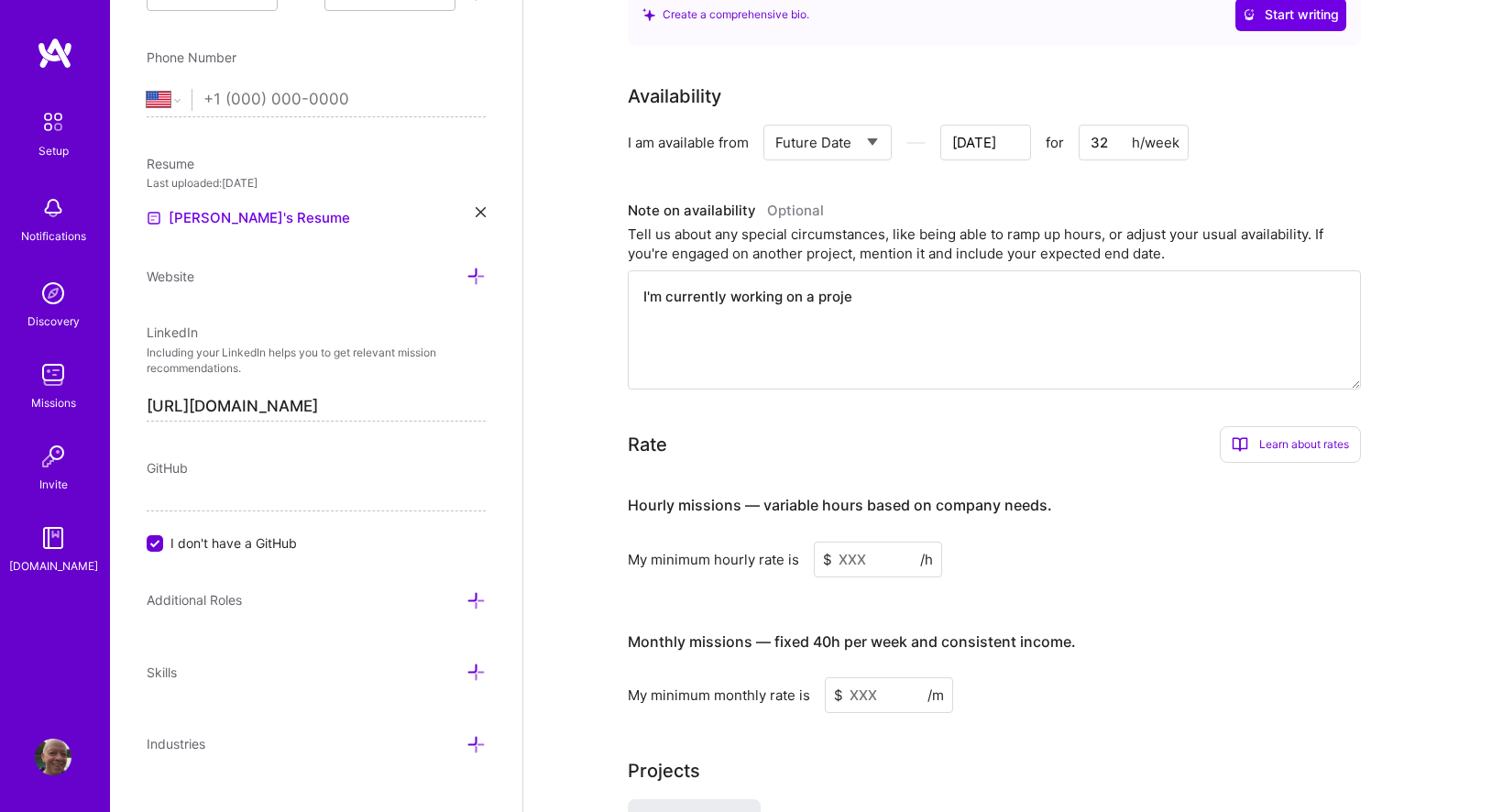
type textarea "I'm currently working on a projec"
type input "[DATE]"
type textarea "I'm currently working on a project"
type input "[DATE]"
type textarea "I'm currently working on a project"
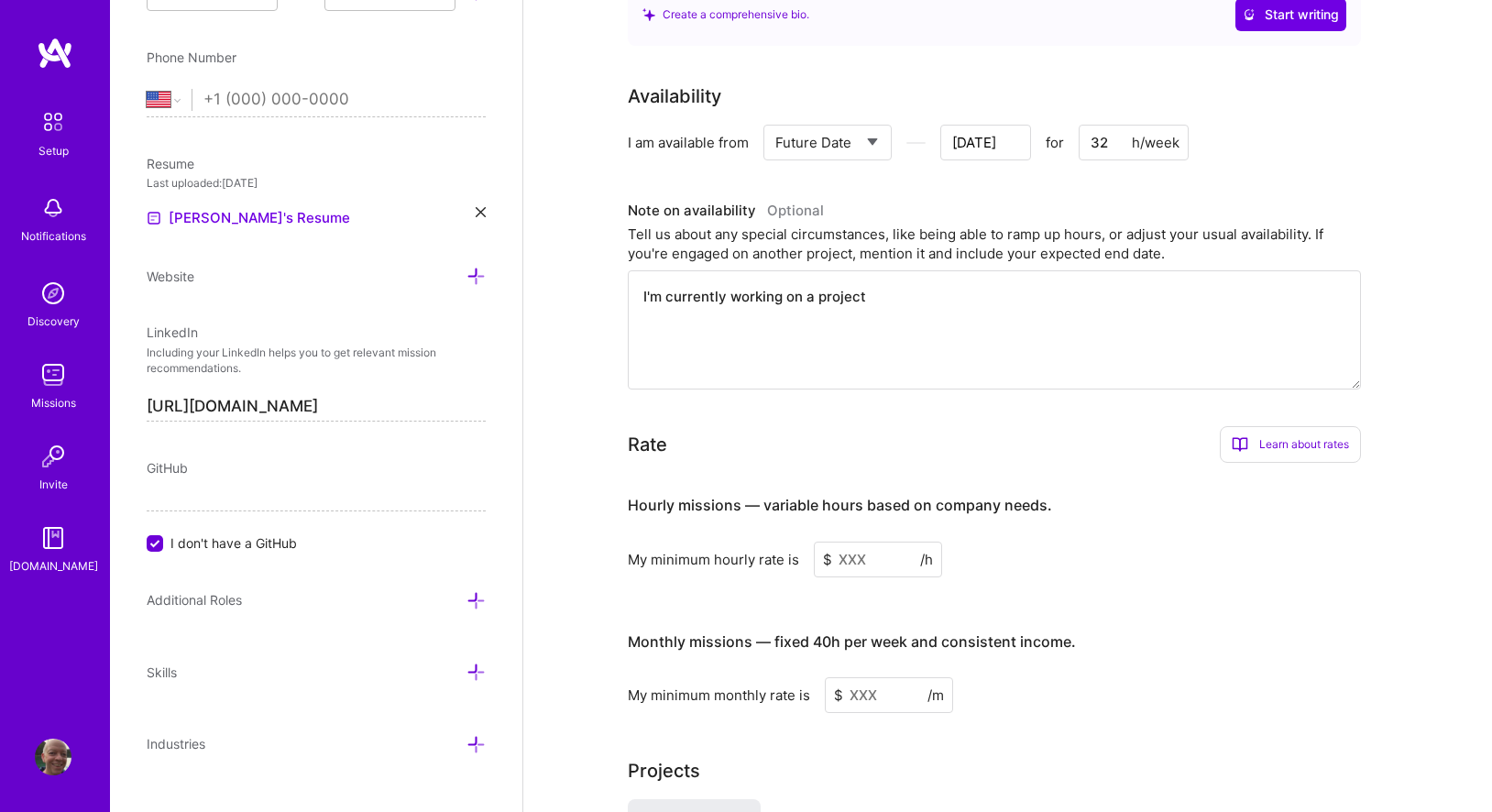
type input "[DATE]"
type textarea "I'm currently working on a project t"
type input "[DATE]"
type textarea "I'm currently working on a project th"
type input "[DATE]"
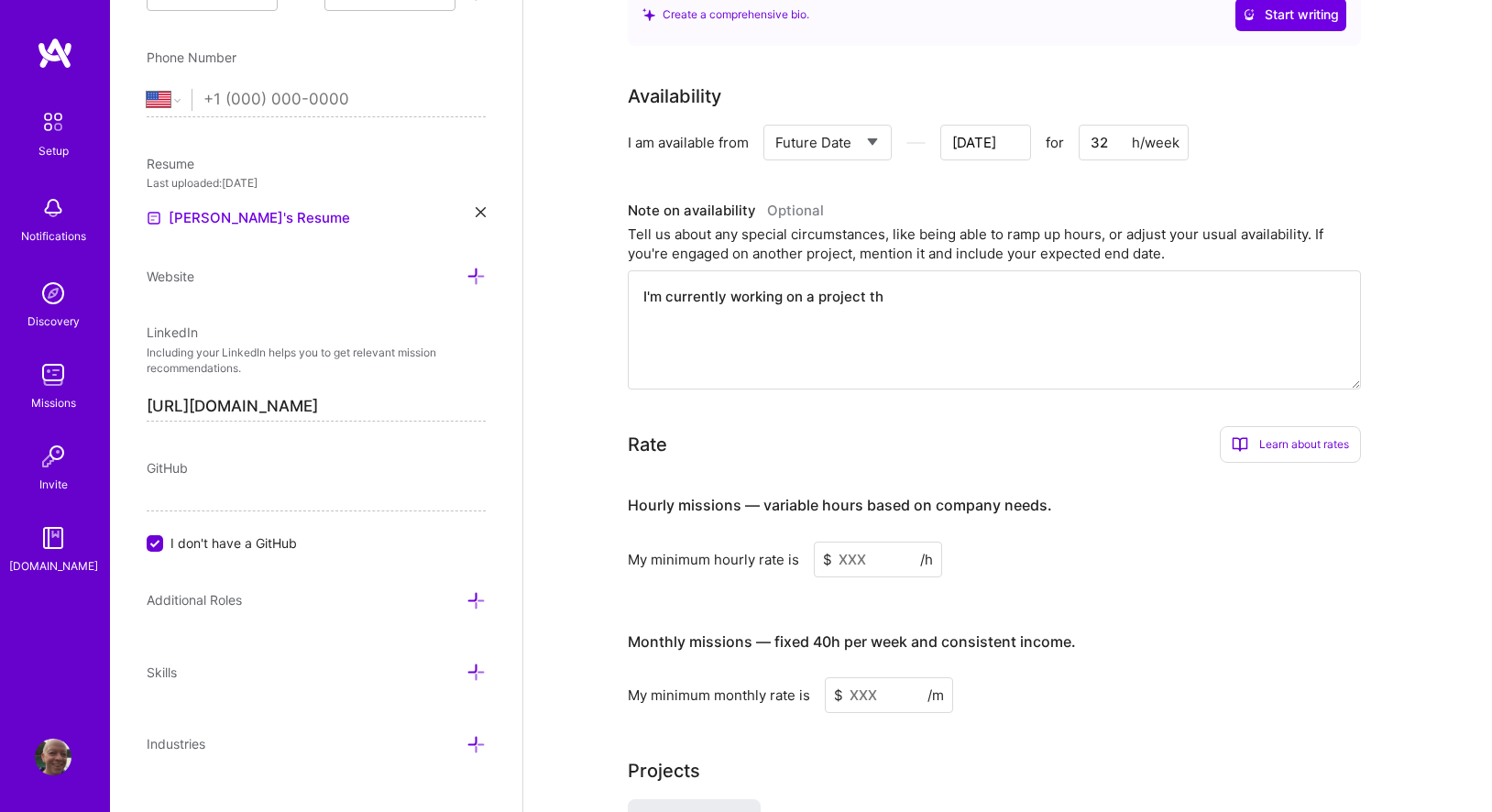
type textarea "I'm currently working on a project tha"
type input "[DATE]"
type textarea "I'm currently working on a project that"
type input "[DATE]"
type textarea "I'm currently working on a project that"
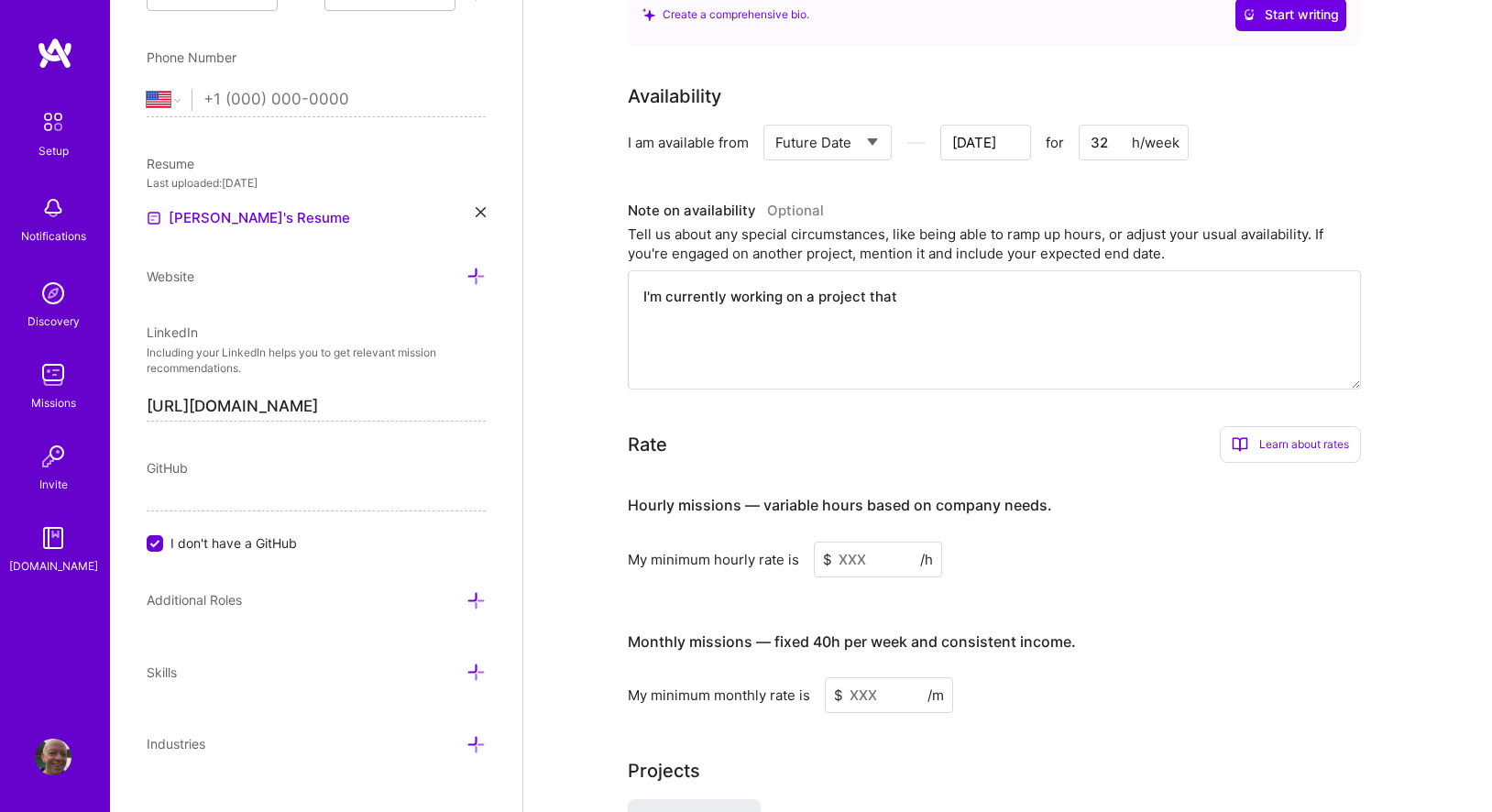
type input "[DATE]"
type textarea "I'm currently working on a project that e"
type input "[DATE]"
type textarea "I'm currently working on a project that en"
type input "[DATE]"
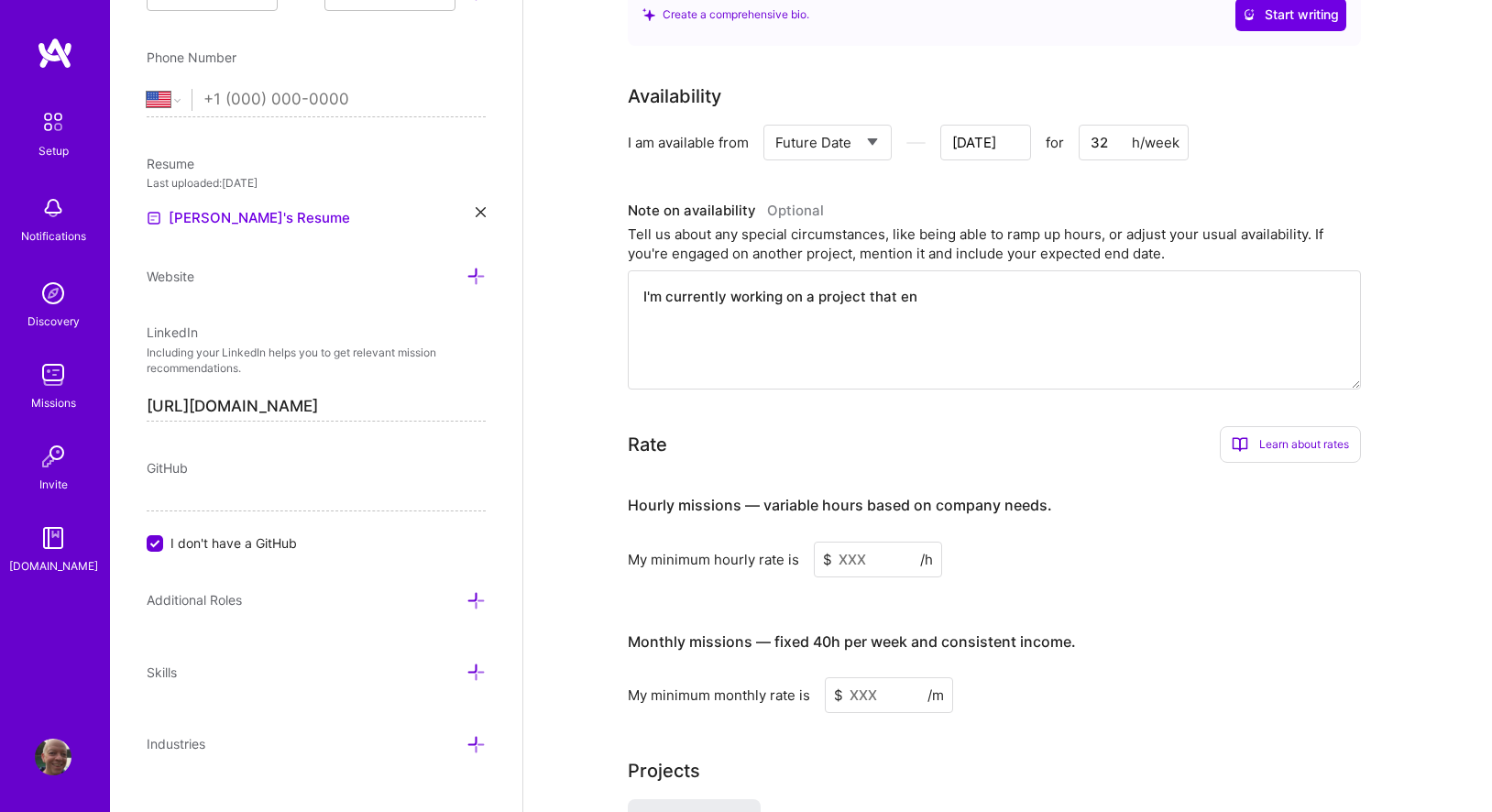
type textarea "I'm currently working on a project that end"
type input "[DATE]"
type textarea "I'm currently working on a project that ends"
type input "[DATE]"
type textarea "I'm currently working on a project that ends"
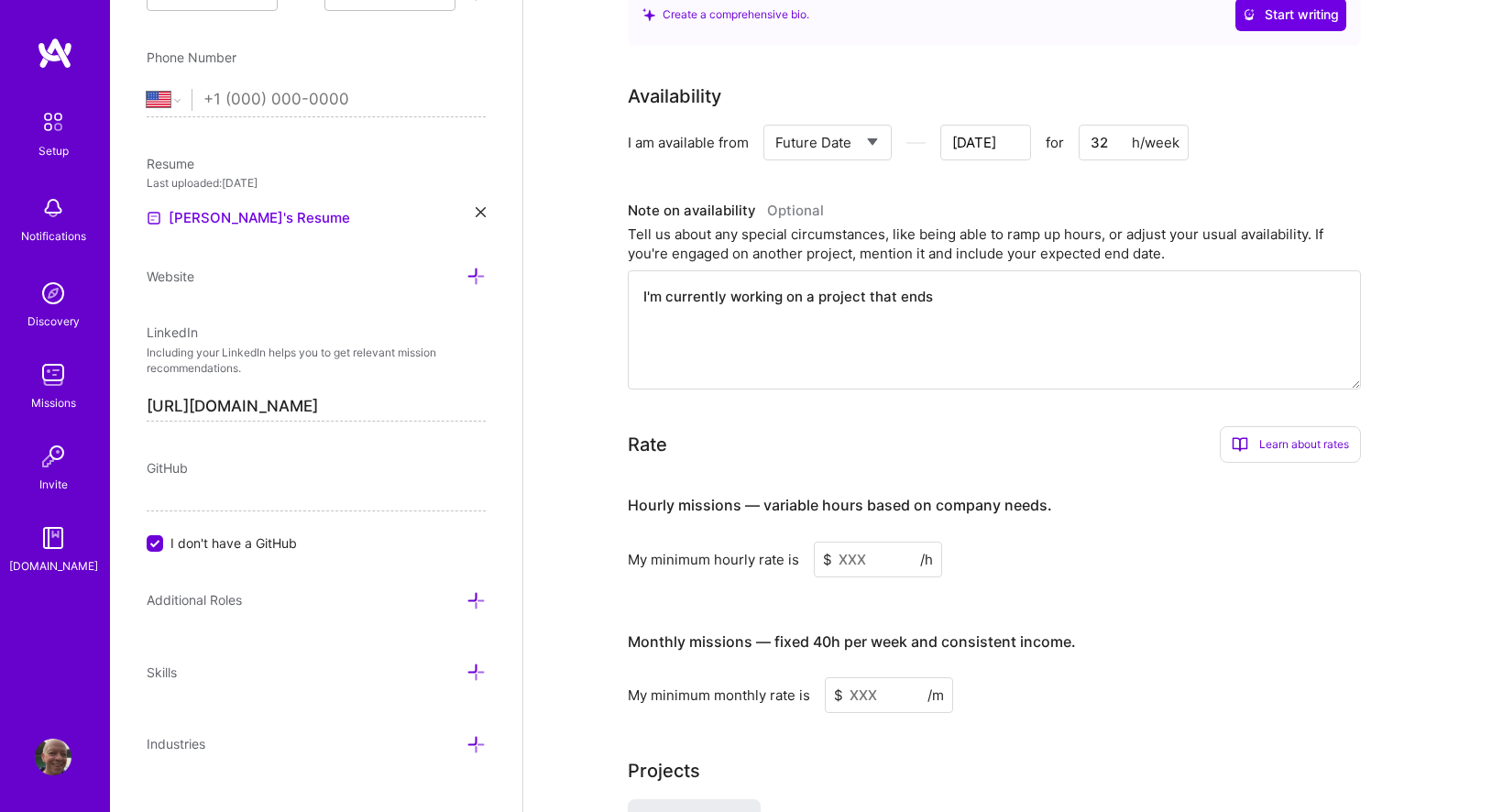
type input "[DATE]"
type textarea "I'm currently working on a project that ends S"
type input "[DATE]"
type textarea "I'm currently working on a project that ends Se"
type input "[DATE]"
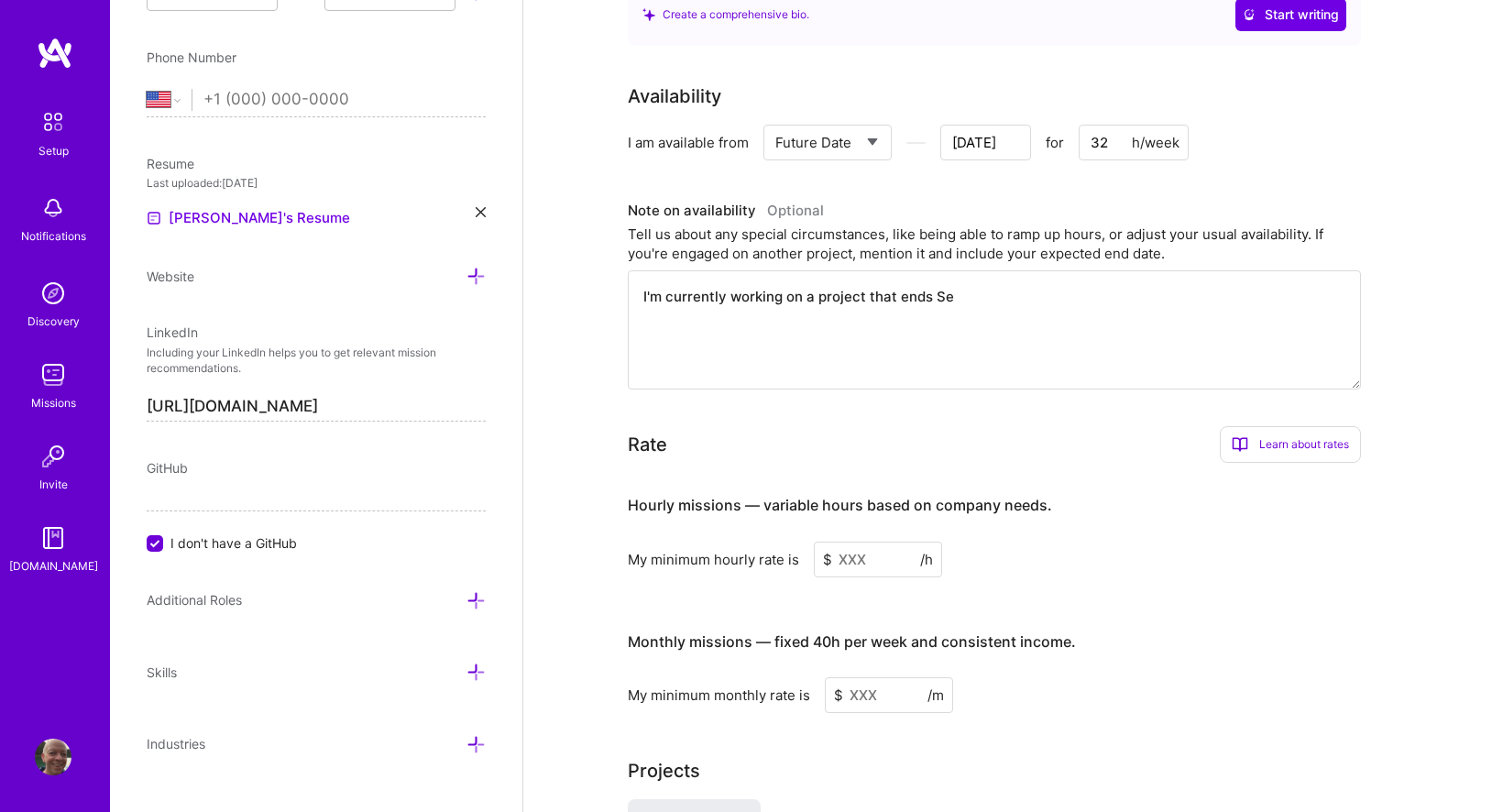
type textarea "I'm currently working on a project that ends Sep"
type input "[DATE]"
type textarea "I'm currently working on a project that ends Sept"
type input "[DATE]"
type textarea "I'm currently working on a project that ends Septe"
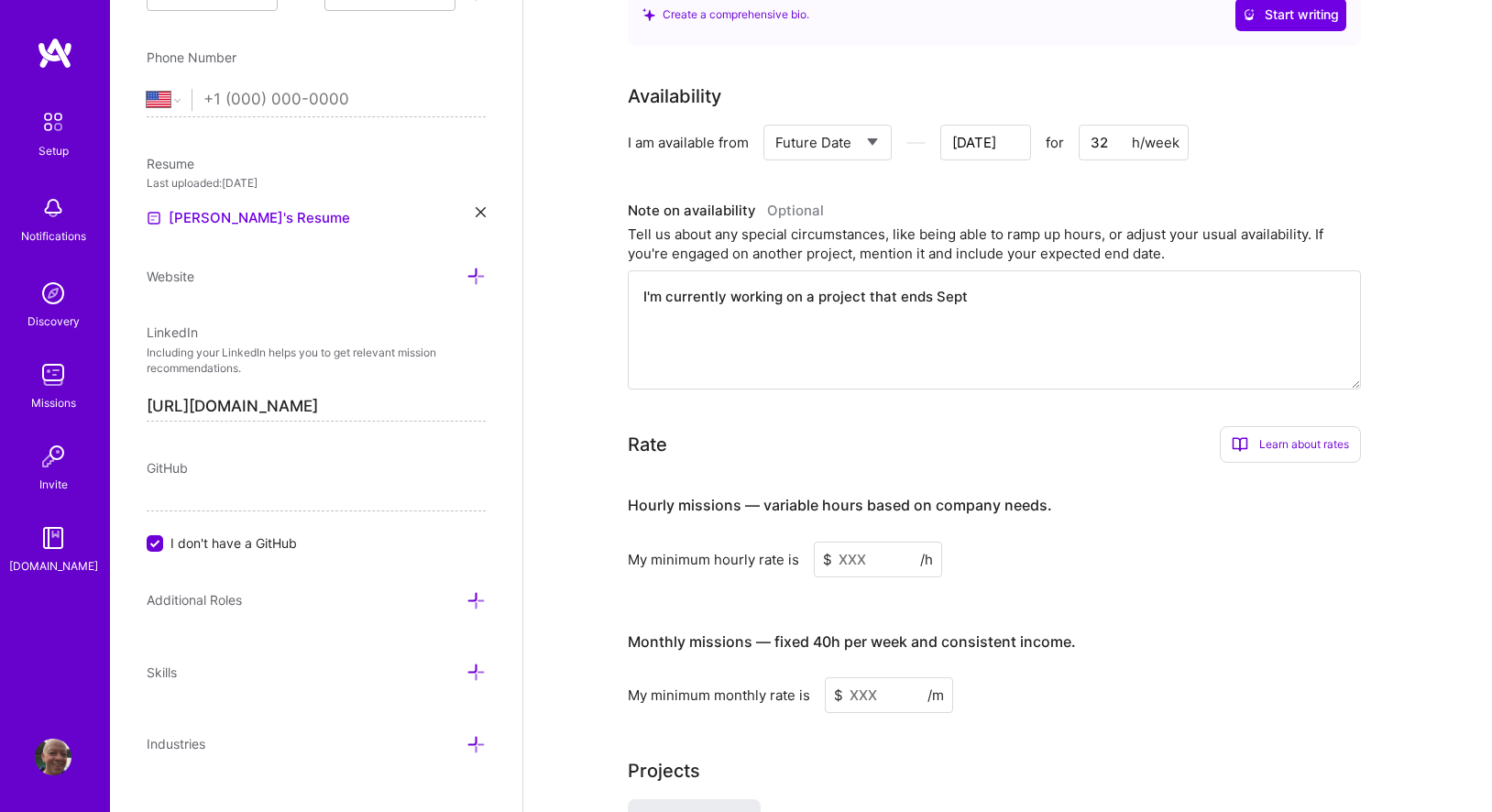
type input "[DATE]"
type textarea "I'm currently working on a project that ends Septem"
type input "[DATE]"
type textarea "I'm currently working on a project that ends Septemb"
type input "[DATE]"
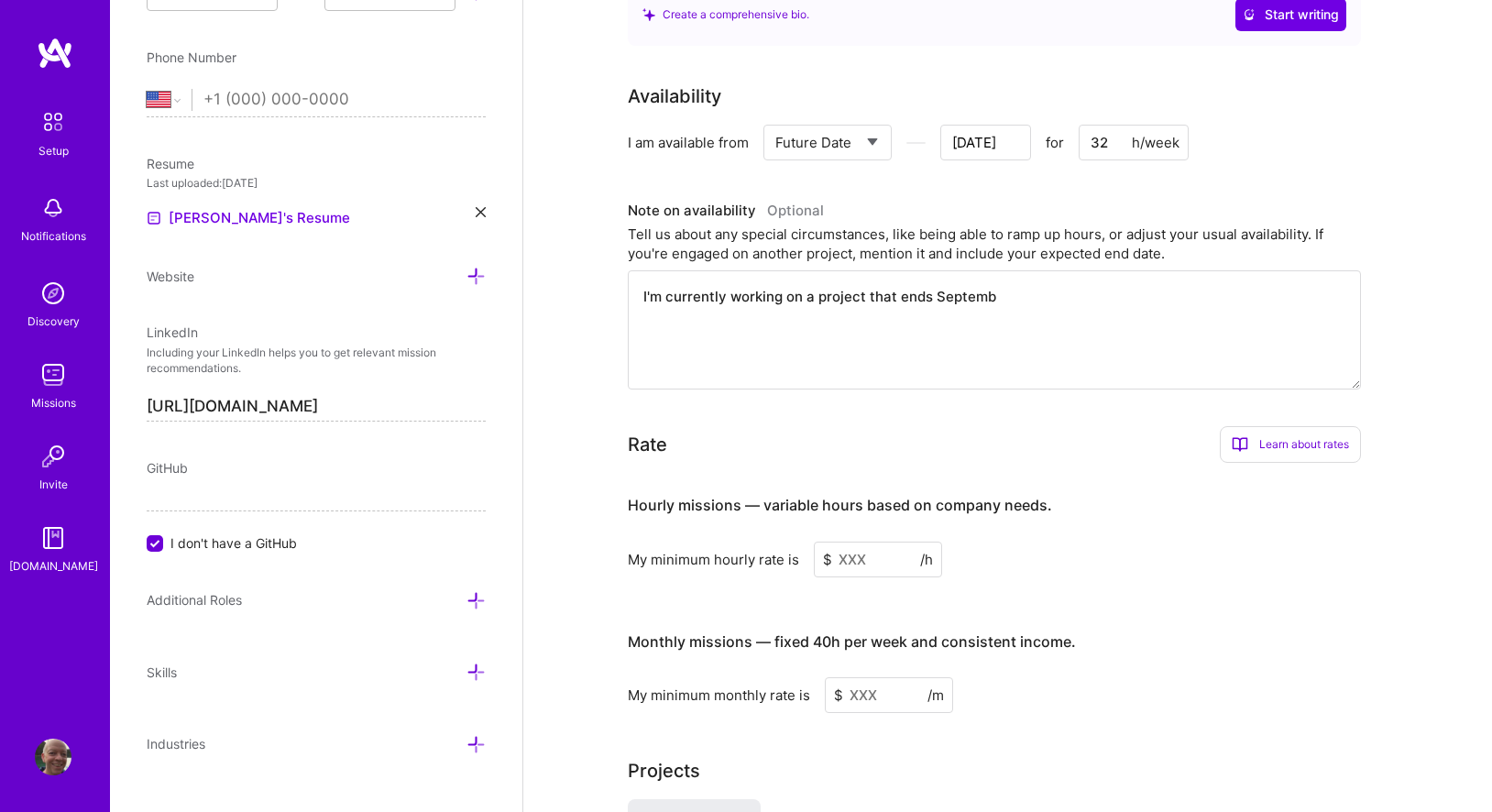
type textarea "I'm currently working on a project that ends Septembe"
type input "[DATE]"
type textarea "I'm currently working on a project that ends September"
type input "[DATE]"
type textarea "I'm currently working on a project that ends September"
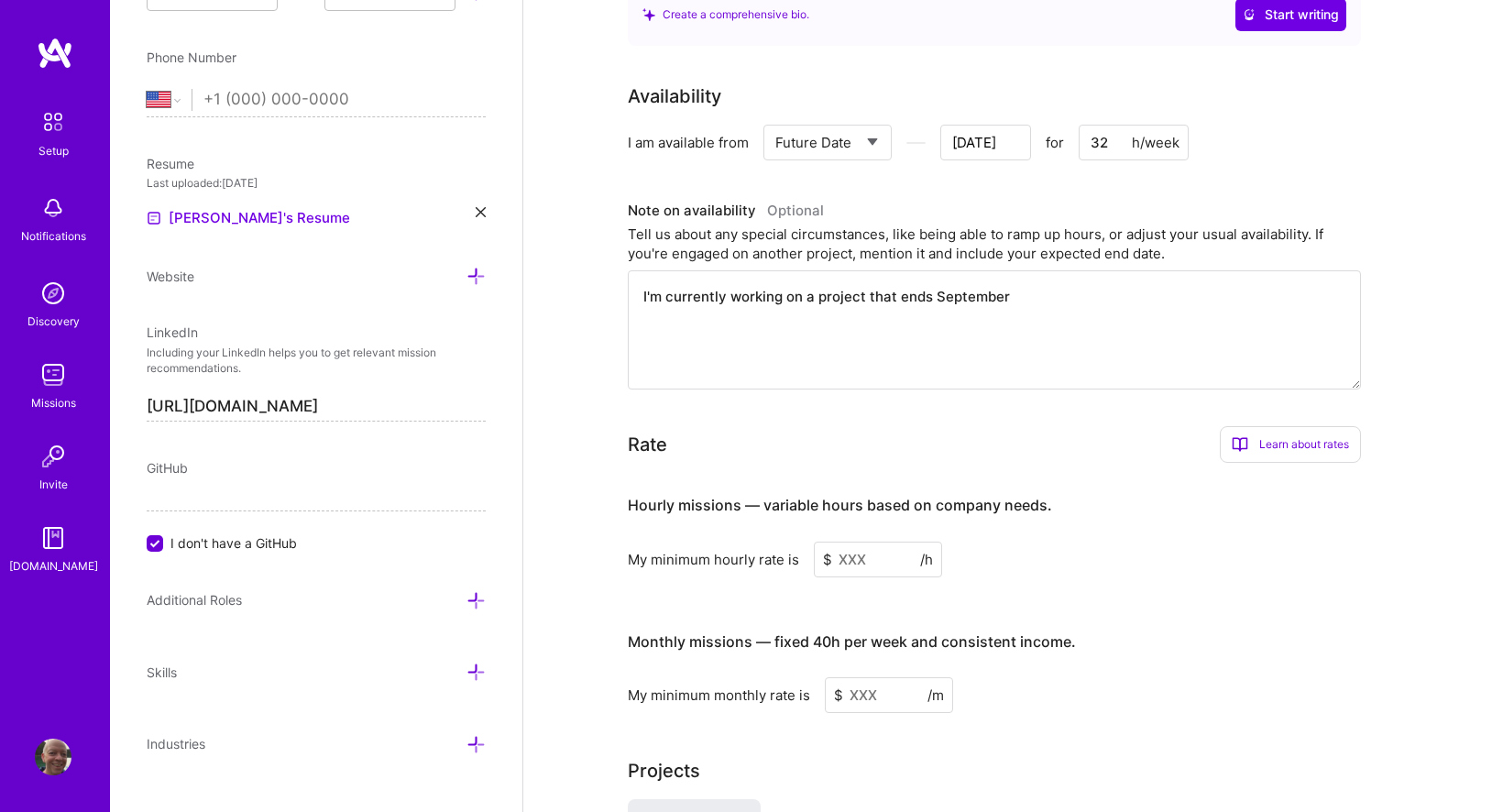
type input "[DATE]"
type textarea "I'm currently working on a project that ends [DATE]"
type input "[DATE]"
type textarea "I'm currently working on a project that ends [DATE]"
type input "[DATE]"
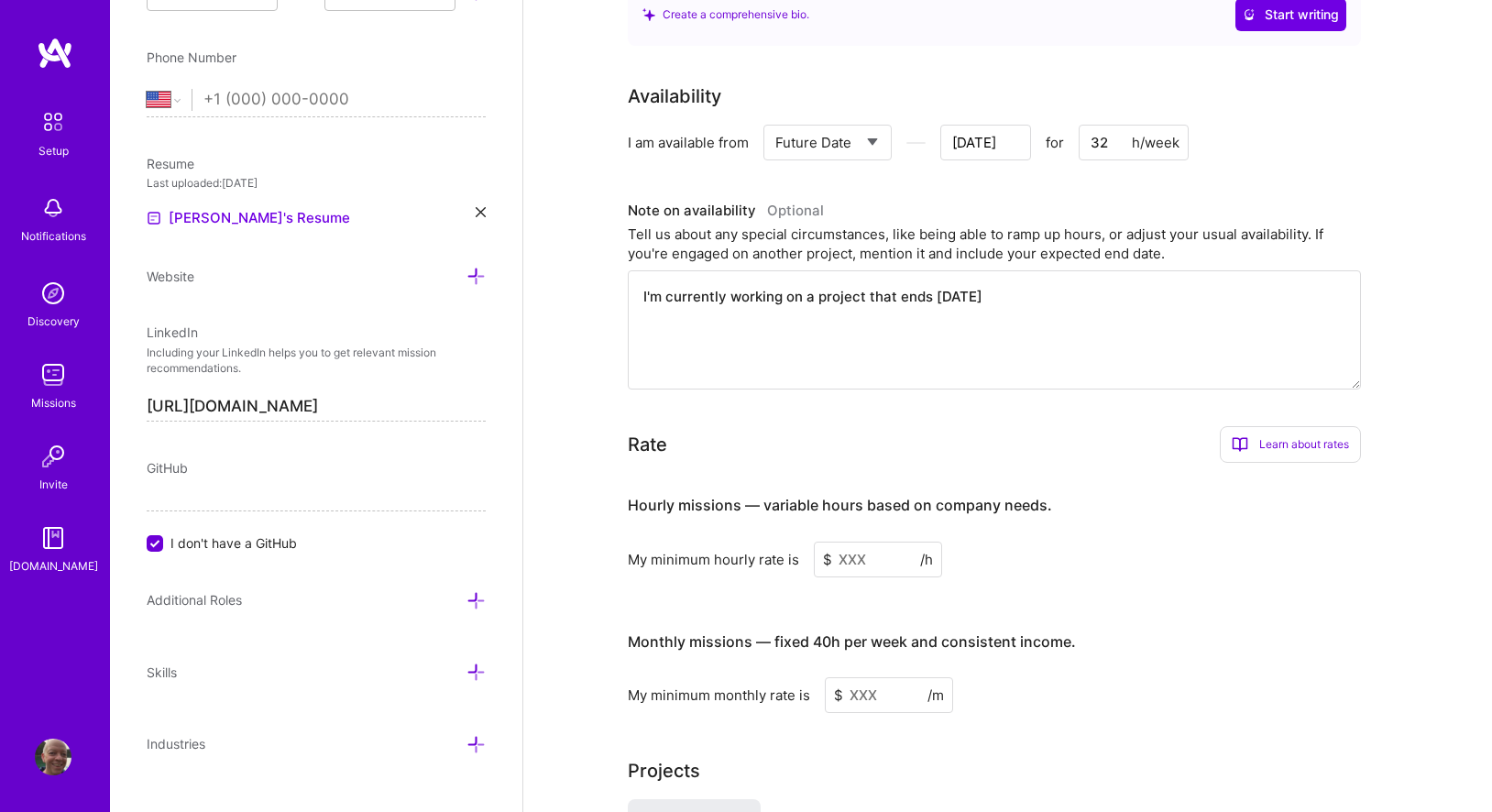
type textarea "I'm currently working on a project that ends [DATE]"
type input "[DATE]"
type textarea "I'm currently working on a project that ends [DATE]"
type input "[DATE]"
type textarea "I'm currently working on a project that ends [DATE]."
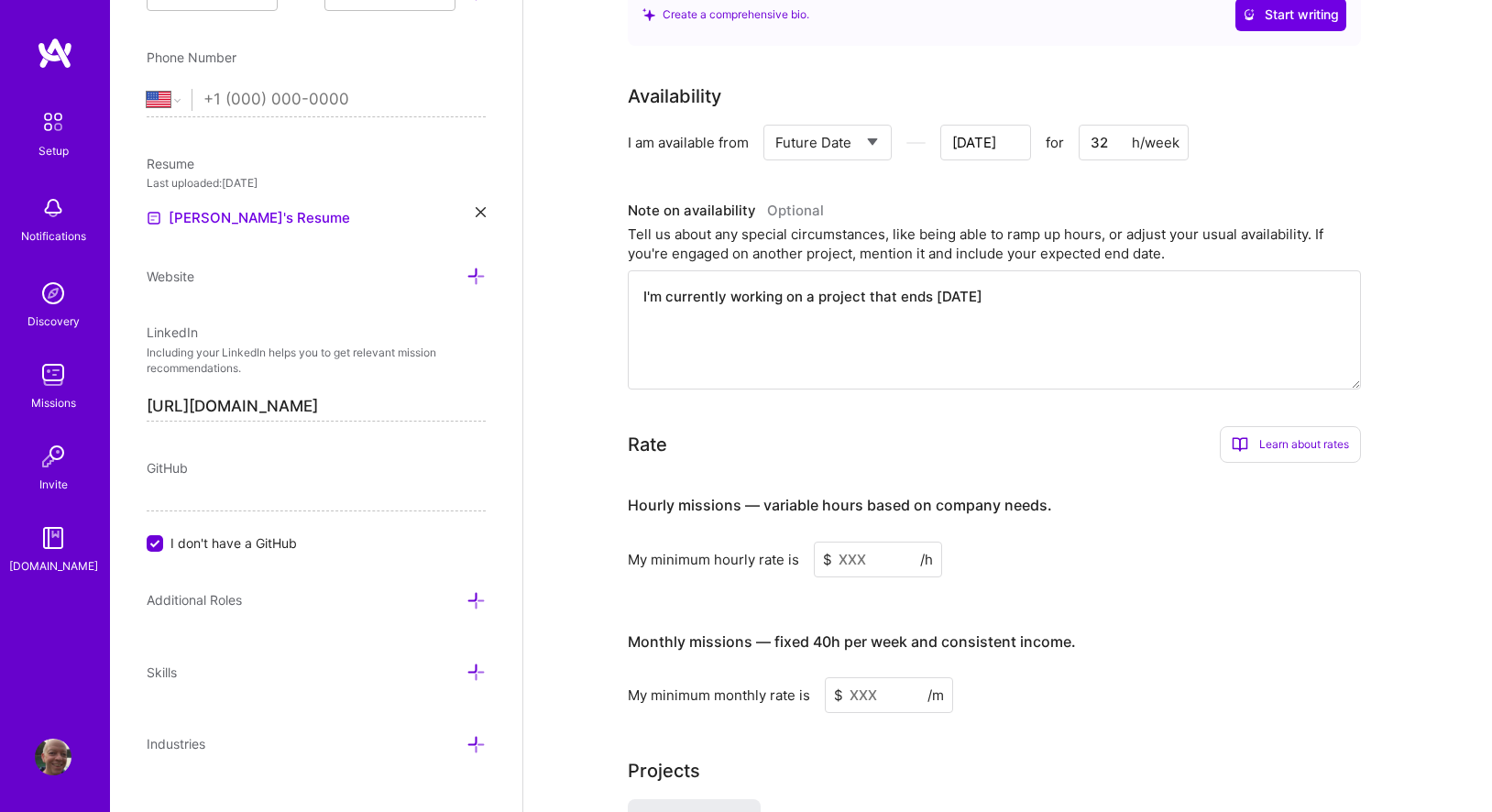
type input "[DATE]"
type textarea "I'm currently working on a project that ends [DATE]."
type input "[DATE]"
type textarea "I'm currently working on a project that ends [DATE]. I"
type input "[DATE]"
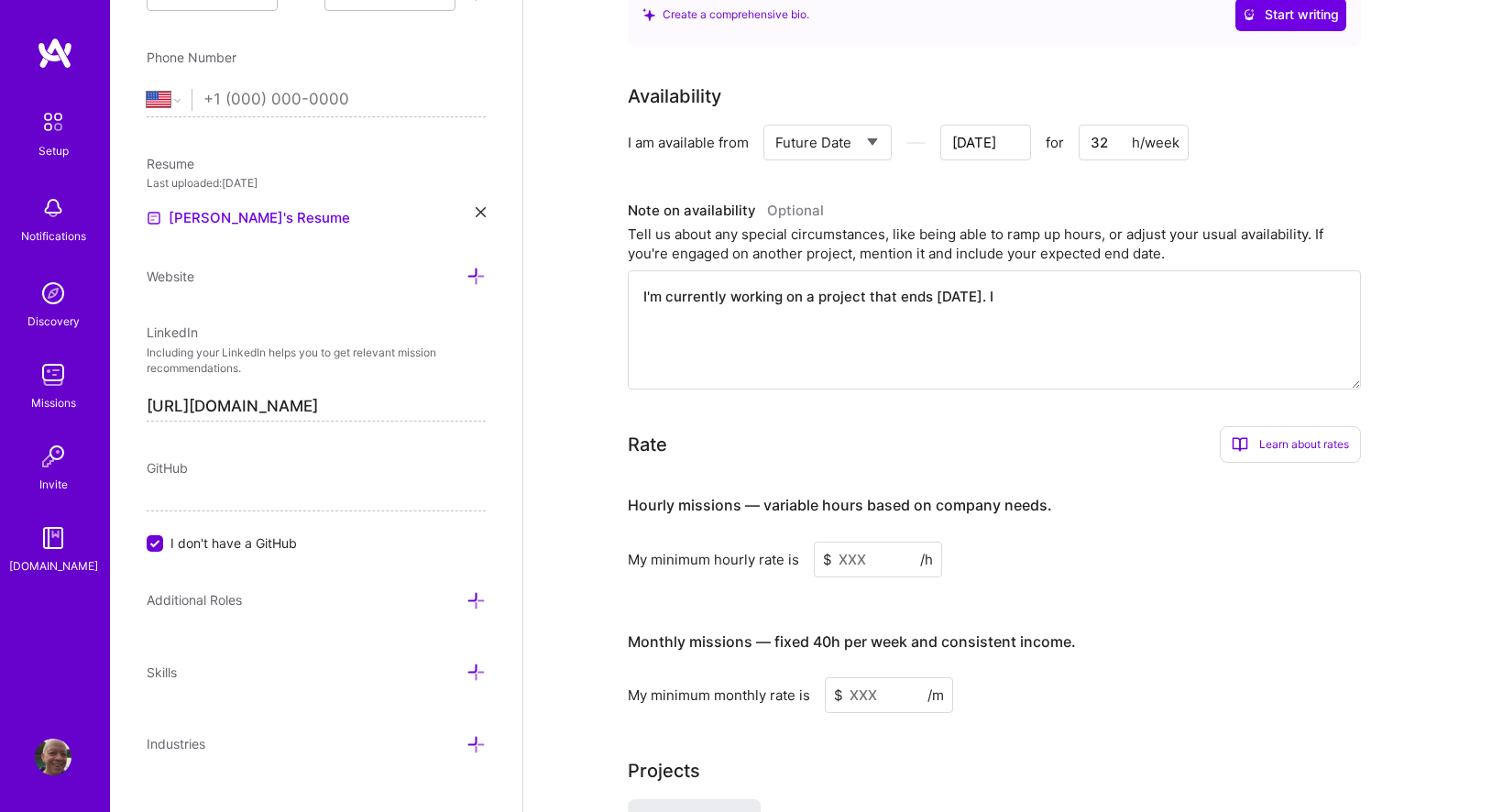
type textarea "I'm currently working on a project that ends [DATE]."
type input "[DATE]"
type textarea "I'm currently working on a project that ends [DATE]."
type input "[DATE]"
type textarea "I'm currently working on a project that ends [DATE]."
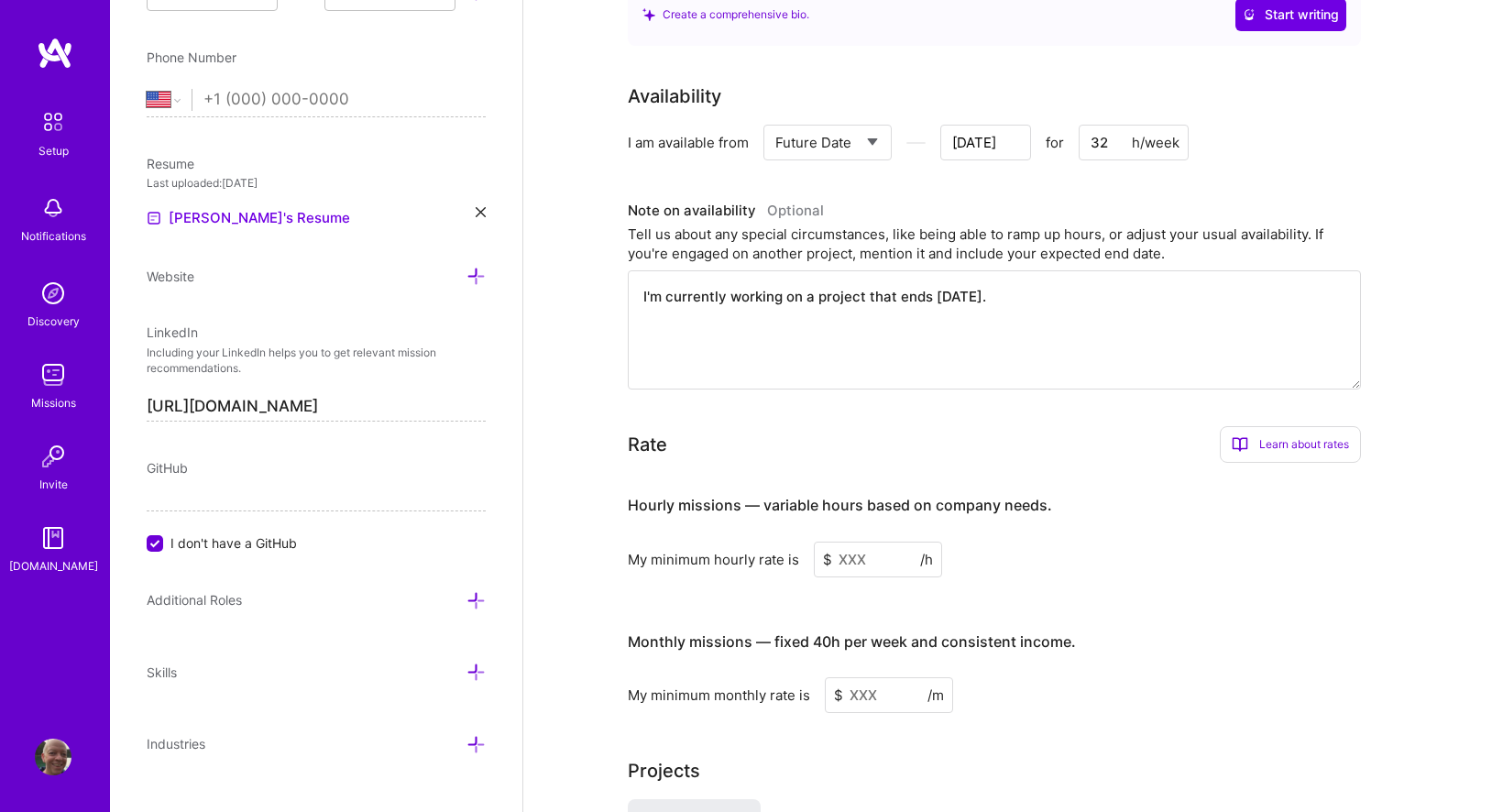
type input "[DATE]"
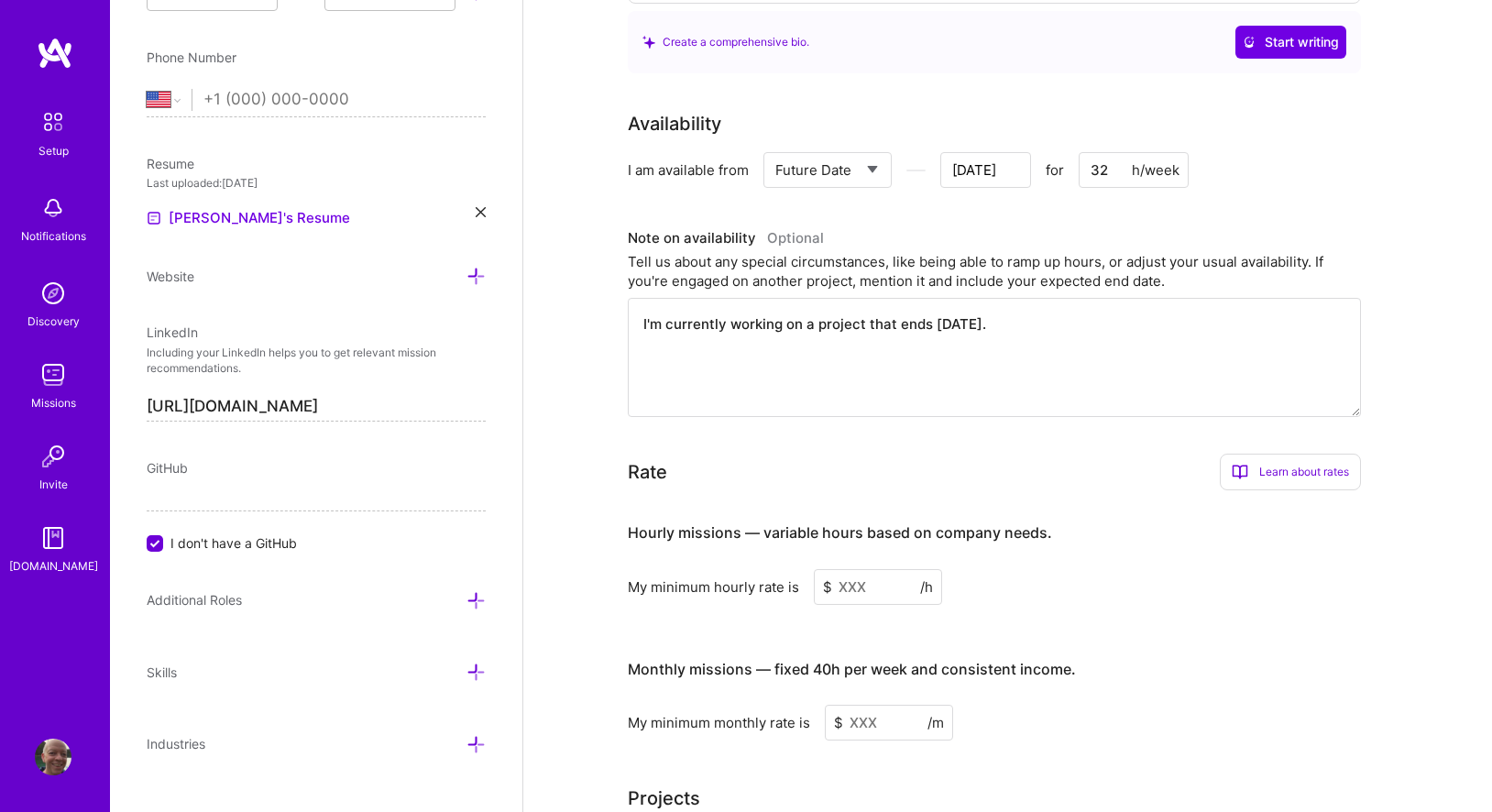
scroll to position [754, 0]
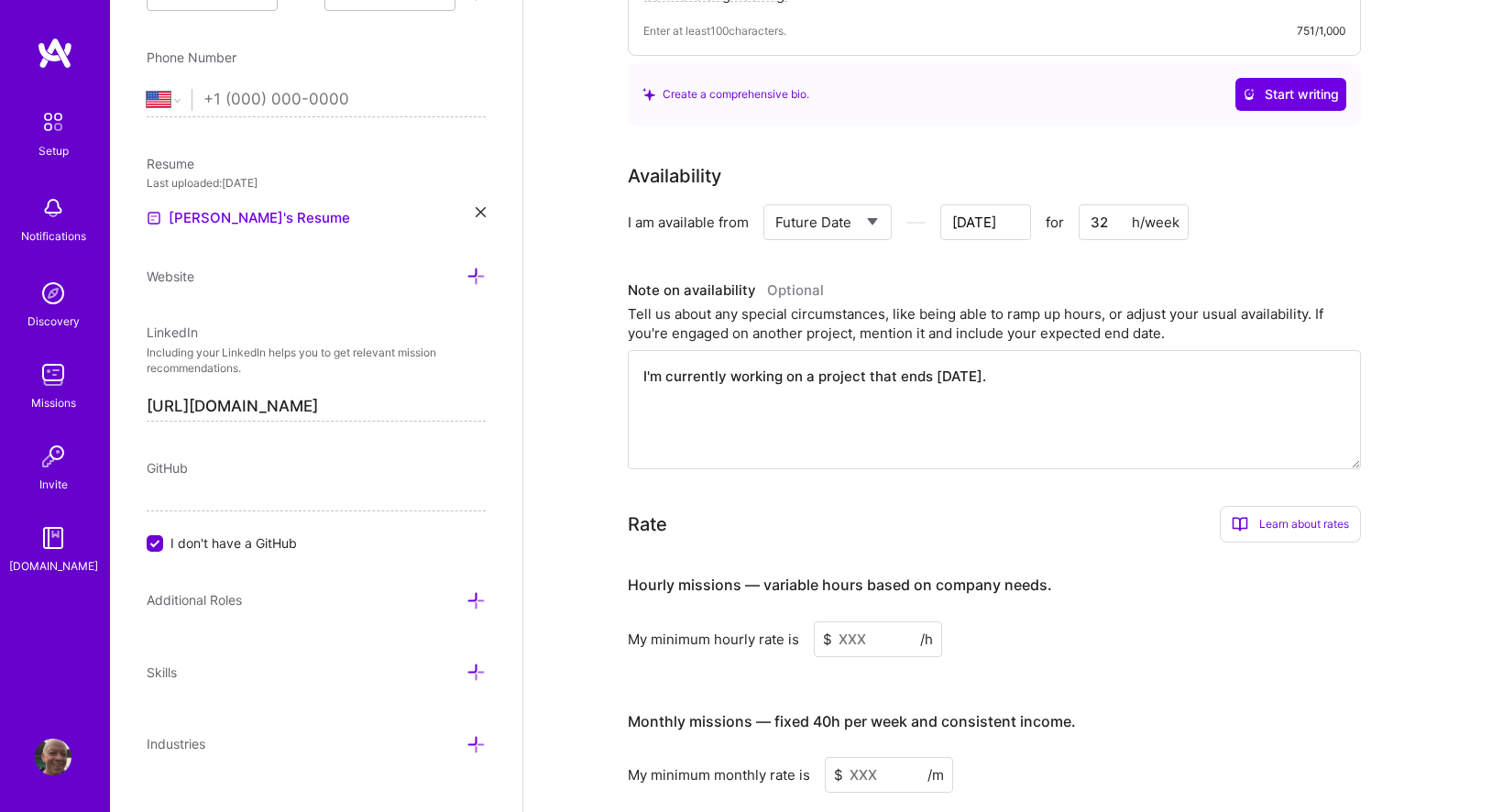
type textarea "I'm currently working on a project that ends [DATE]."
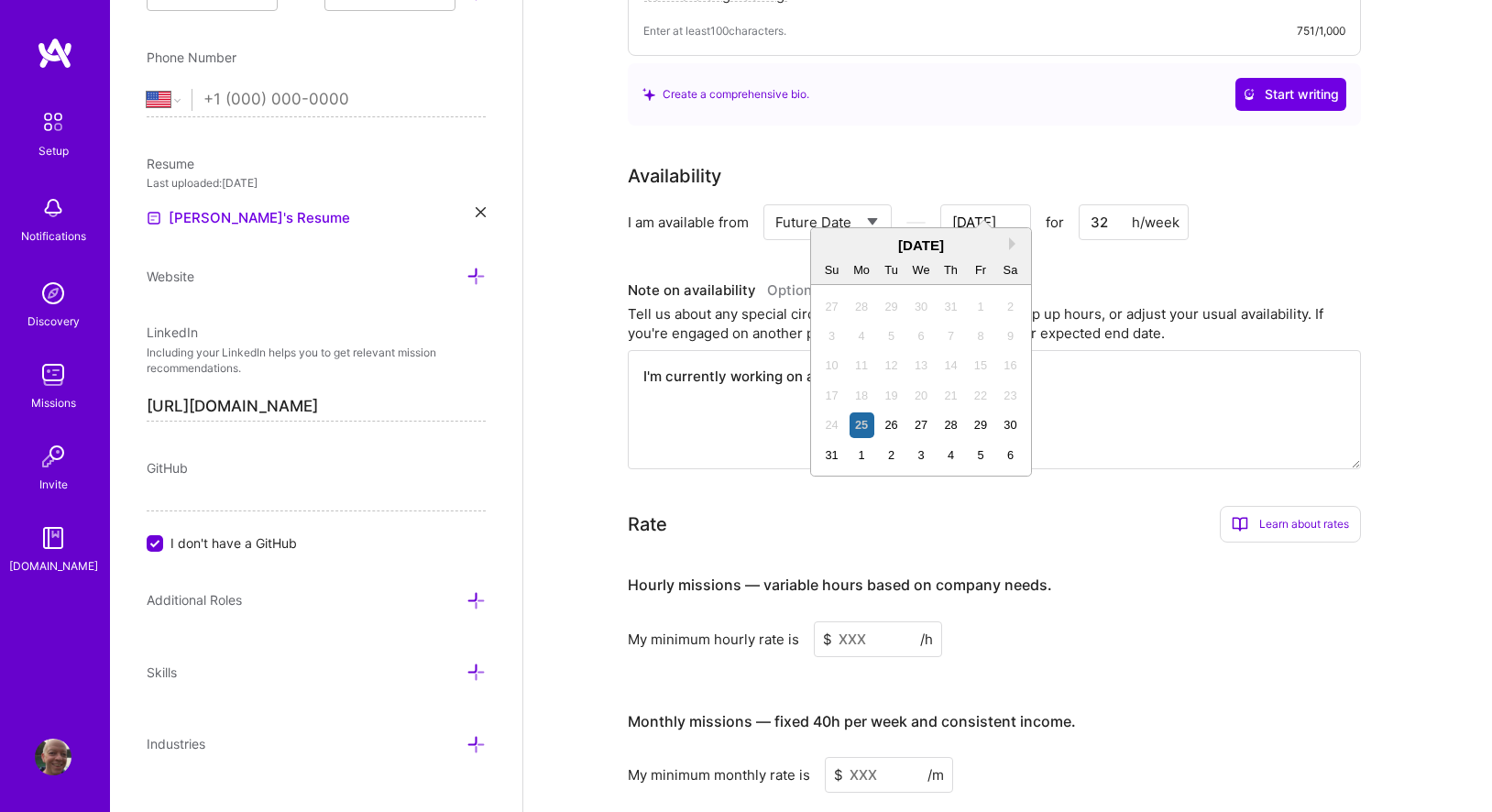
click at [959, 205] on input "[DATE]" at bounding box center [986, 222] width 91 height 36
click at [1017, 233] on div "[DATE] Su Mo Tu We Th Fr Sa" at bounding box center [922, 257] width 220 height 57
click at [1010, 243] on button "Next Month" at bounding box center [1015, 244] width 13 height 13
click at [1010, 244] on button "Next Month" at bounding box center [1015, 244] width 13 height 13
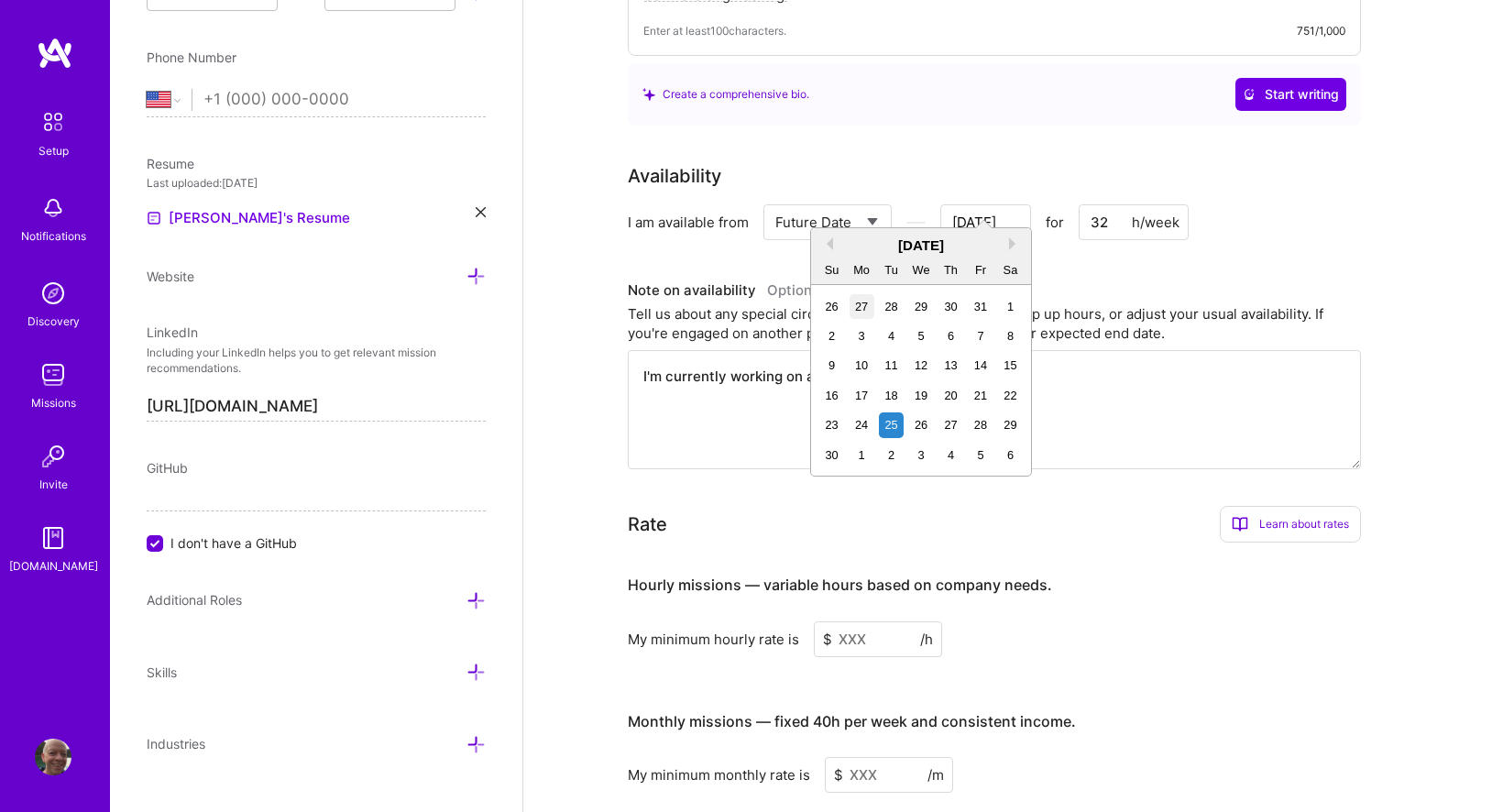
click at [858, 312] on div "27" at bounding box center [862, 306] width 25 height 25
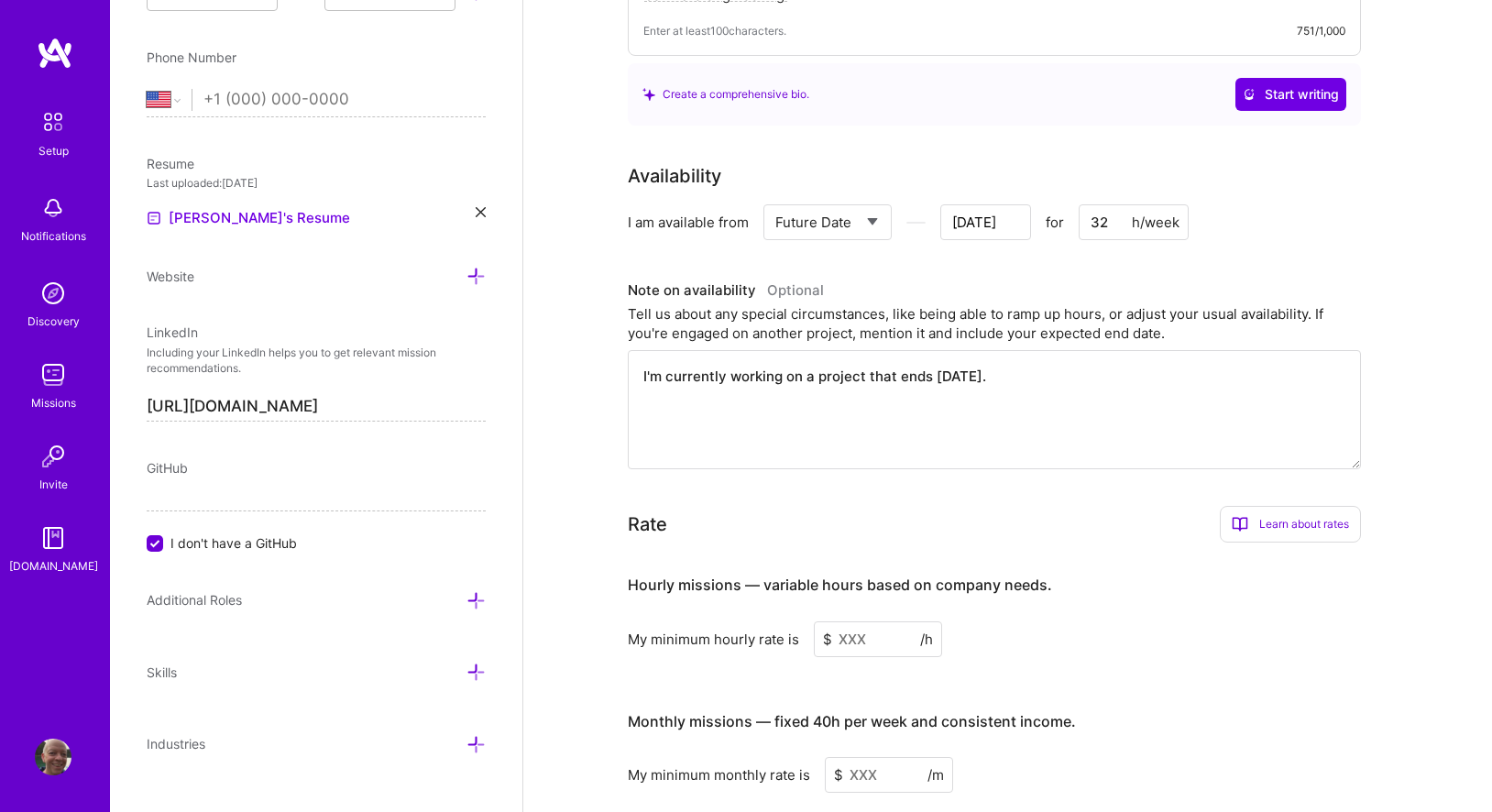
click at [981, 204] on input "[DATE]" at bounding box center [986, 222] width 91 height 36
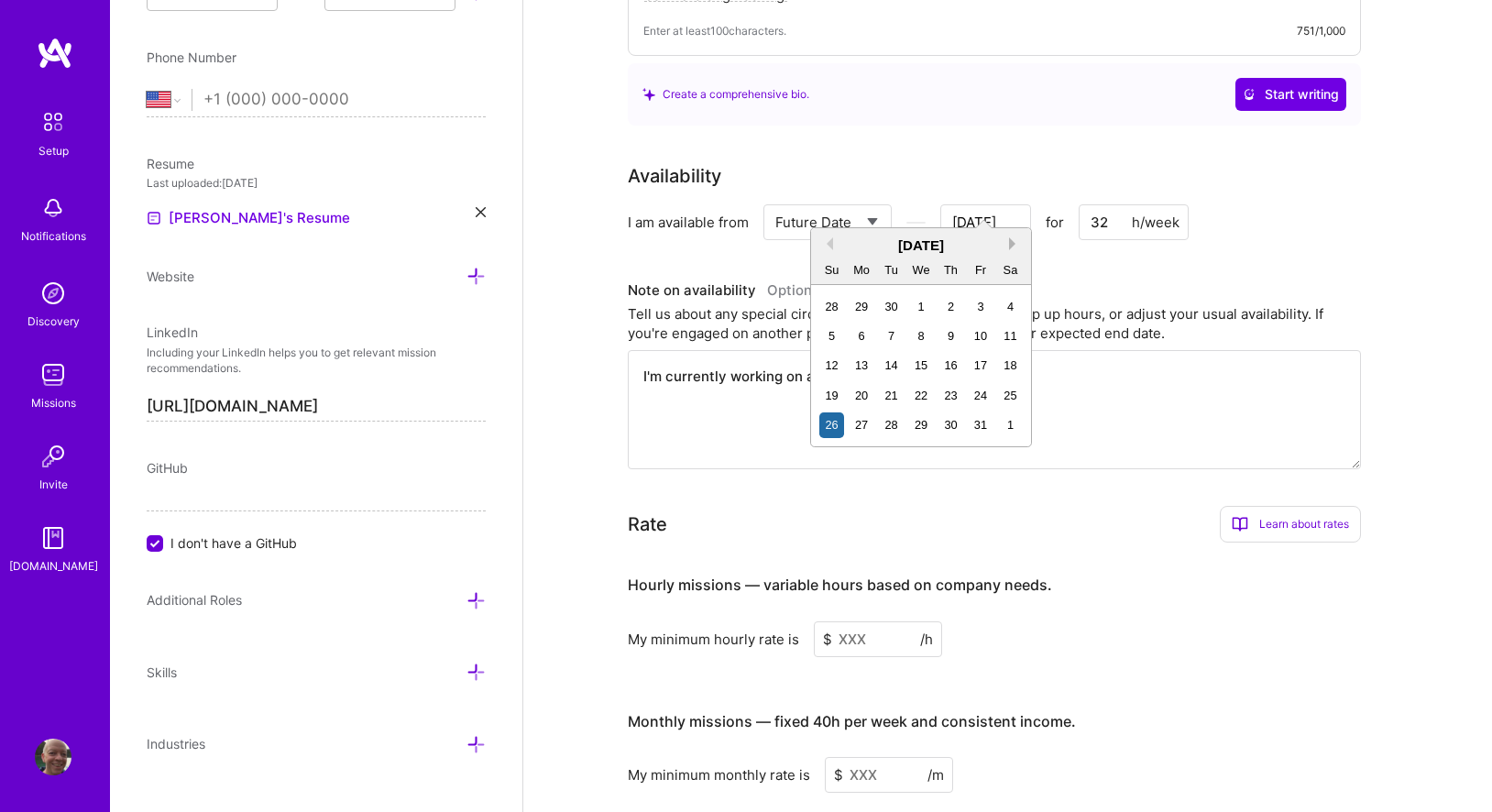
click at [1012, 242] on button "Next Month" at bounding box center [1015, 244] width 13 height 13
click at [856, 332] on div "3" at bounding box center [862, 335] width 25 height 25
click at [966, 204] on input "[DATE]" at bounding box center [986, 222] width 91 height 36
click at [865, 335] on div "3" at bounding box center [862, 335] width 25 height 25
type input "[DATE]"
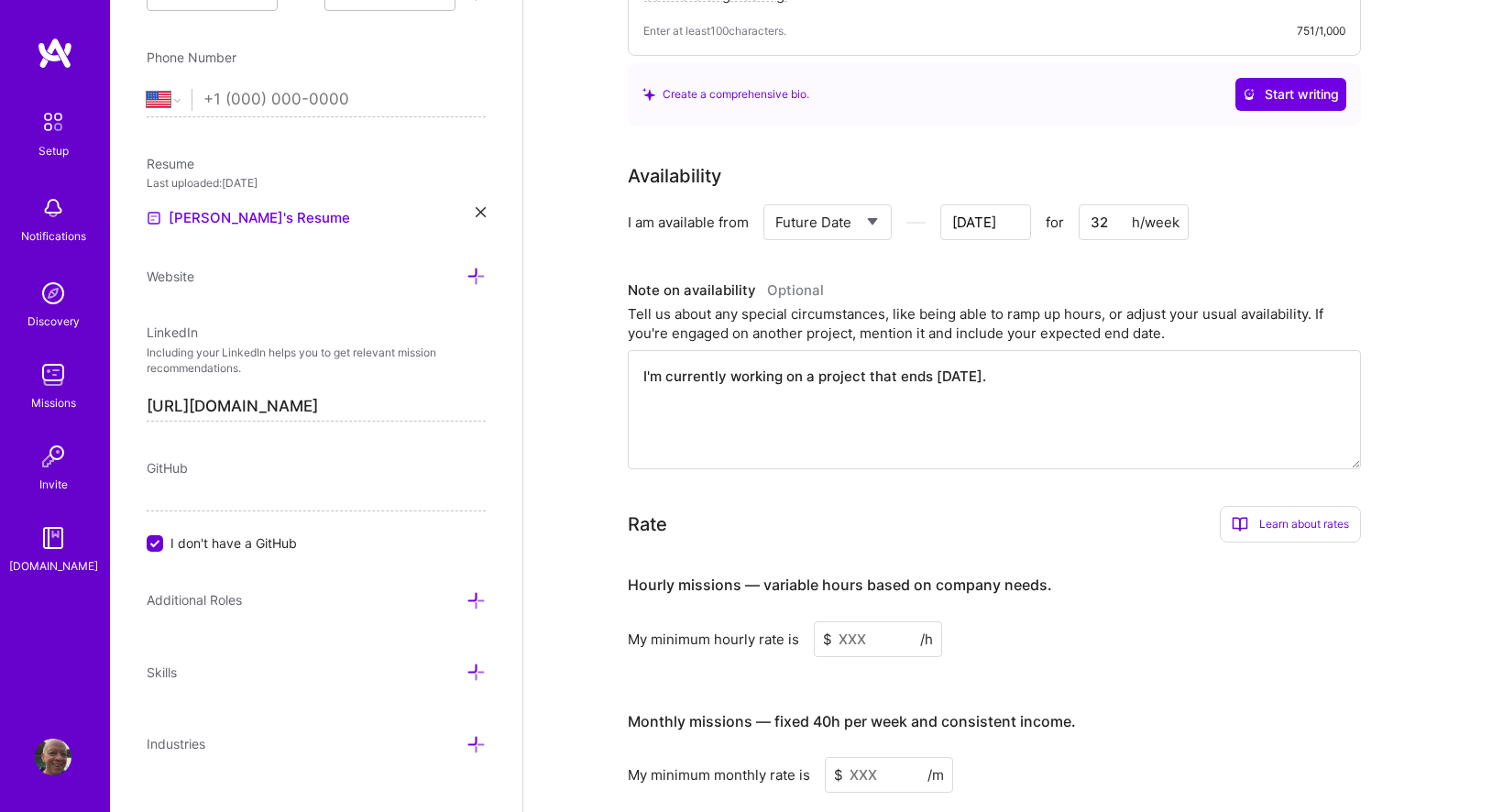
click at [1032, 351] on textarea "I'm currently working on a project that ends [DATE]." at bounding box center [995, 410] width 734 height 119
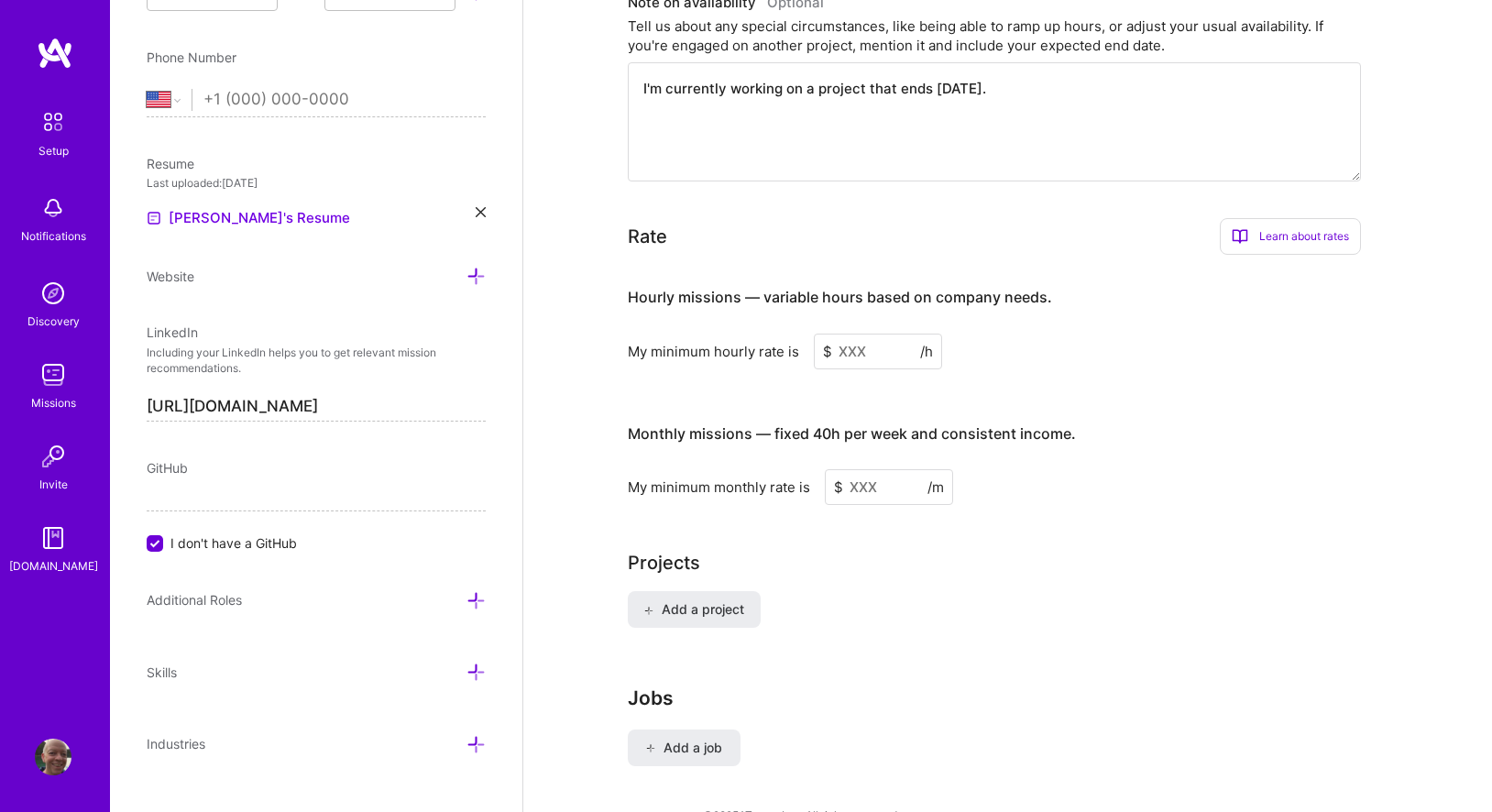
scroll to position [1071, 0]
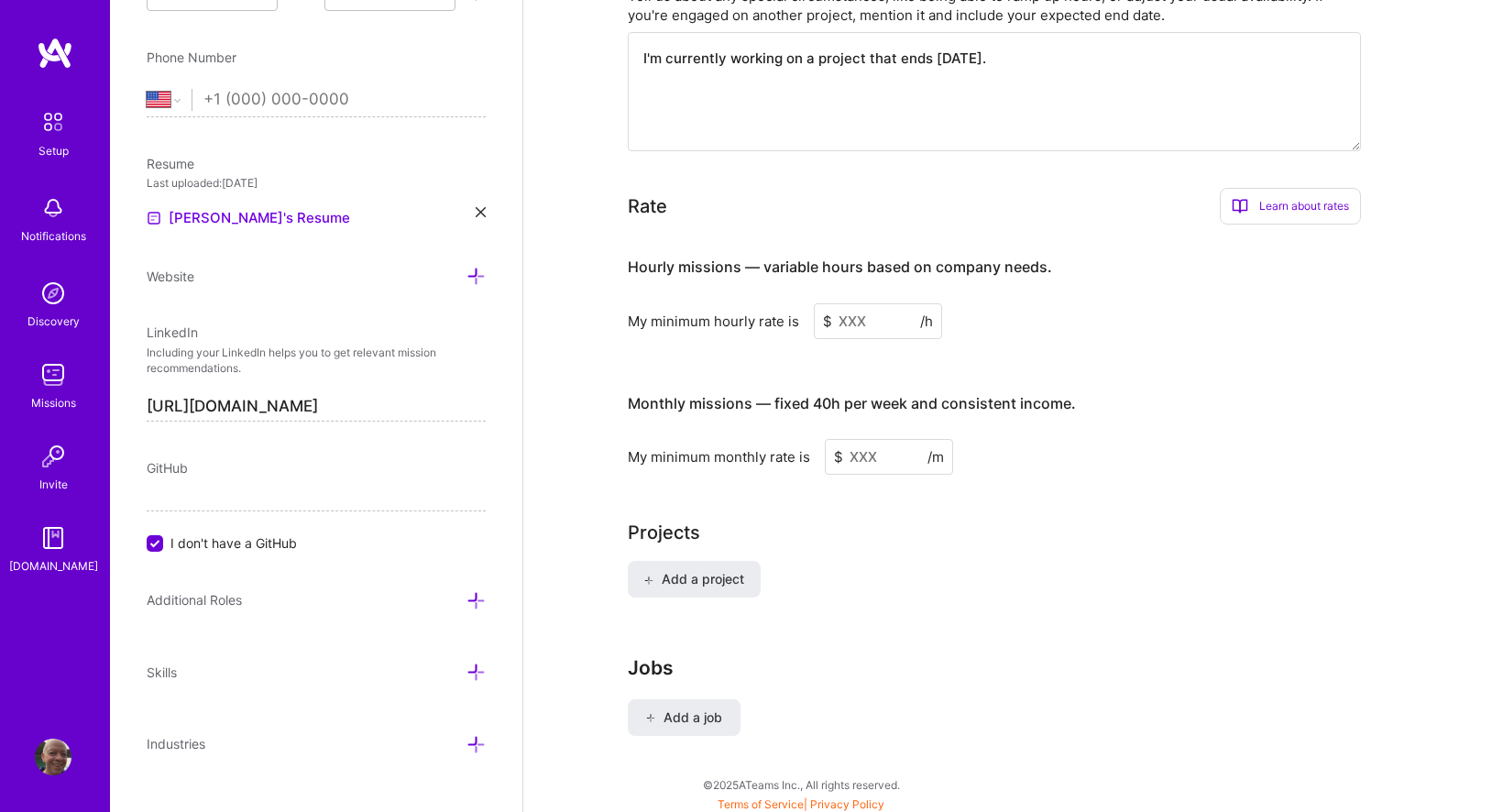
click at [879, 303] on input at bounding box center [879, 321] width 128 height 36
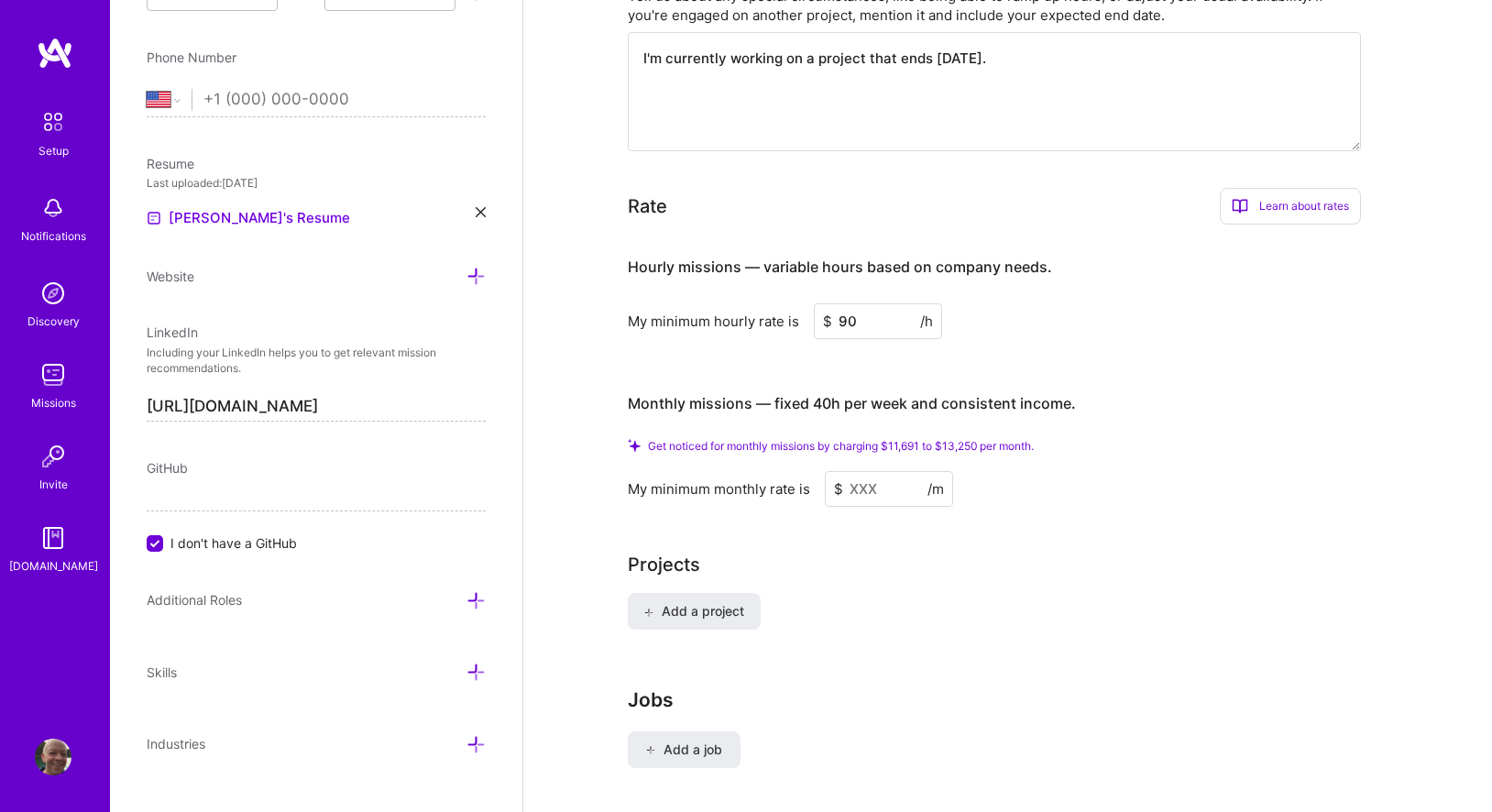
type input "90"
click at [882, 350] on div "Hourly missions — variable hours based on company needs. My minimum hourly rate…" at bounding box center [995, 373] width 734 height 268
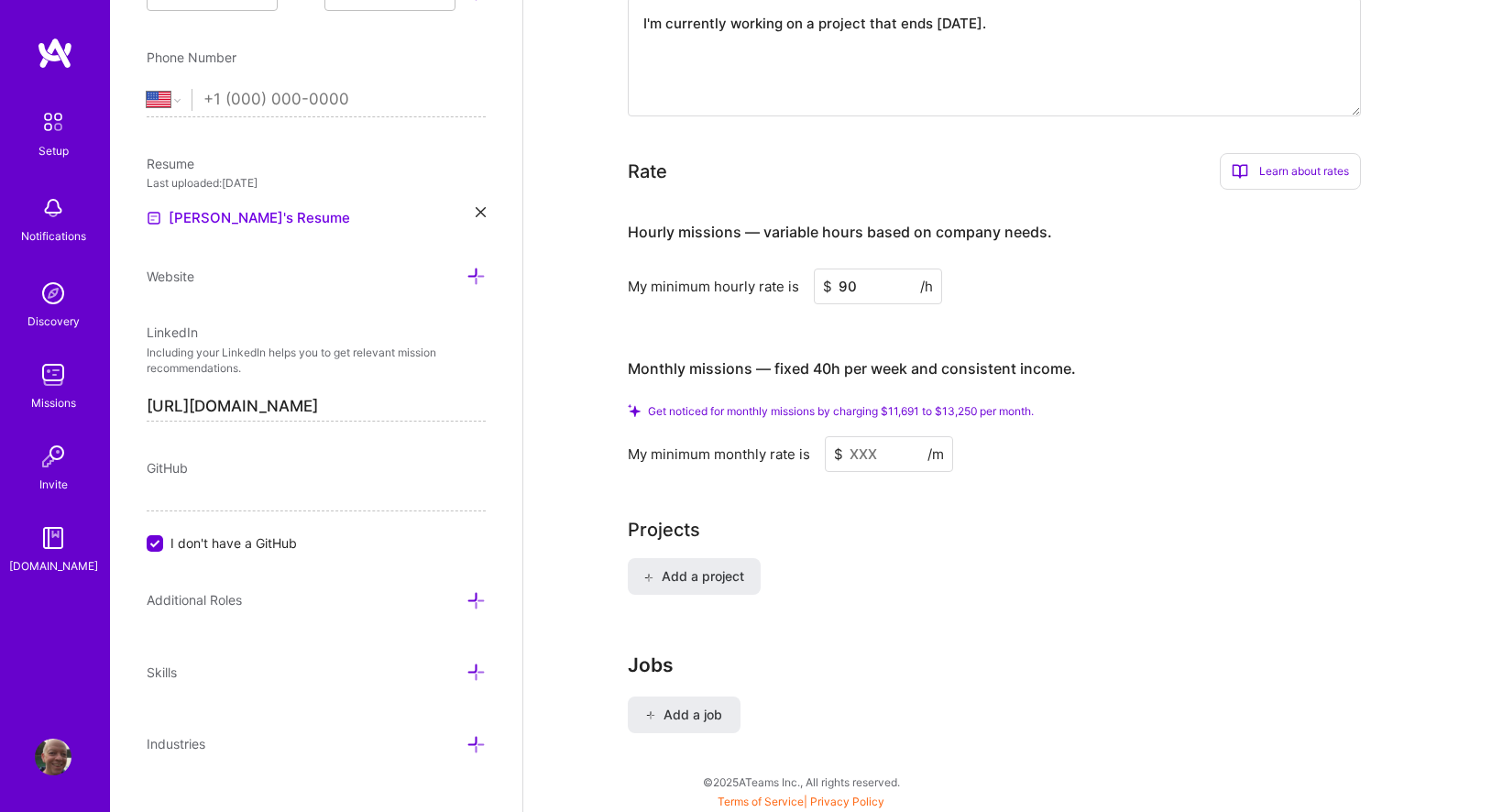
scroll to position [1135, 0]
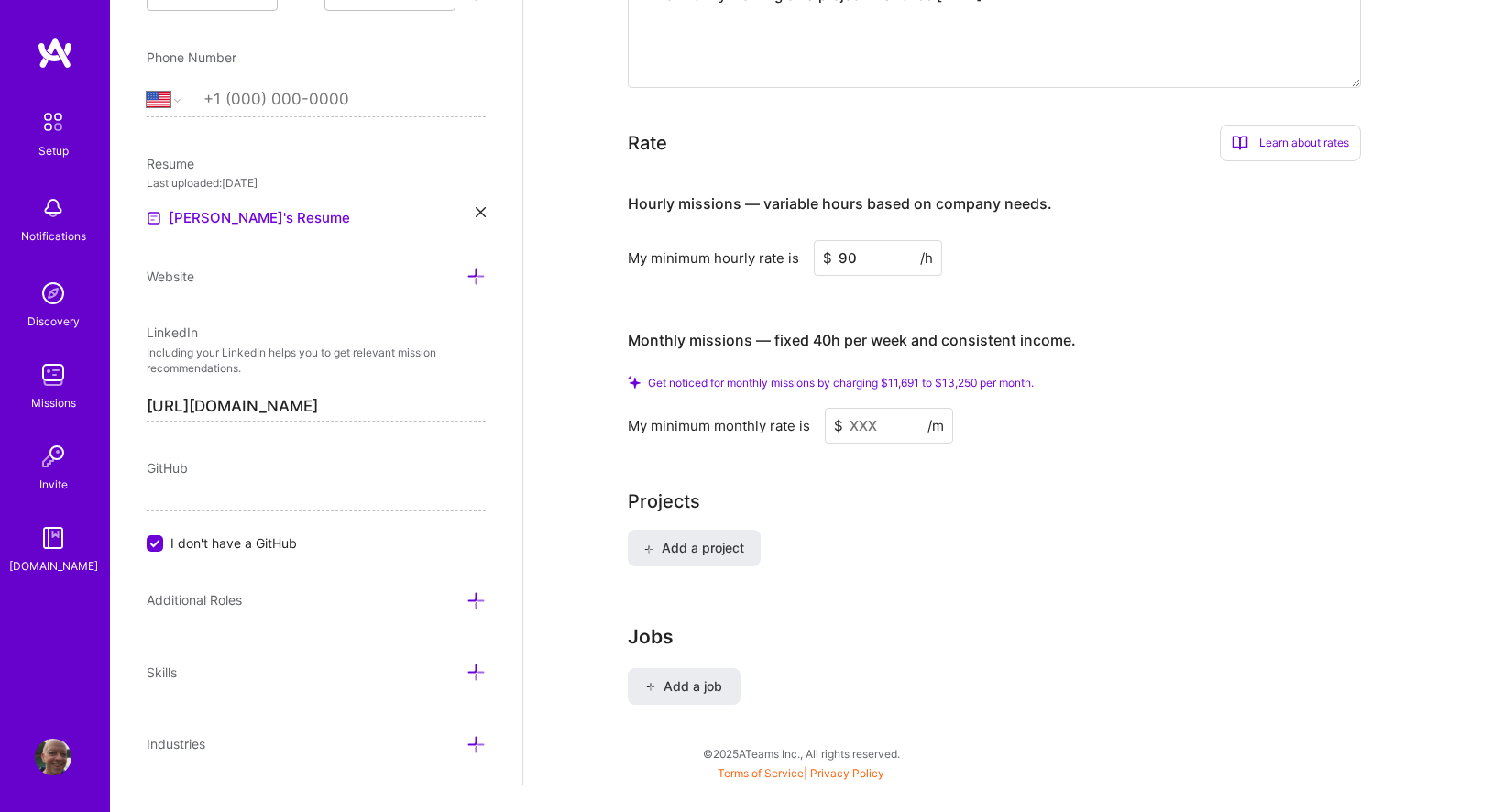
click at [867, 408] on input at bounding box center [890, 425] width 128 height 36
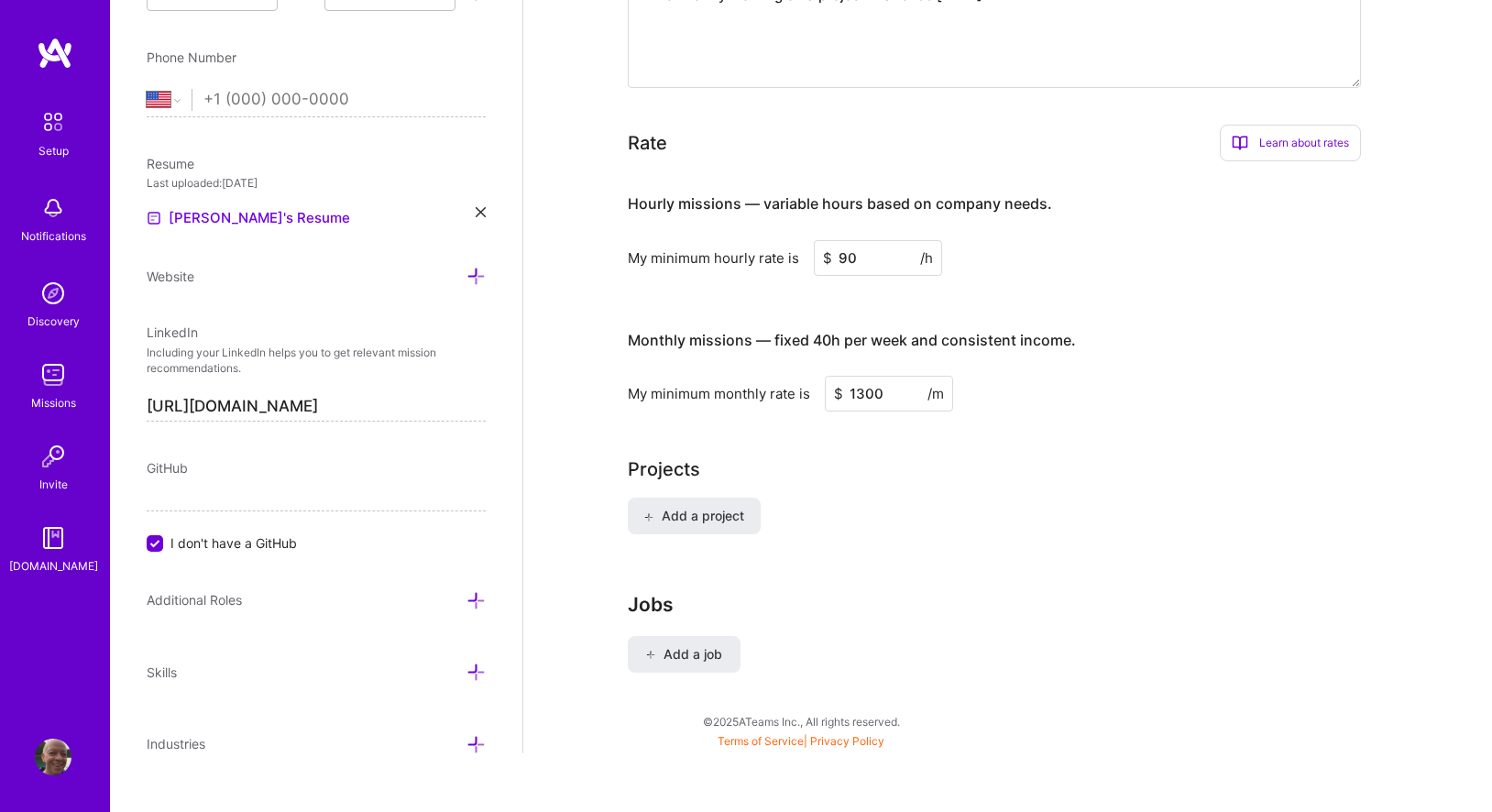
scroll to position [1106, 0]
type input "13000"
click at [876, 456] on div "Projects" at bounding box center [1009, 470] width 761 height 27
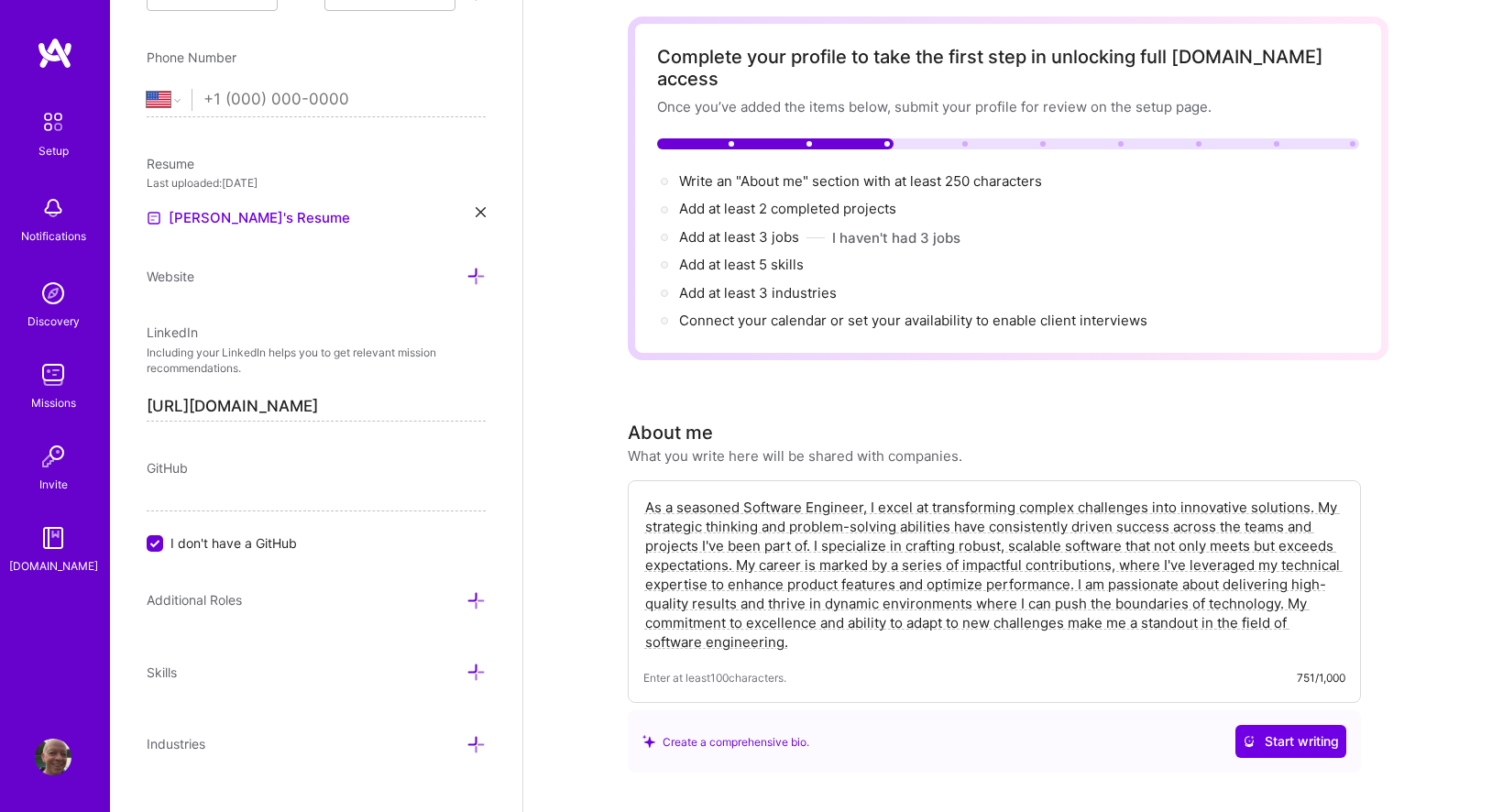
scroll to position [0, 0]
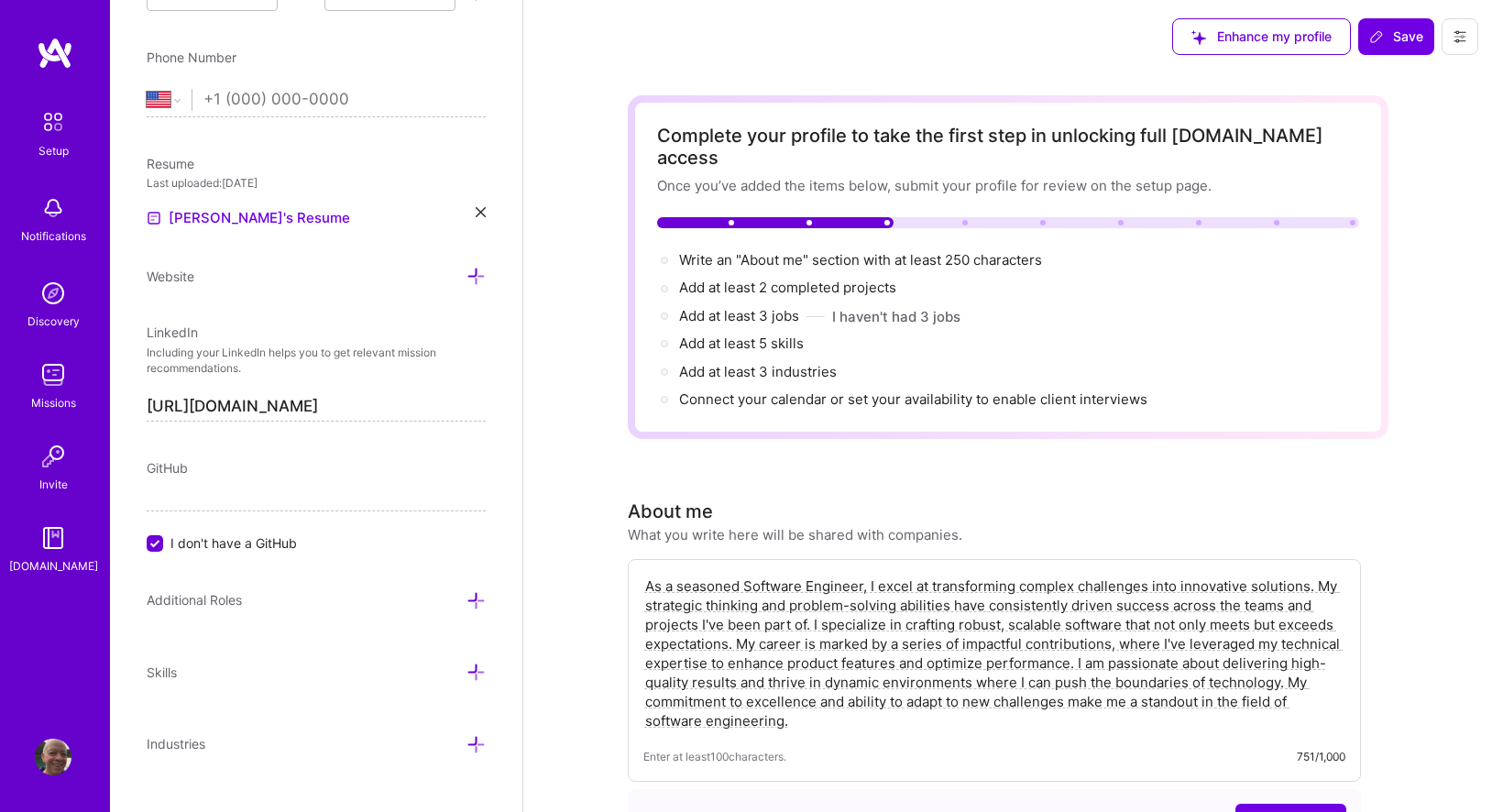
click at [1392, 14] on div "Enhance my profile Save" at bounding box center [1325, 37] width 334 height 73
click at [1390, 35] on span "Save" at bounding box center [1396, 37] width 54 height 18
type input "[DATE]"
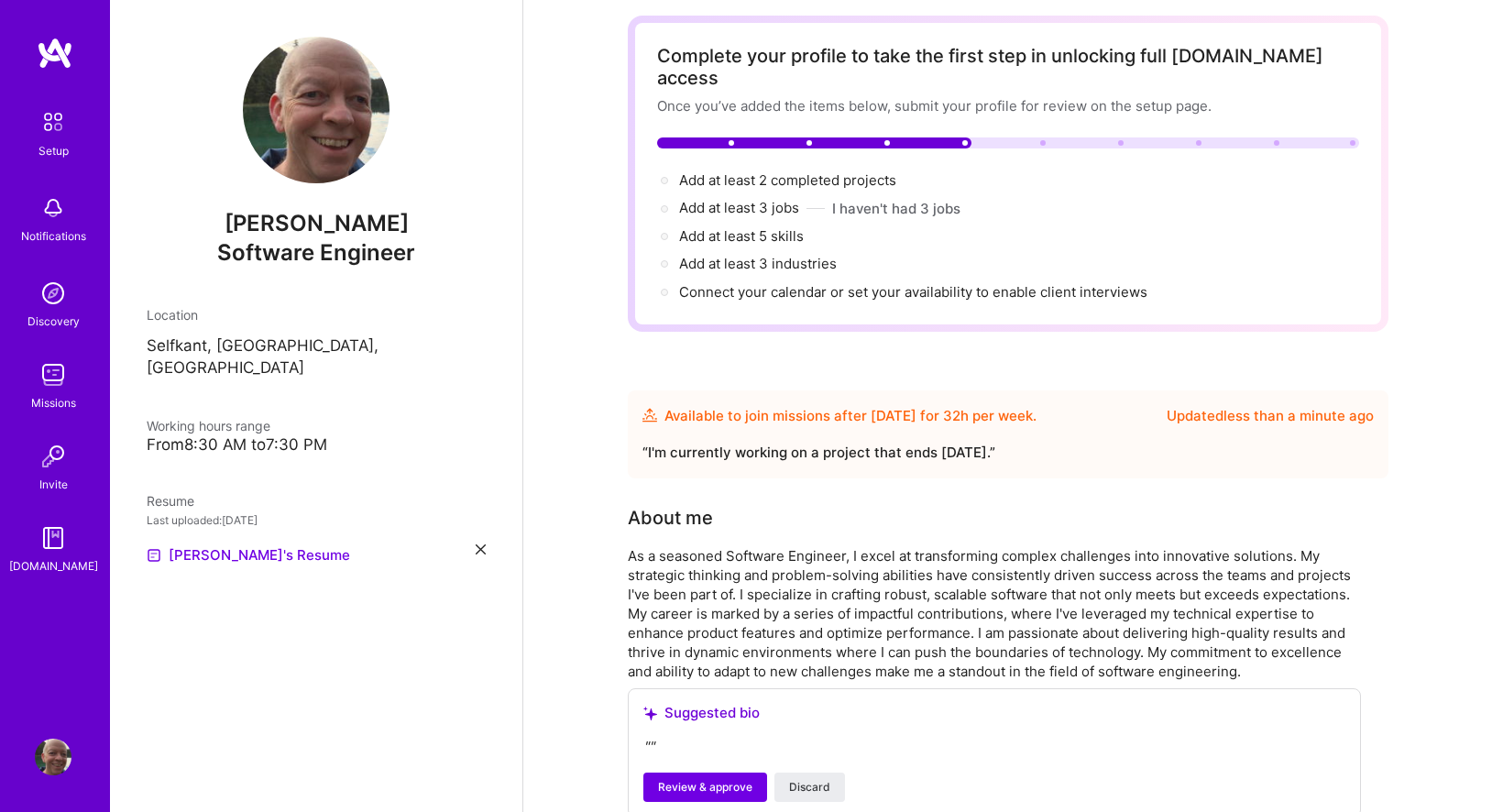
scroll to position [202, 0]
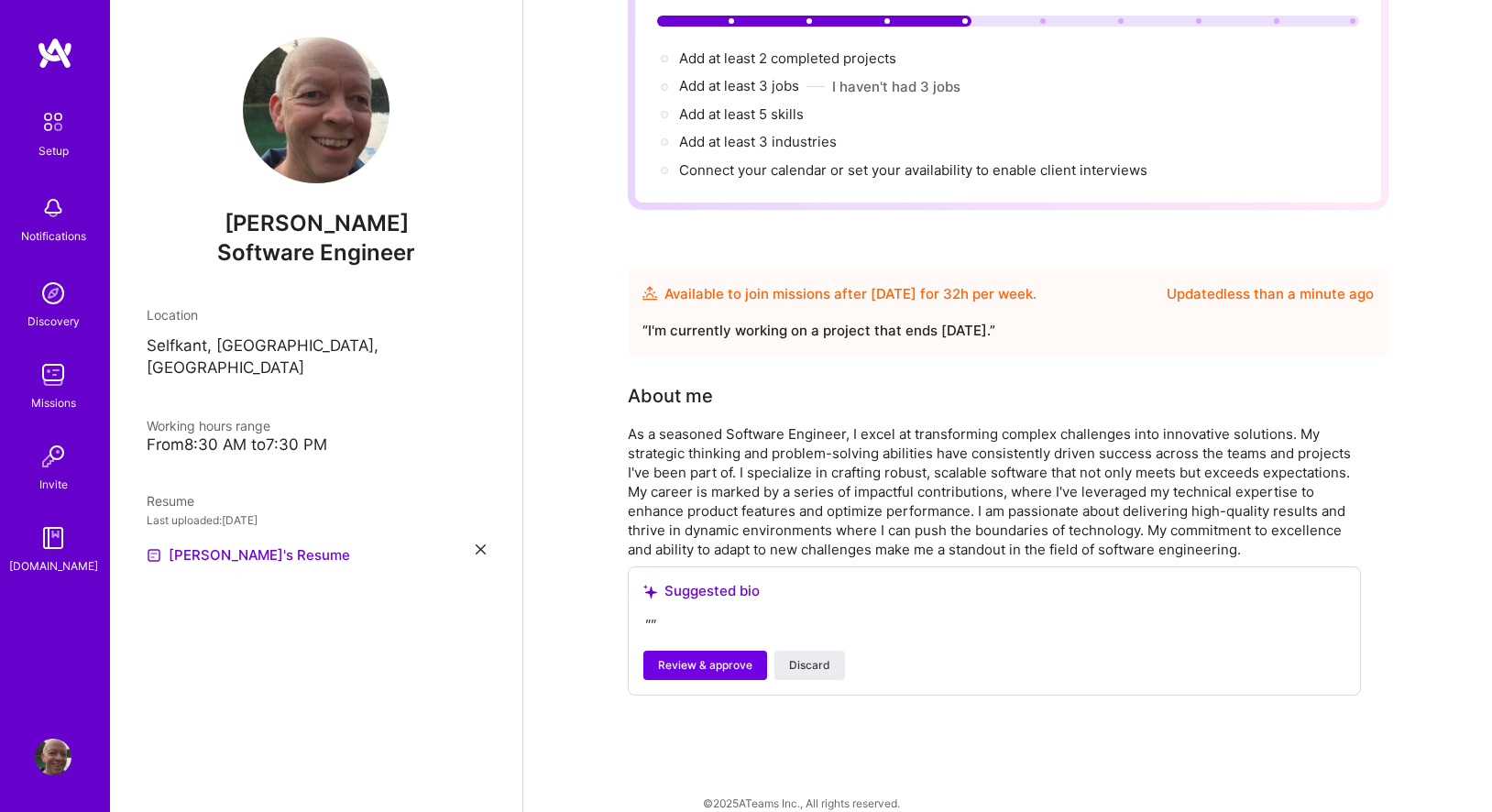
click at [702, 587] on div "Suggested bio " " Review & approve Discard" at bounding box center [995, 631] width 734 height 129
click at [708, 657] on span "Review & approve" at bounding box center [705, 665] width 94 height 16
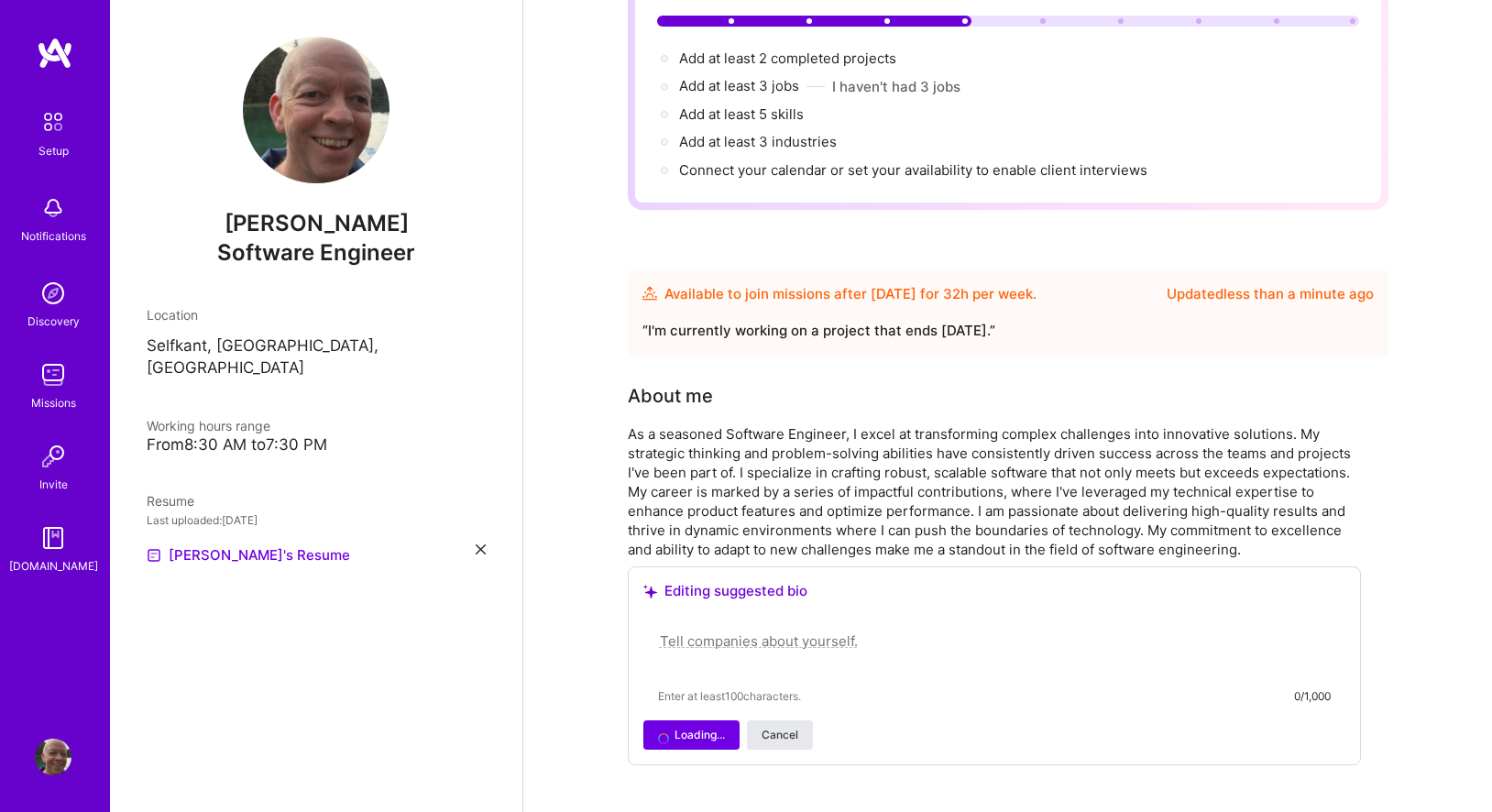
click at [772, 727] on span "Cancel" at bounding box center [780, 735] width 37 height 16
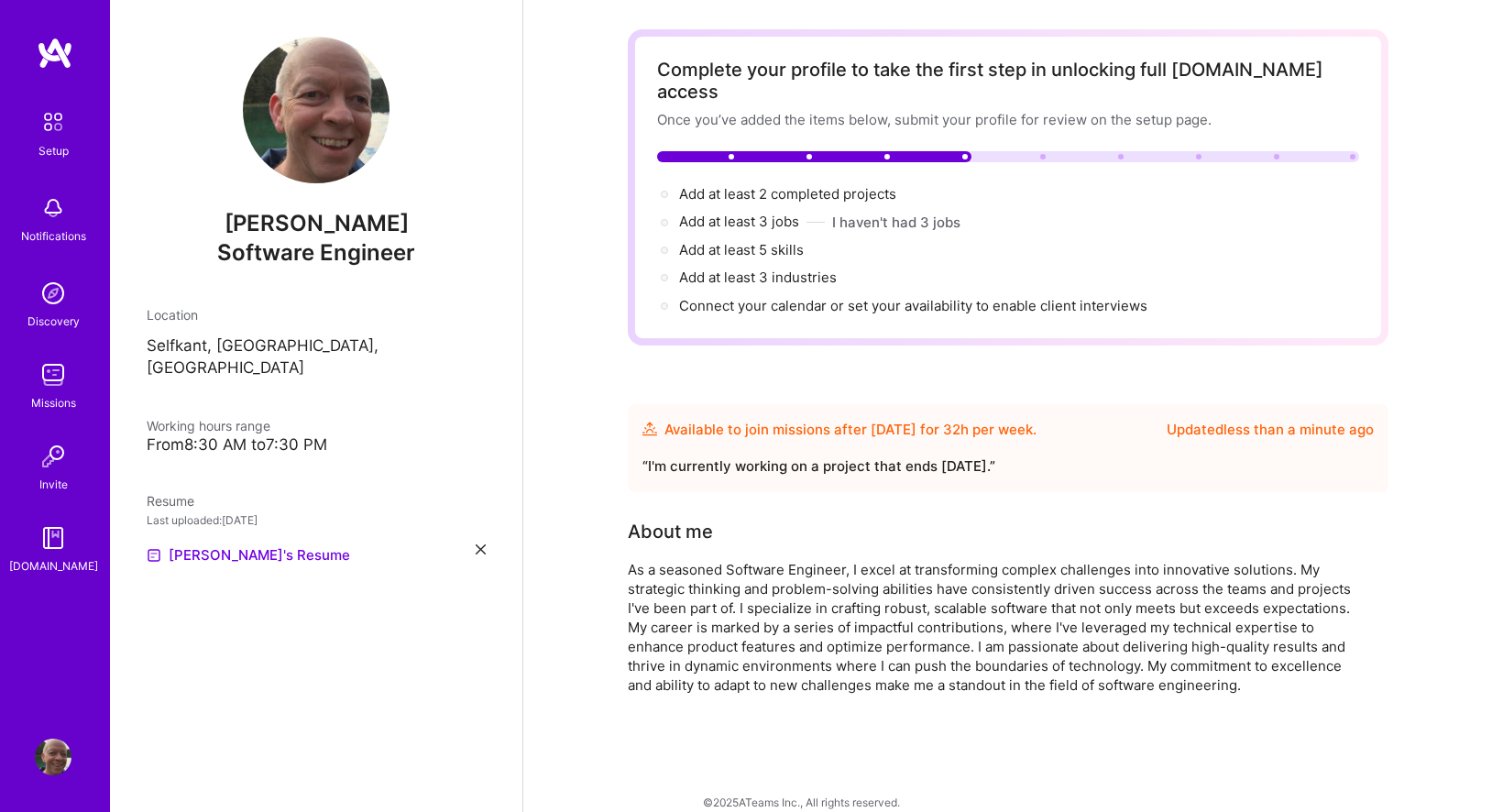
scroll to position [0, 0]
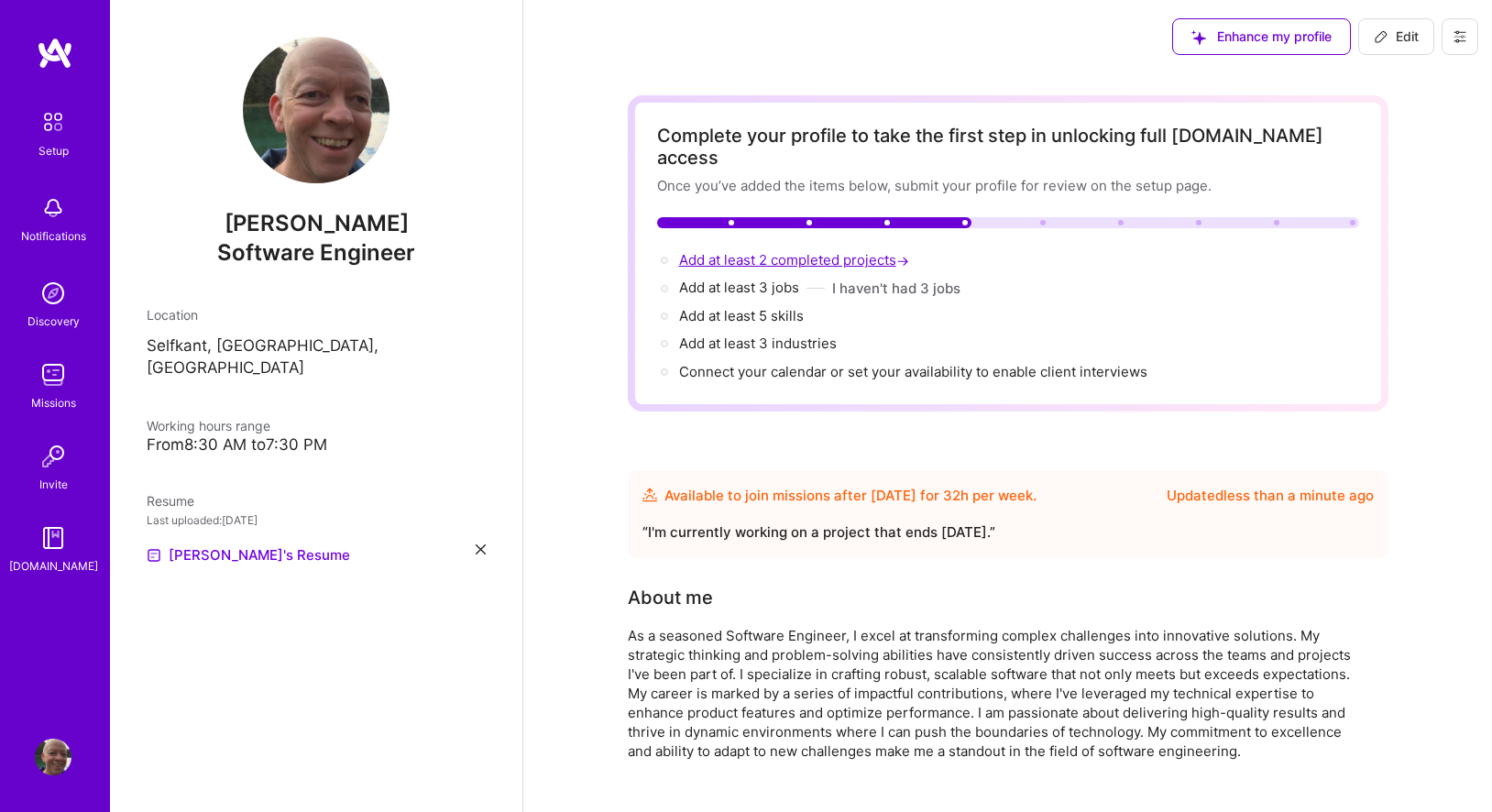
click at [777, 251] on span "Add at least 2 completed projects →" at bounding box center [796, 259] width 234 height 17
select select "US"
select select "Future Date"
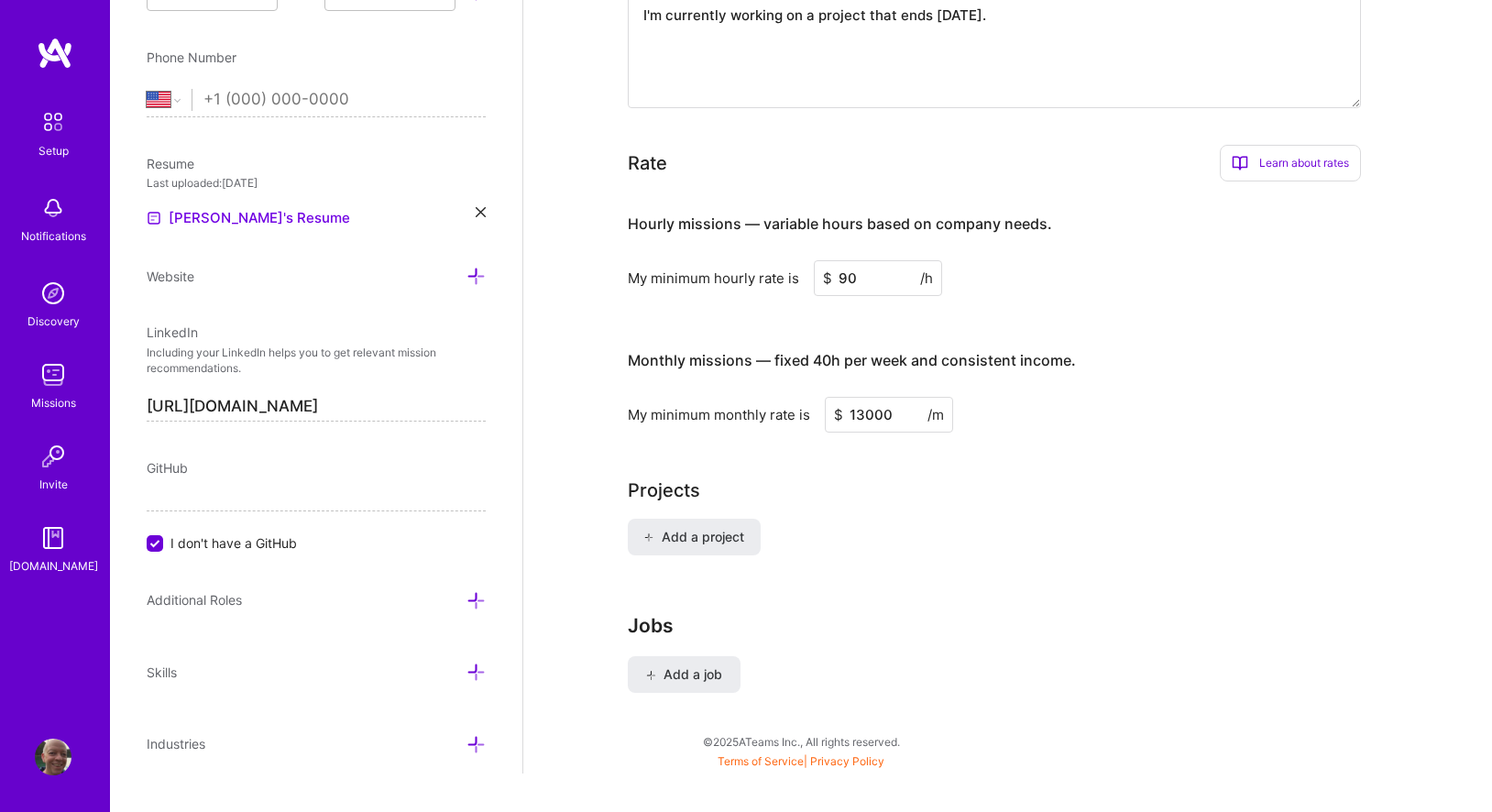
scroll to position [1079, 0]
